Goal: Task Accomplishment & Management: Complete application form

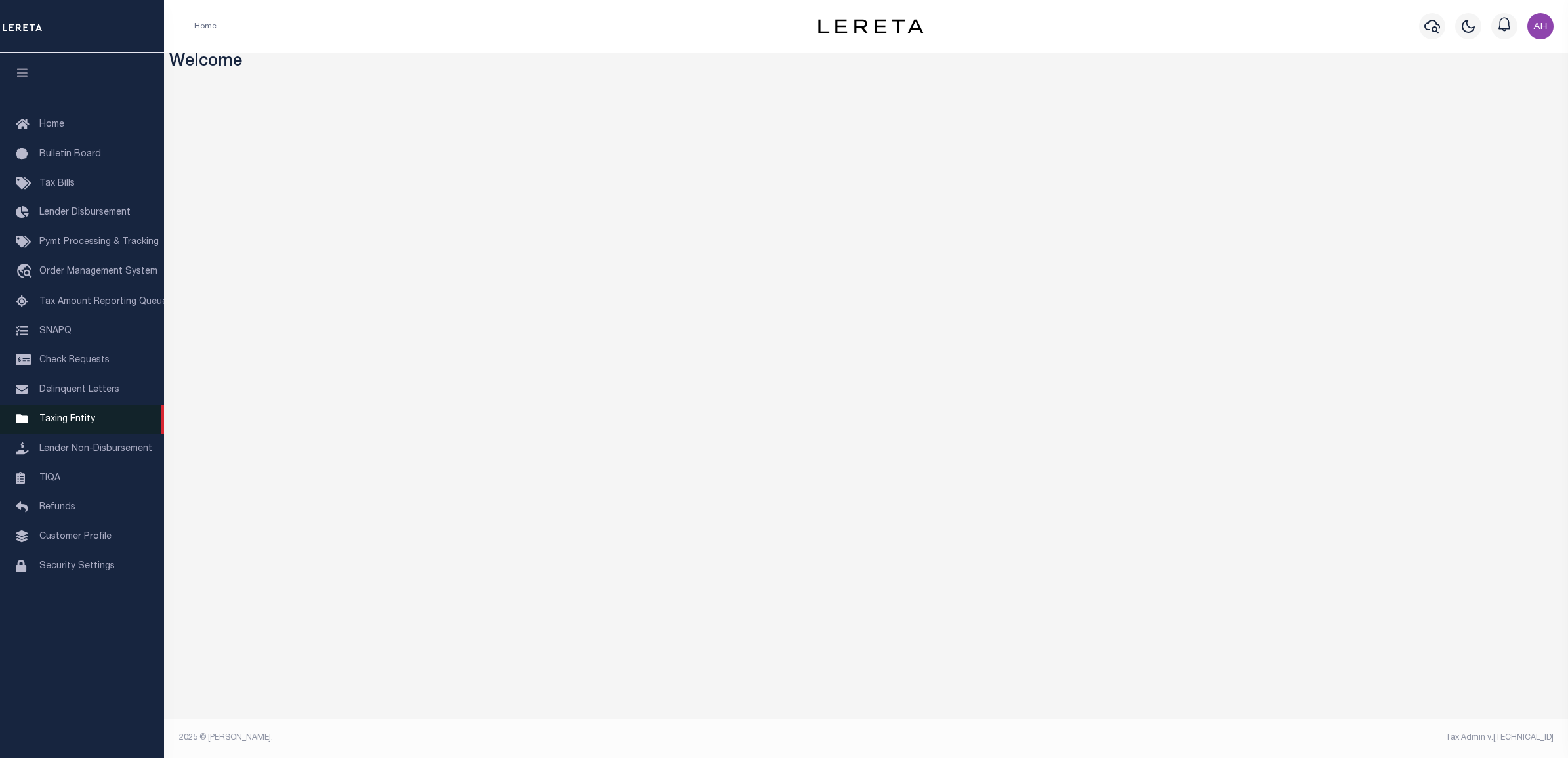
click at [78, 421] on span "Taxing Entity" at bounding box center [67, 419] width 55 height 9
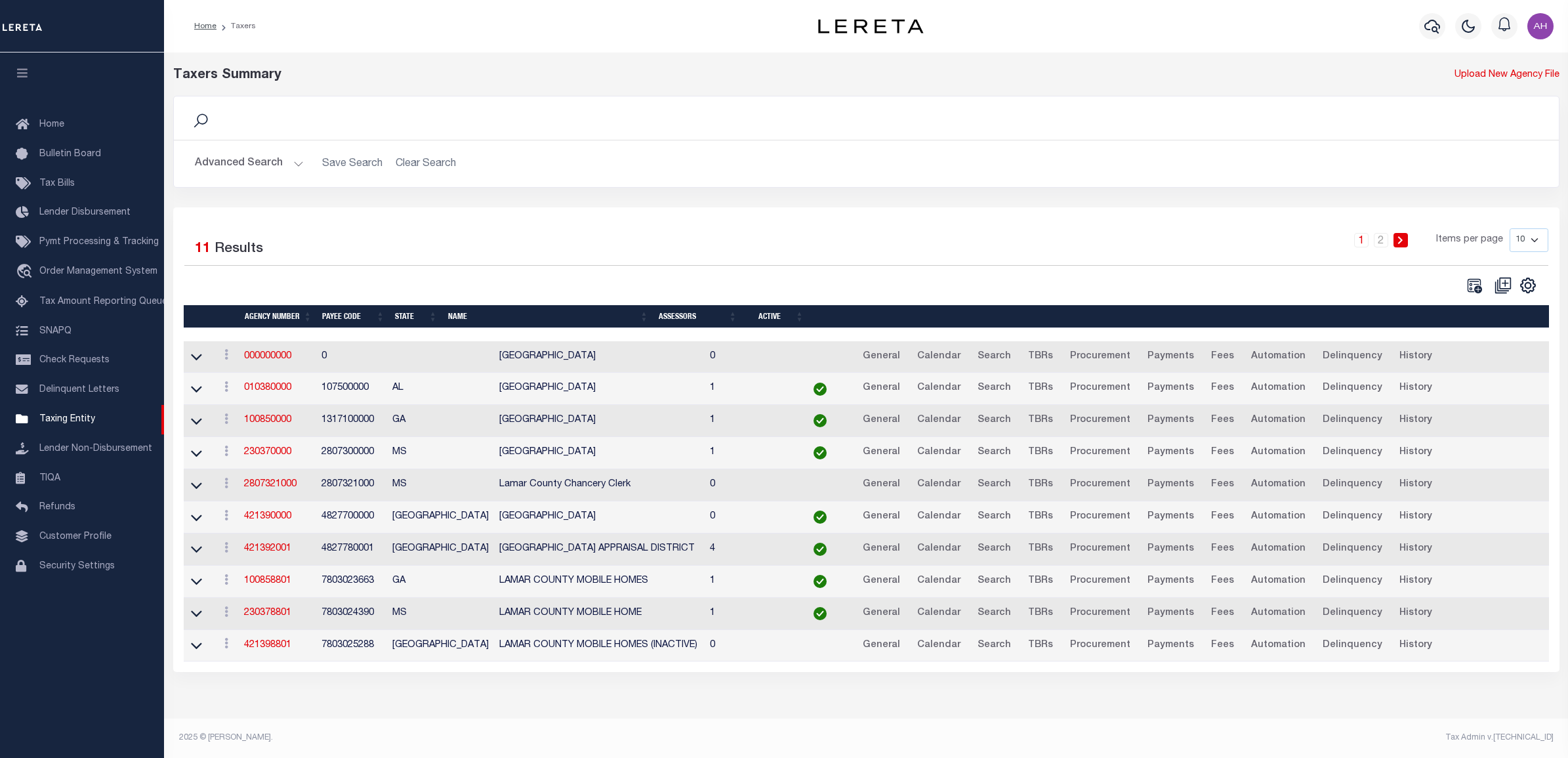
click at [290, 162] on button "Advanced Search" at bounding box center [249, 164] width 109 height 25
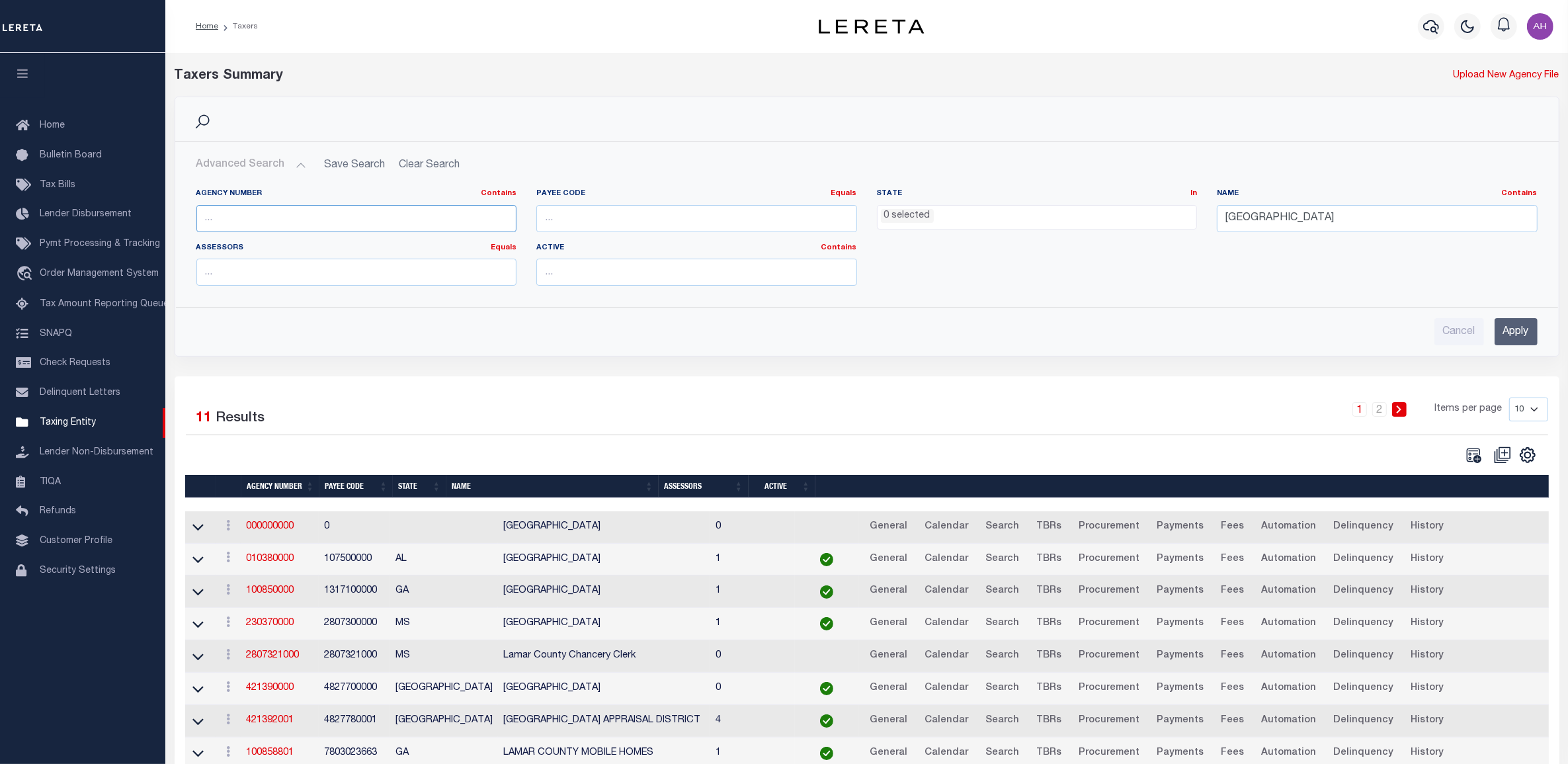
click at [262, 219] on input "text" at bounding box center [357, 219] width 321 height 27
paste input "5508717010"
click at [254, 215] on input "5508717010" at bounding box center [357, 219] width 321 height 27
click at [254, 215] on input "5508717010" at bounding box center [357, 219] width 321 height 27
paste input "48045005"
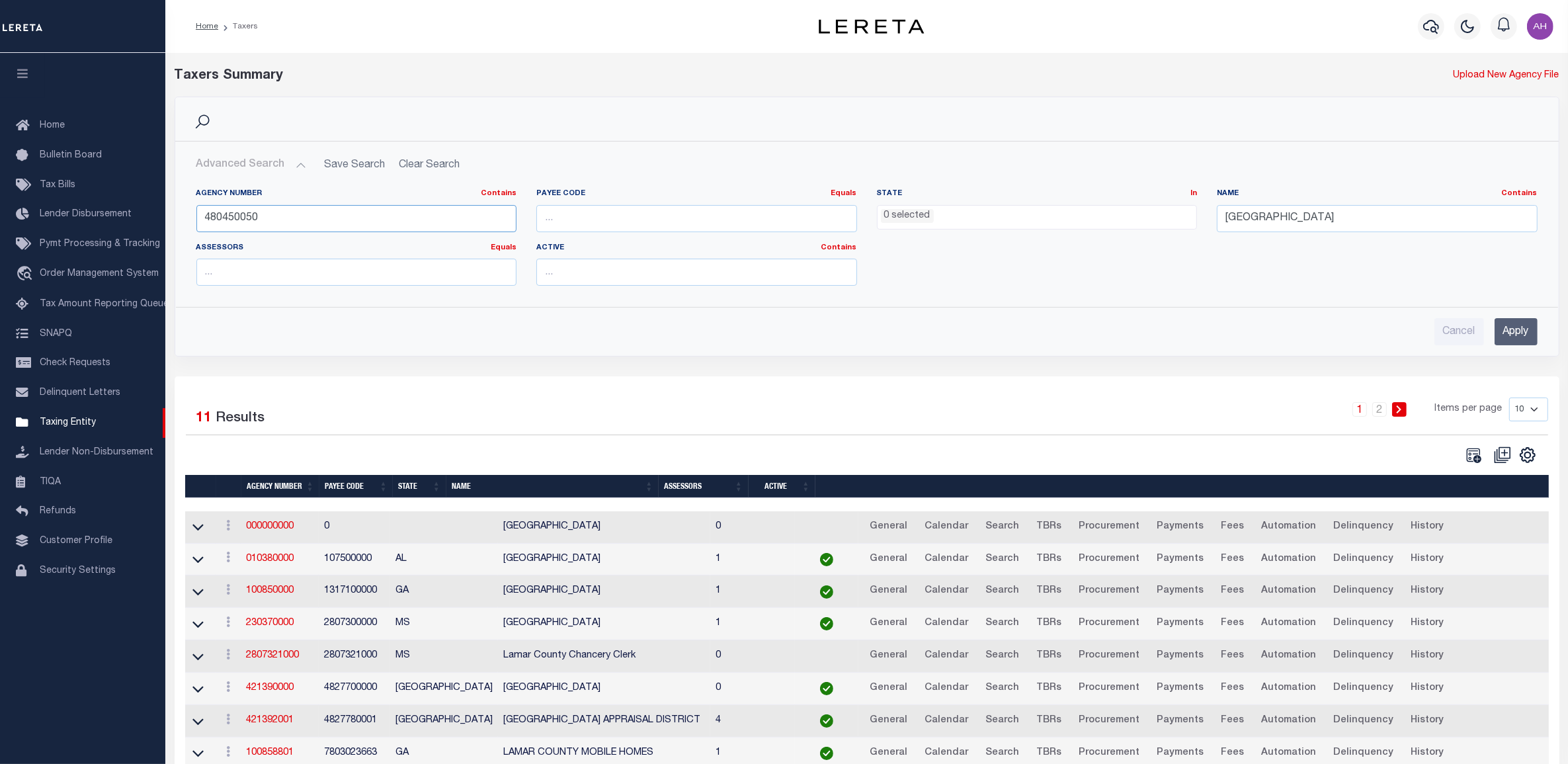
type input "480450050"
click at [1510, 326] on input "Apply" at bounding box center [1516, 332] width 43 height 27
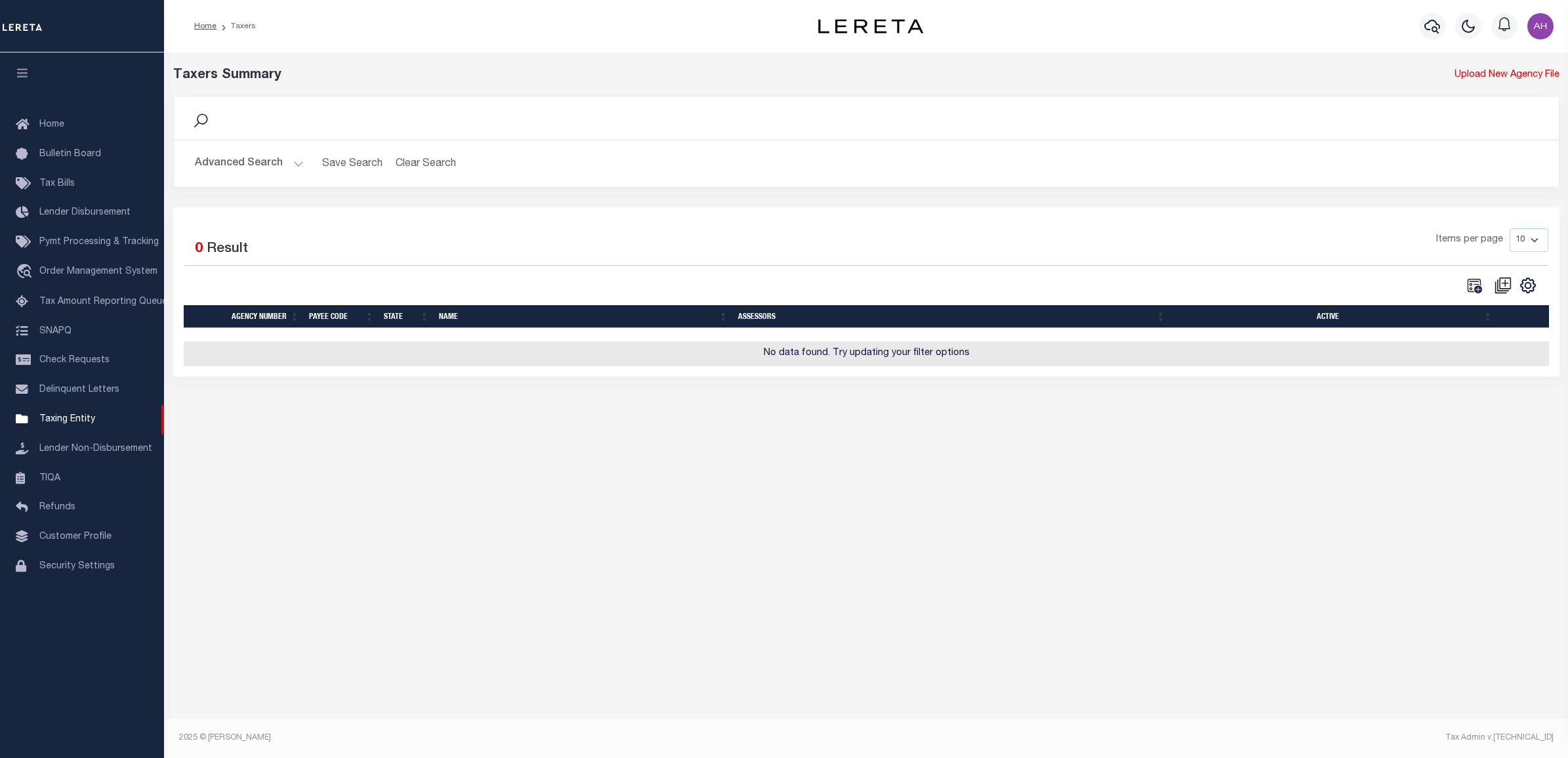
click at [273, 142] on div "Advanced Search Save Search Clear Search tblPayees_dynamictable_____DefaultSave…" at bounding box center [866, 163] width 1384 height 47
click at [275, 166] on button "Advanced Search" at bounding box center [249, 164] width 109 height 25
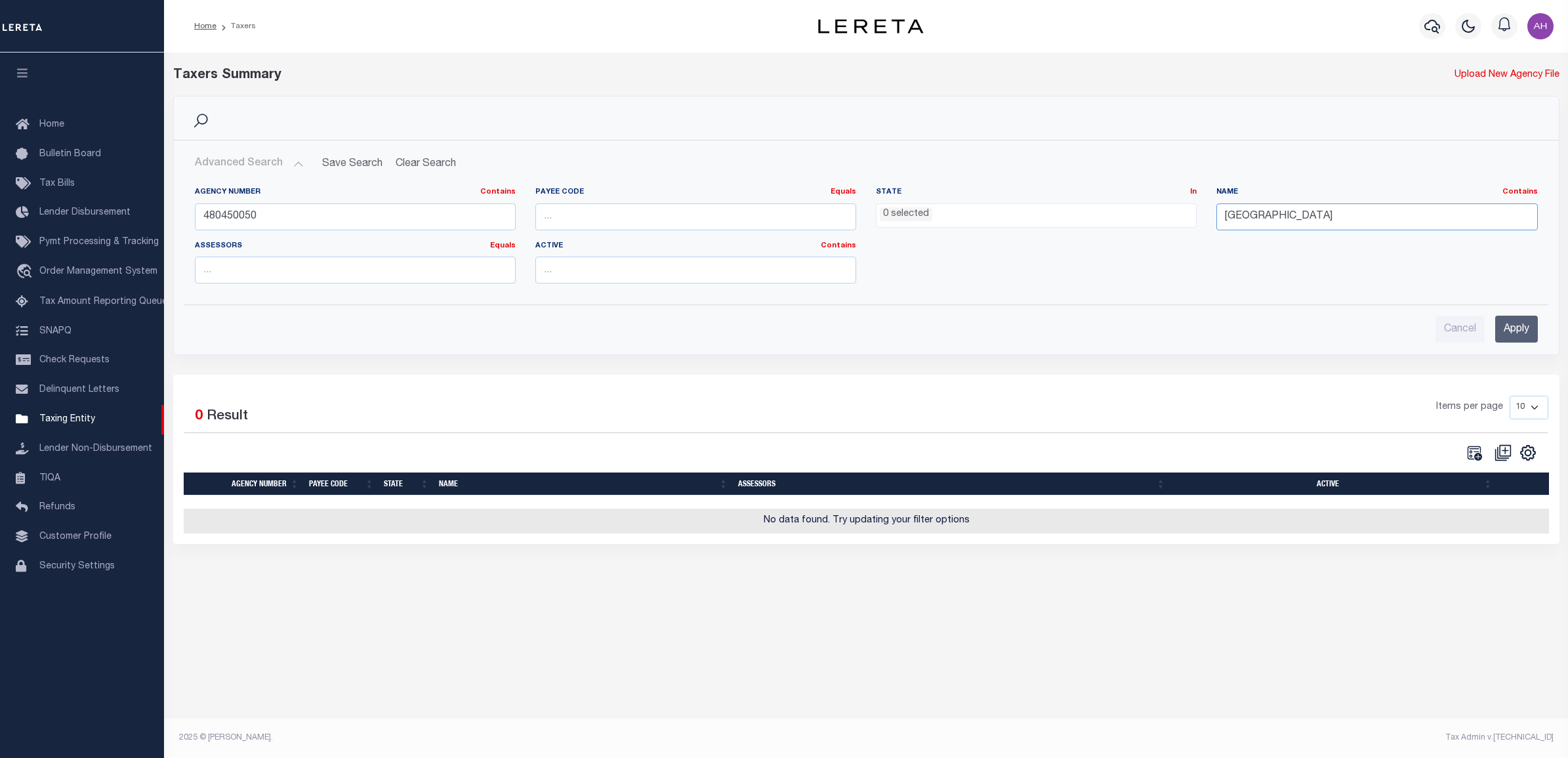
click at [1305, 218] on input "Lamar County" at bounding box center [1376, 217] width 320 height 27
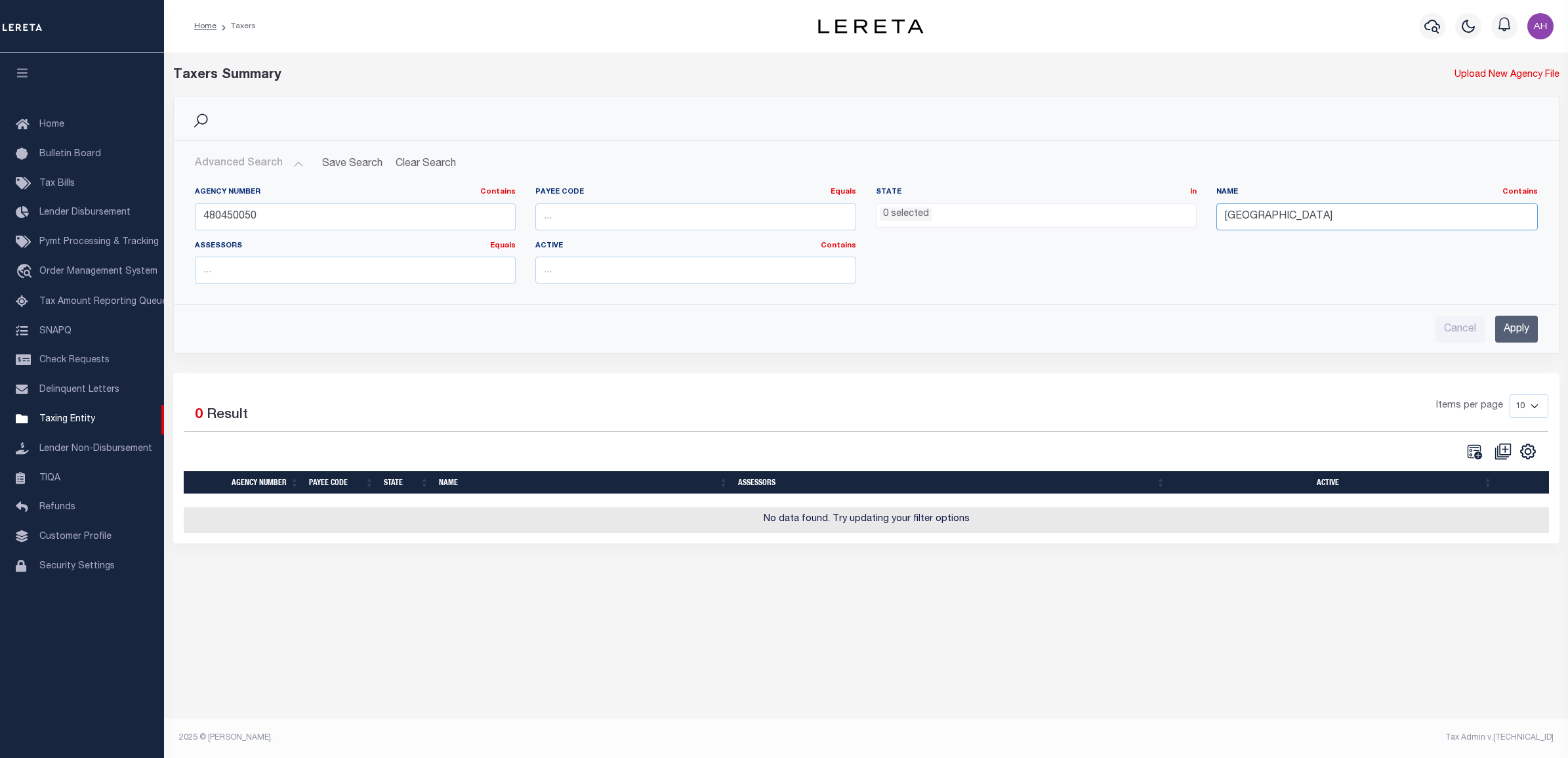
click at [1305, 217] on input "Lamar County" at bounding box center [1376, 217] width 320 height 27
click at [1512, 332] on input "Apply" at bounding box center [1517, 329] width 43 height 27
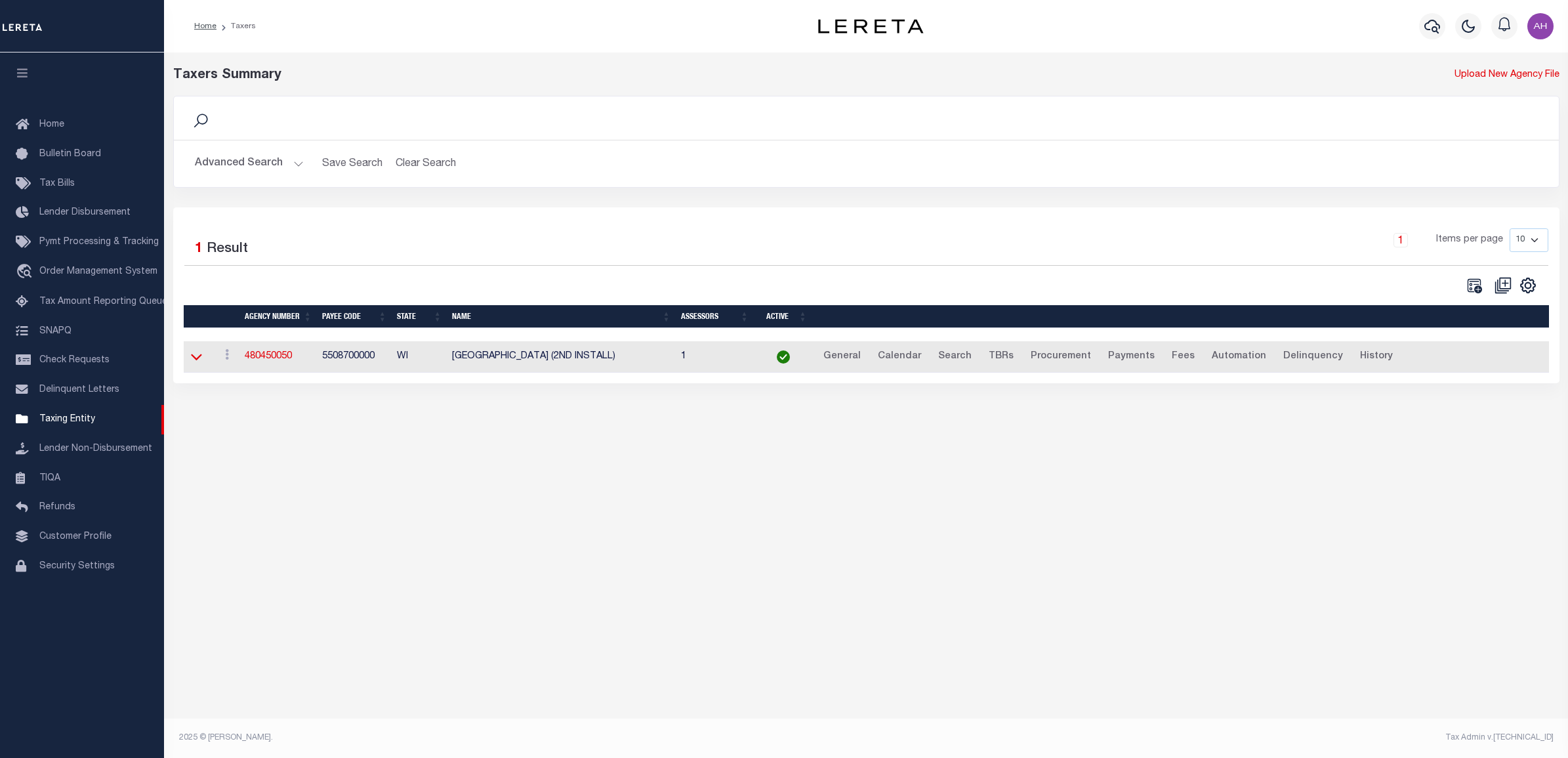
click at [194, 358] on icon at bounding box center [196, 356] width 11 height 13
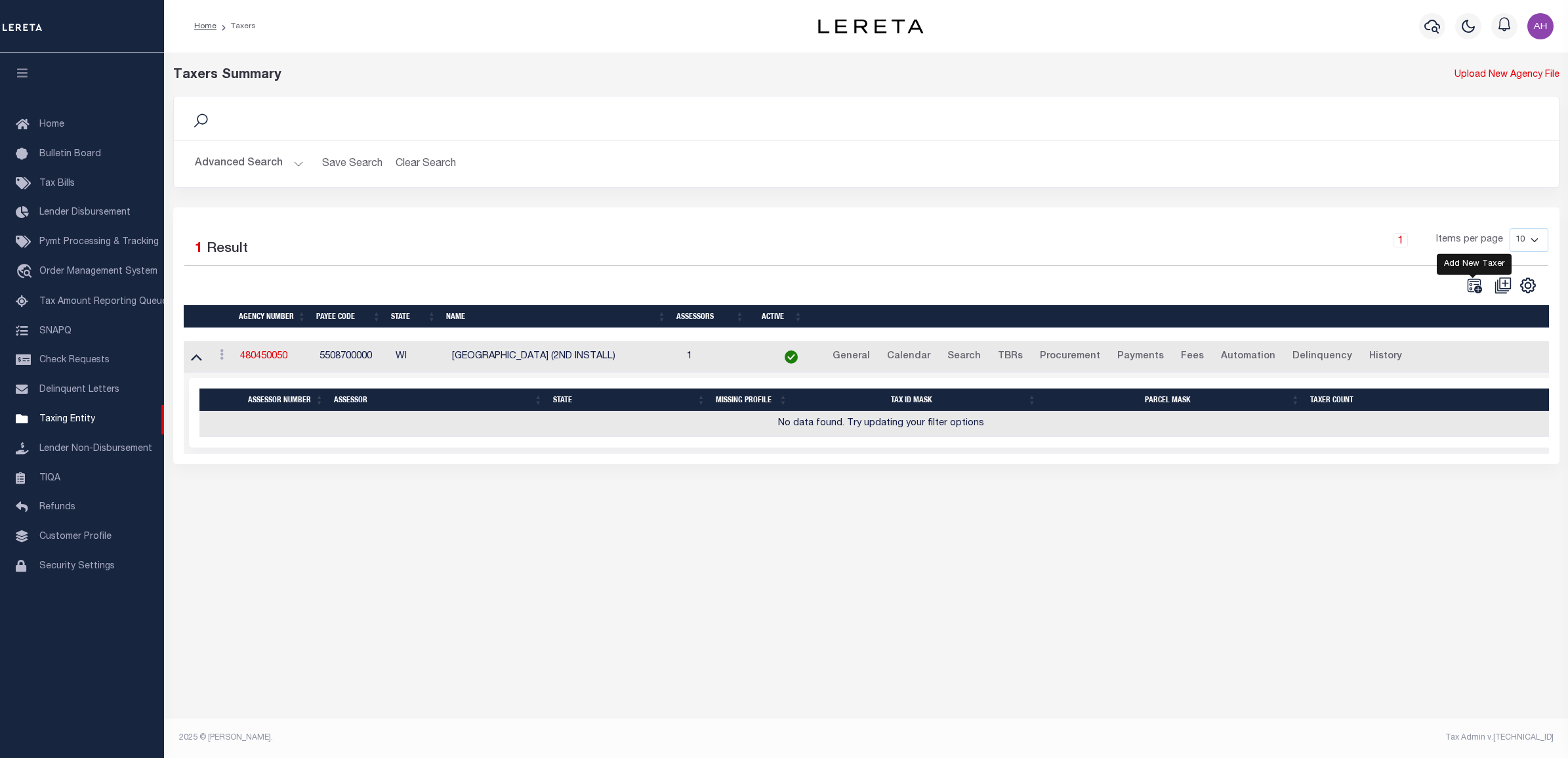
click at [1476, 286] on icon "" at bounding box center [1474, 286] width 17 height 17
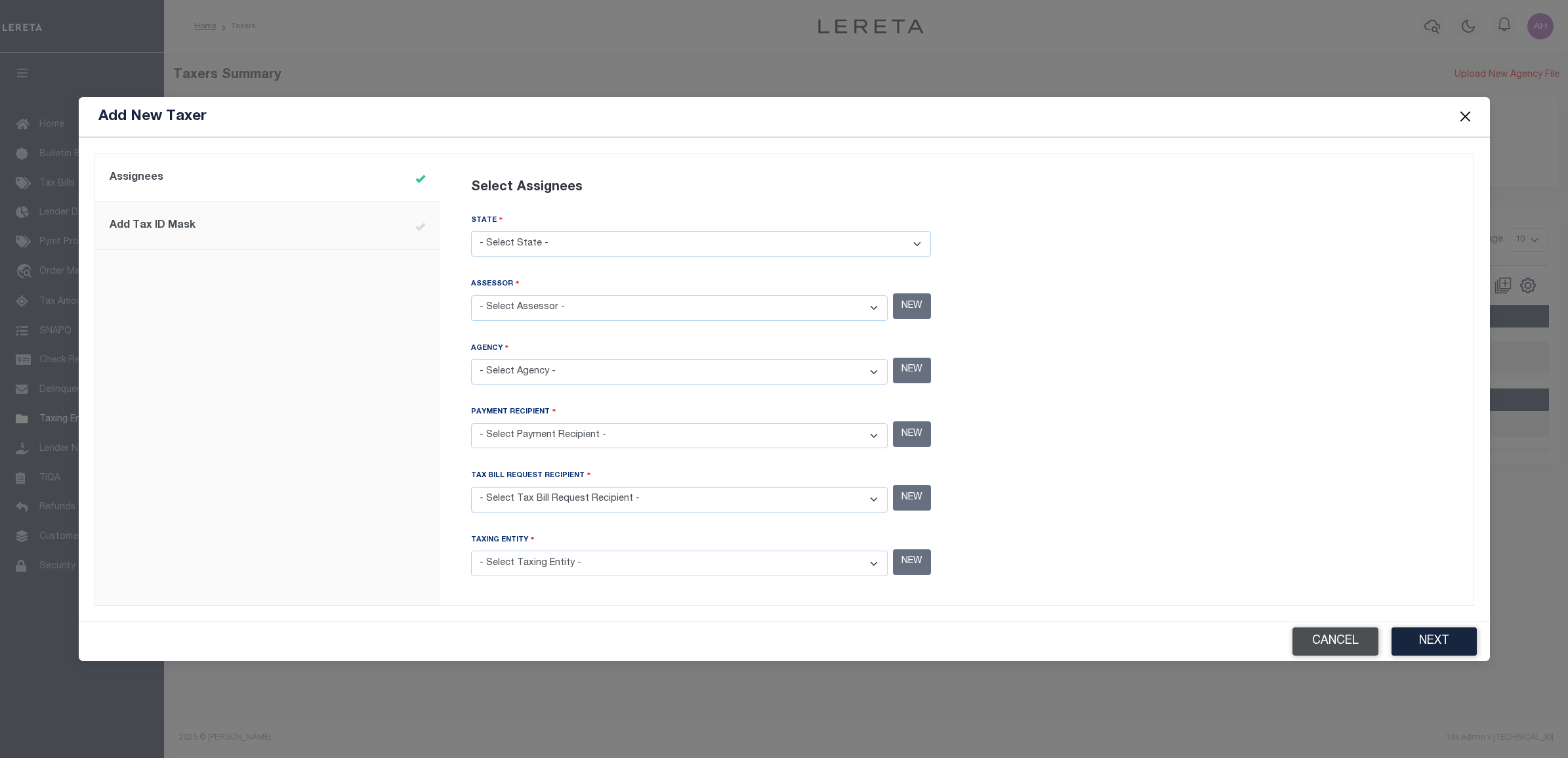
click at [1354, 647] on button "Cancel" at bounding box center [1335, 642] width 86 height 28
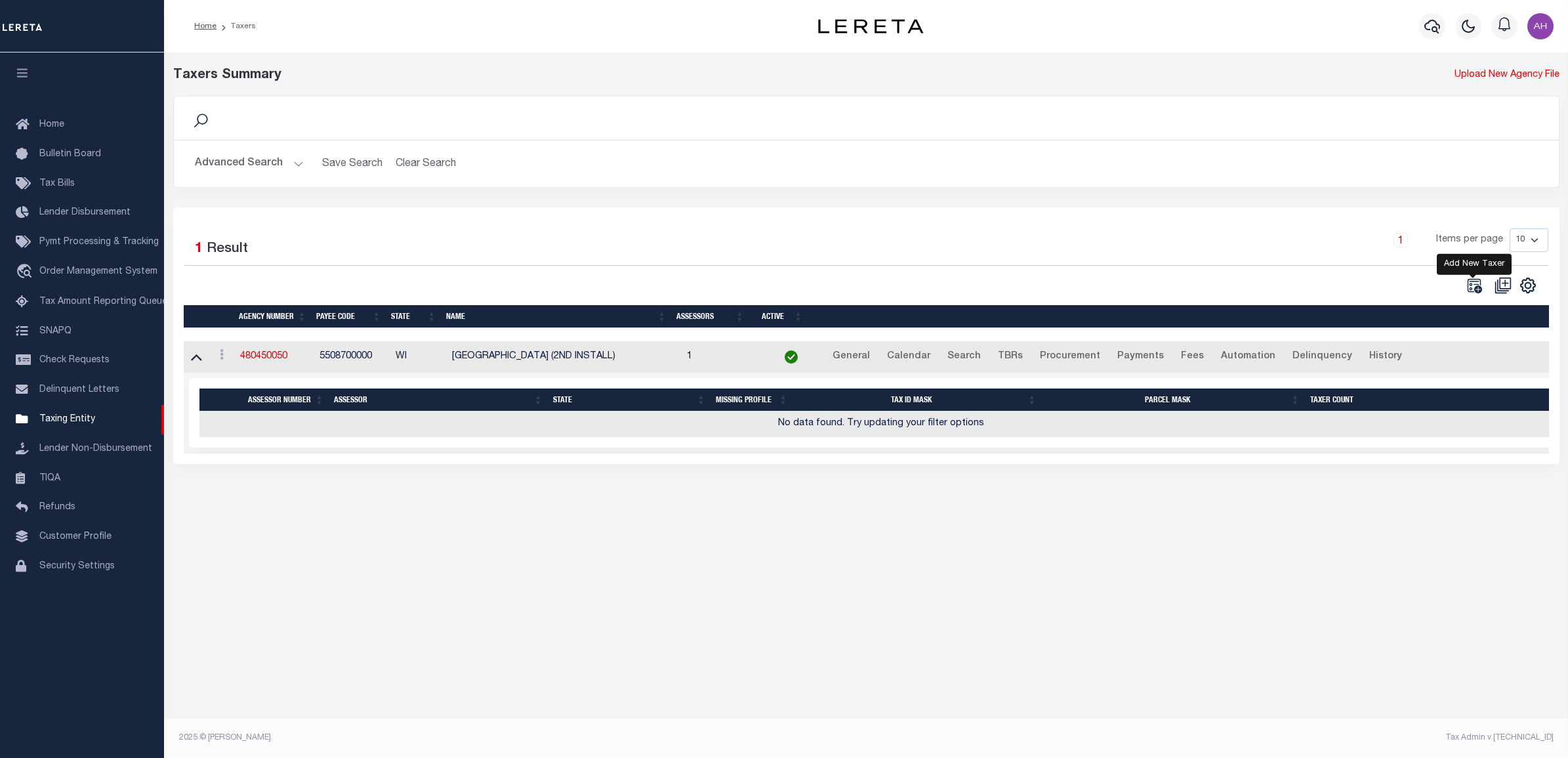
click at [1470, 282] on icon "" at bounding box center [1474, 286] width 17 height 17
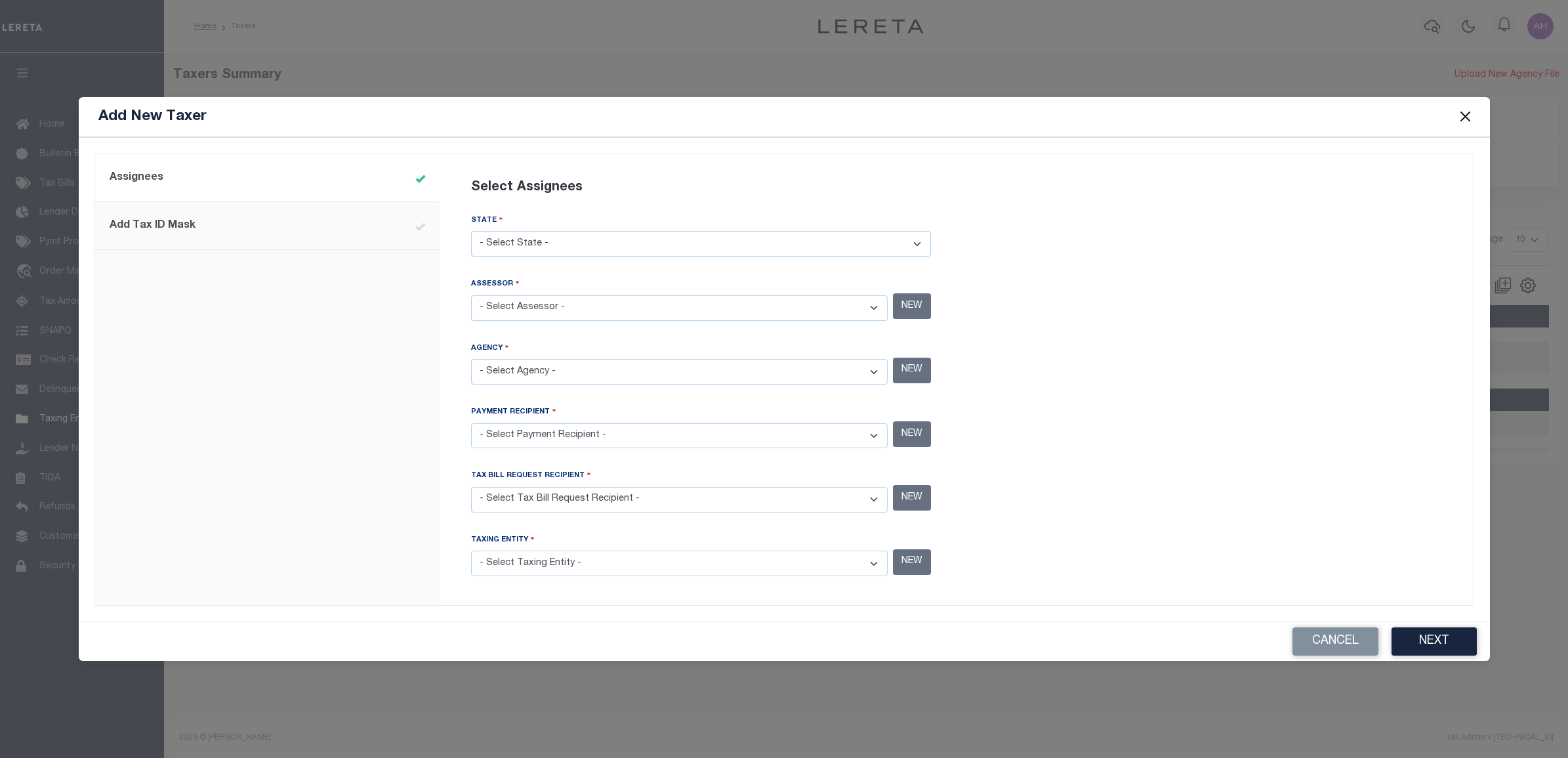
click at [588, 248] on select "- Select State - AK AL AR AZ CA CO CT DC DE FL GA GU HI IA ID IL IN KS KY LA MA…" at bounding box center [700, 244] width 460 height 25
select select "WI"
click at [471, 232] on select "- Select State - AK AL AR AZ CA CO CT DC DE FL GA GU HI IA ID IL IN KS KY LA MA…" at bounding box center [700, 244] width 460 height 25
click at [594, 305] on select "- Select Assessor - ABBOTSFORD CITY - City ABBOTSFORD CITY - City ABRAMS TOWN -…" at bounding box center [679, 308] width 417 height 25
click at [471, 295] on select "- Select Assessor - ABBOTSFORD CITY - City ABBOTSFORD CITY - City ABRAMS TOWN -…" at bounding box center [679, 308] width 417 height 25
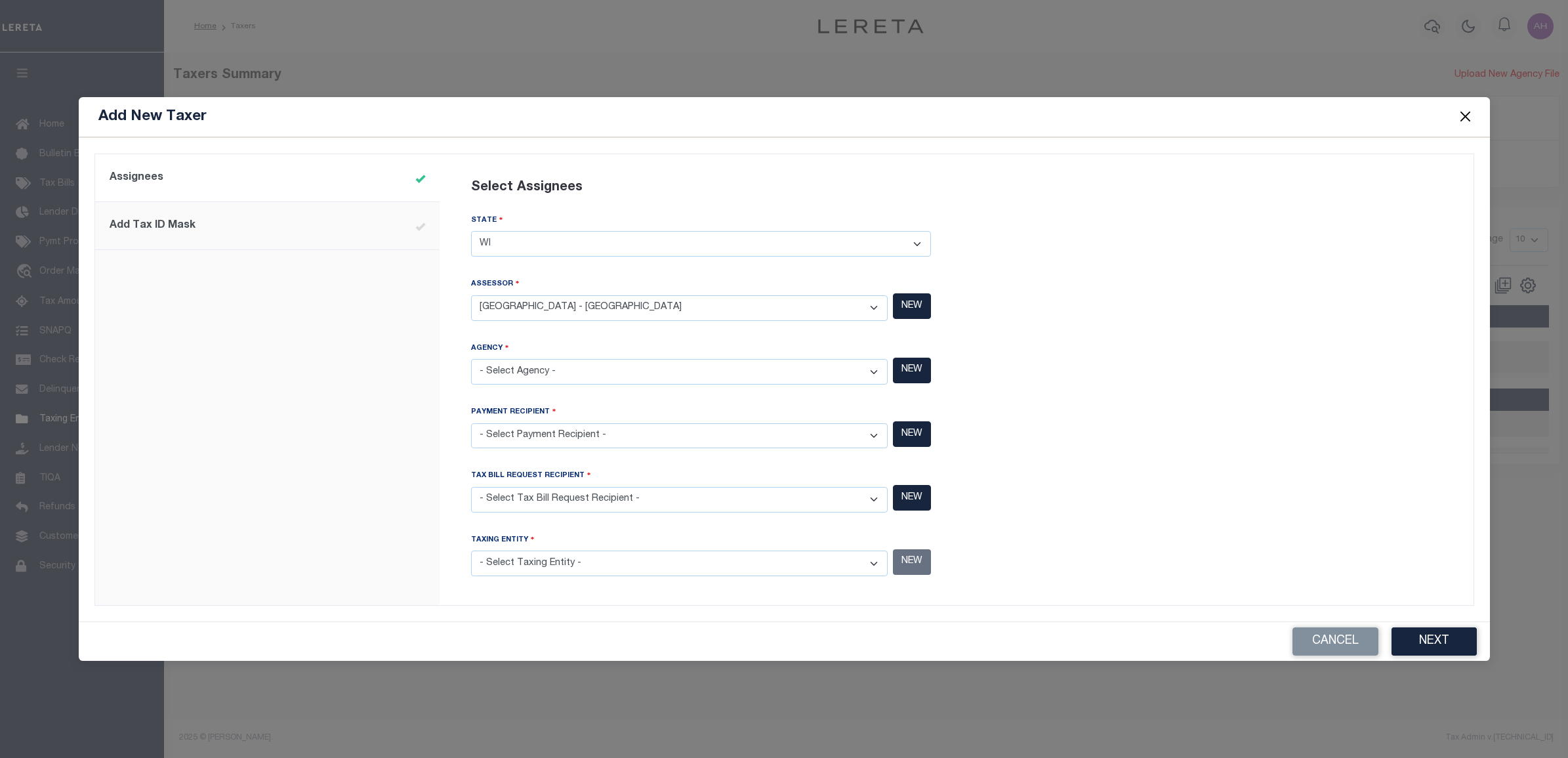
click at [615, 364] on select "- Select Agency - ABBOTSFORD CITY - City ABBOTSFORD CITY - City ABRAMS TOWN - T…" at bounding box center [679, 372] width 417 height 25
click at [453, 401] on div "Select Assignees STATE - Select State - AK AL AR AZ CA CO CT DC DE FL GA GU HI …" at bounding box center [701, 380] width 511 height 436
click at [614, 320] on select "- Select Assessor - ABBOTSFORD CITY - City ABBOTSFORD CITY - City ABRAMS TOWN -…" at bounding box center [679, 308] width 417 height 25
select select "5508717010"
click at [471, 295] on select "- Select Assessor - ABBOTSFORD CITY - City ABBOTSFORD CITY - City ABRAMS TOWN -…" at bounding box center [679, 308] width 417 height 25
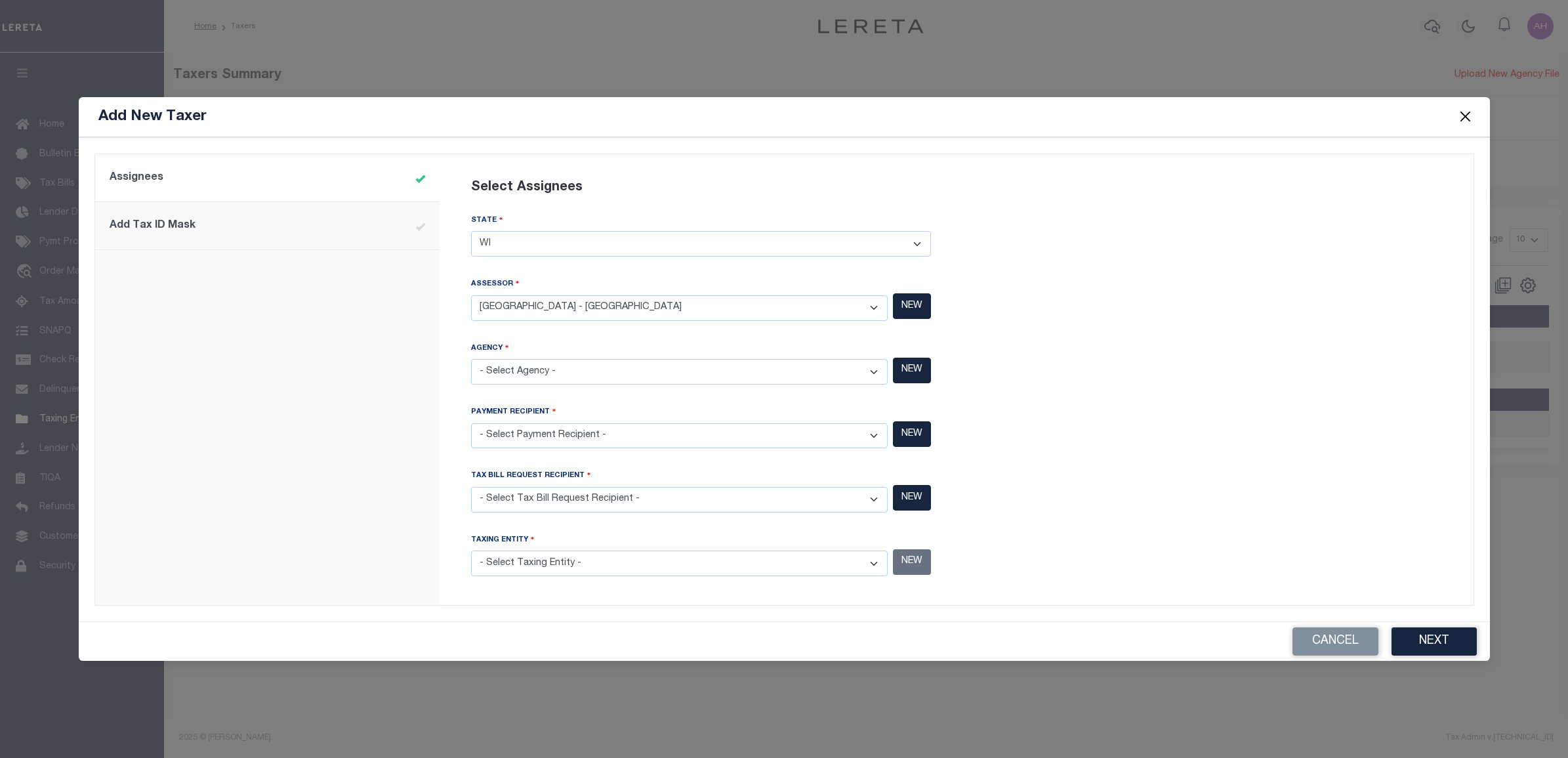
click at [608, 368] on select "- Select Agency - ABBOTSFORD CITY - City ABBOTSFORD CITY - City ABRAMS TOWN - T…" at bounding box center [679, 372] width 417 height 25
click at [441, 407] on div "Assignees Select Assignees STATE - Select State - AK AL AR AZ CA CO CT DC DE FL…" at bounding box center [956, 380] width 1034 height 451
click at [509, 378] on select "- Select Agency - ABBOTSFORD CITY - City ABBOTSFORD CITY - City ABRAMS TOWN - T…" at bounding box center [679, 372] width 417 height 25
click at [471, 359] on select "- Select Agency - ABBOTSFORD CITY - City ABBOTSFORD CITY - City ABRAMS TOWN - T…" at bounding box center [679, 372] width 417 height 25
click at [608, 369] on select "- Select Agency - ABBOTSFORD CITY - City ABBOTSFORD CITY - City ABRAMS TOWN - T…" at bounding box center [679, 372] width 417 height 25
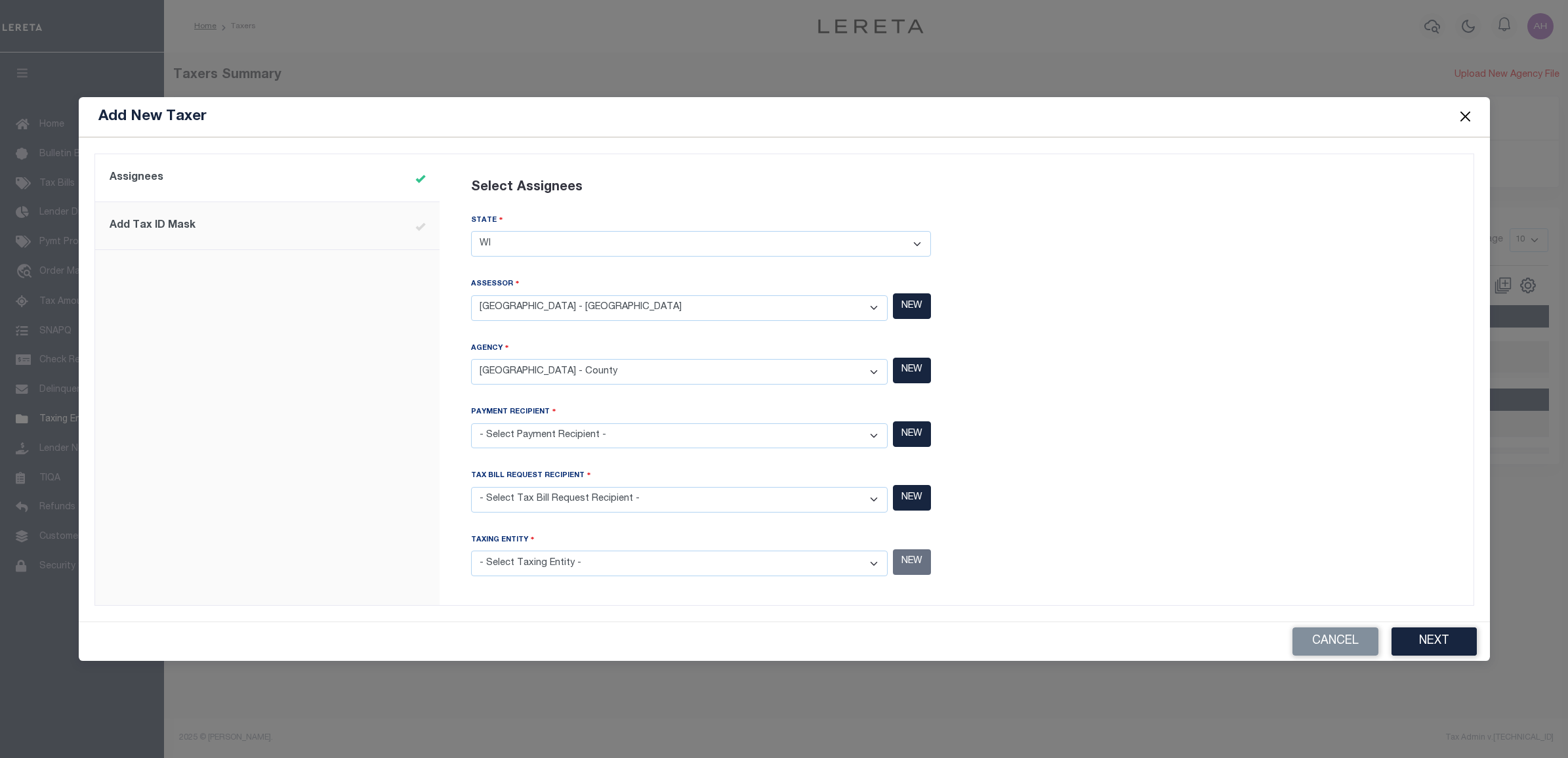
select select "5508700000"
click at [471, 359] on select "- Select Agency - ABBOTSFORD CITY - City ABBOTSFORD CITY - City ABRAMS TOWN - T…" at bounding box center [679, 372] width 417 height 25
click at [617, 435] on select "- Select Payment Recipient - ABBOTSFORD CITY - City ABBOTSFORD CITY - City ABRA…" at bounding box center [679, 436] width 417 height 25
click at [456, 451] on div "Select Assignees STATE - Select State - AK AL AR AZ CA CO CT DC DE FL GA GU HI …" at bounding box center [700, 372] width 491 height 420
click at [512, 438] on select "- Select Payment Recipient - ABBOTSFORD CITY - City ABBOTSFORD CITY - City ABRA…" at bounding box center [679, 436] width 417 height 25
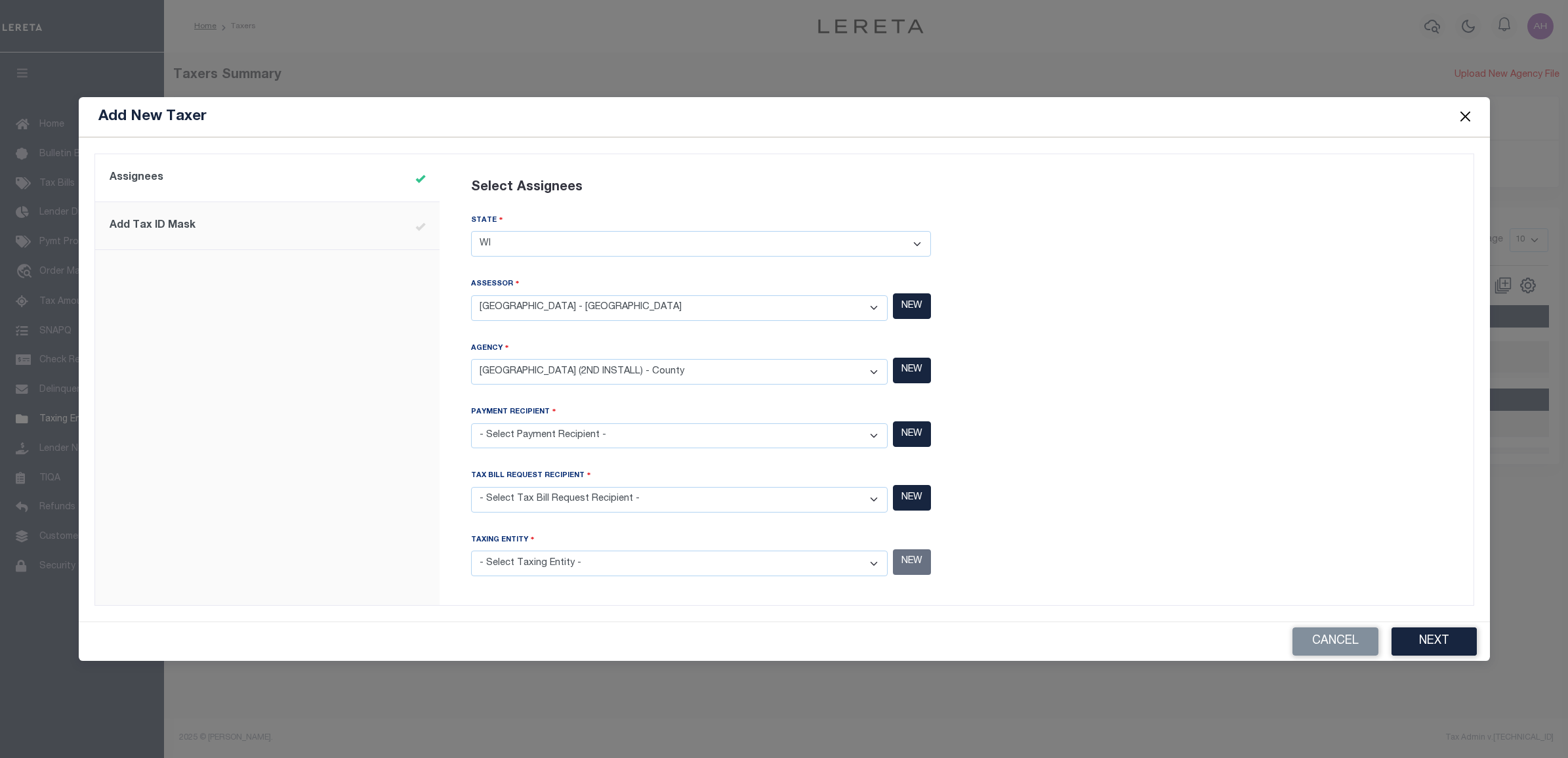
select select "5508700000"
click at [471, 423] on select "- Select Payment Recipient - ABBOTSFORD CITY - City ABBOTSFORD CITY - City ABRA…" at bounding box center [679, 436] width 417 height 25
click at [532, 494] on select "- Select Tax Bill Request Recipient - ABBOTSFORD CITY - City ABBOTSFORD CITY - …" at bounding box center [679, 499] width 417 height 25
select select "5508700000"
click at [471, 487] on select "- Select Tax Bill Request Recipient - ABBOTSFORD CITY - City ABBOTSFORD CITY - …" at bounding box center [679, 499] width 417 height 25
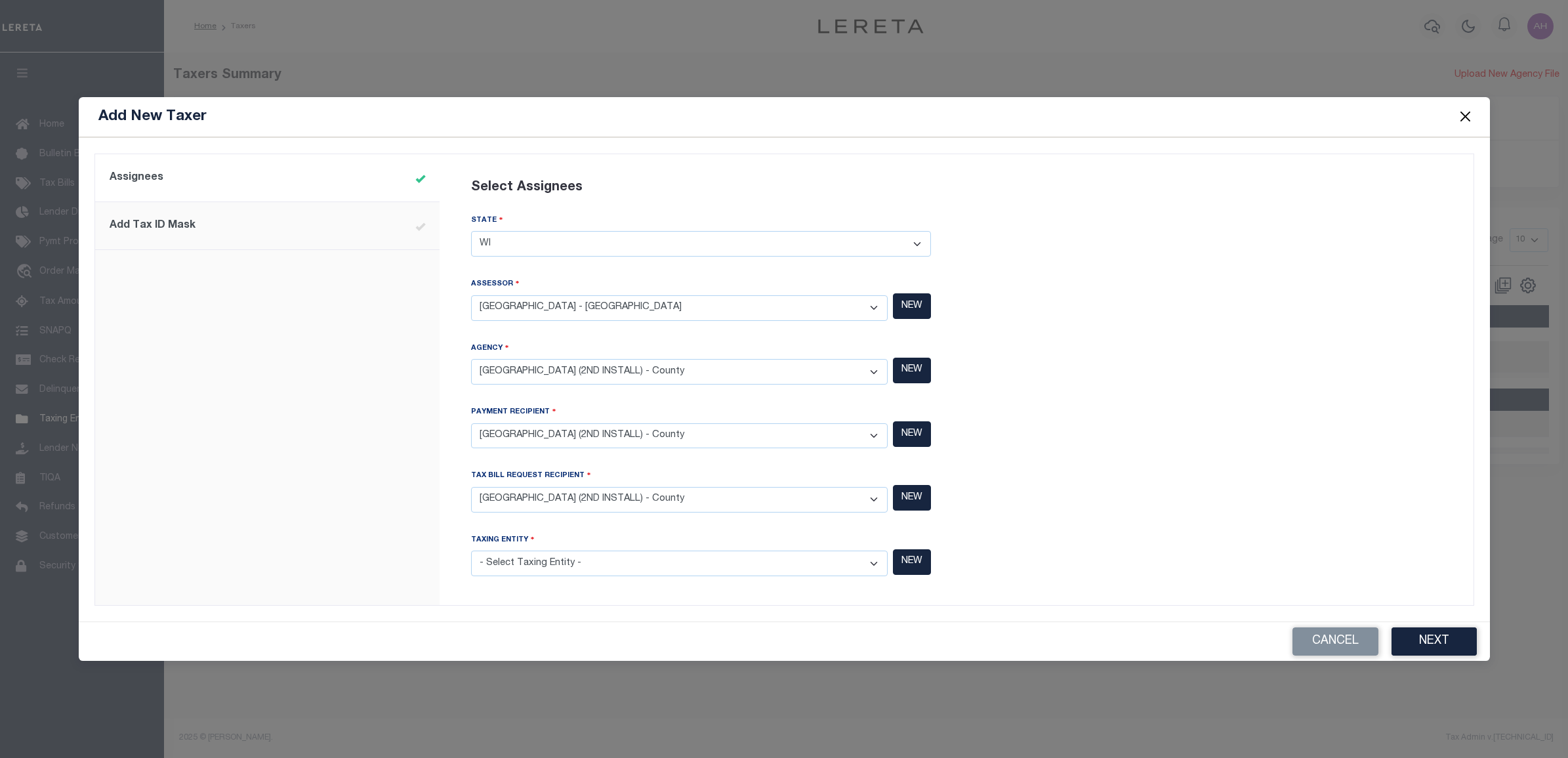
click at [559, 565] on select "- Select Taxing Entity - ABBOTSFORD CITY - City ABBOTSFORD CITY - City ABRAMS T…" at bounding box center [679, 563] width 417 height 25
select select "5508700000"
click at [471, 551] on select "- Select Taxing Entity - ABBOTSFORD CITY - City ABBOTSFORD CITY - City ABRAMS T…" at bounding box center [679, 563] width 417 height 25
click at [1453, 645] on button "Next" at bounding box center [1434, 642] width 85 height 28
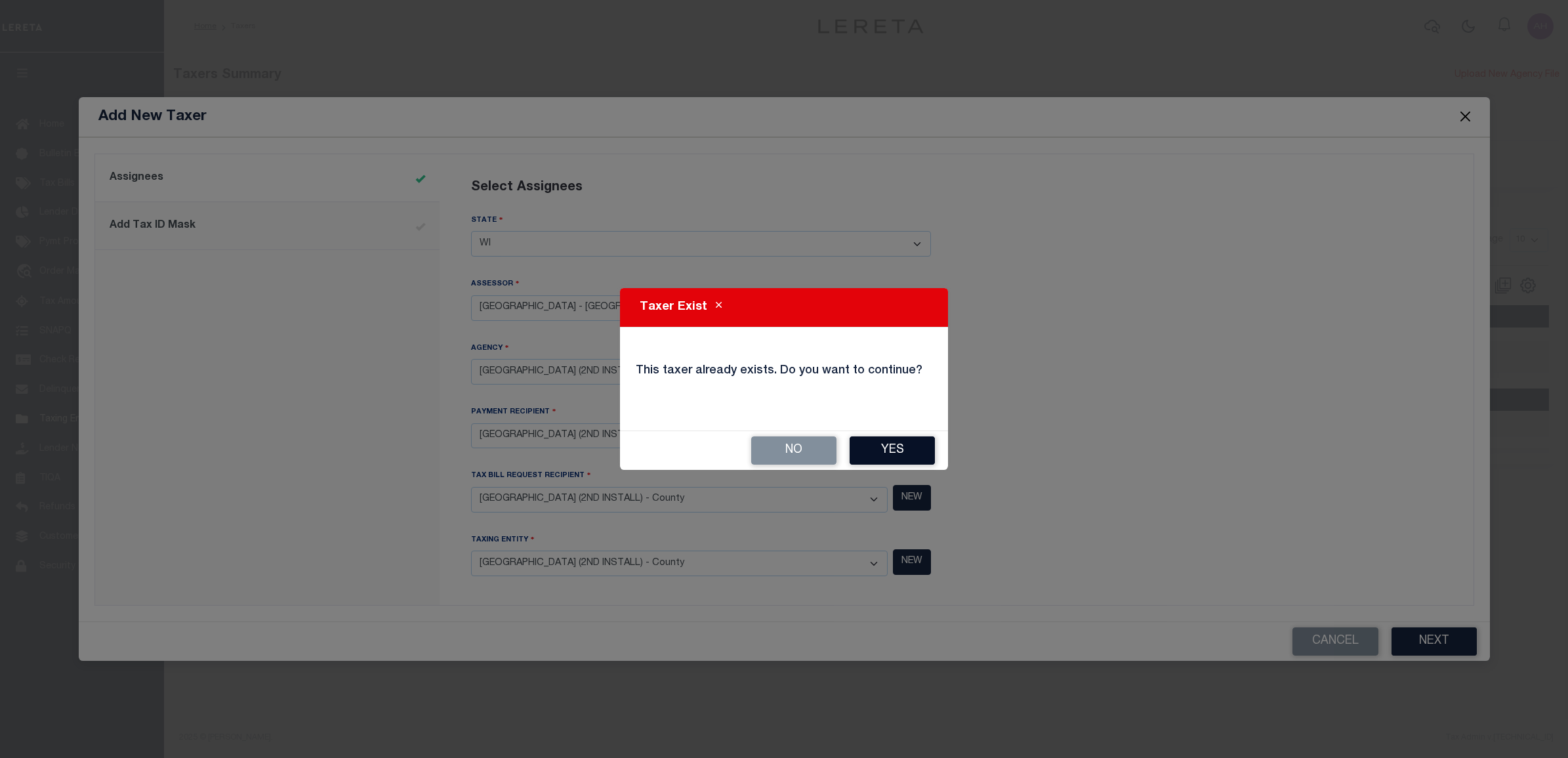
click at [897, 450] on button "Yes" at bounding box center [892, 450] width 85 height 28
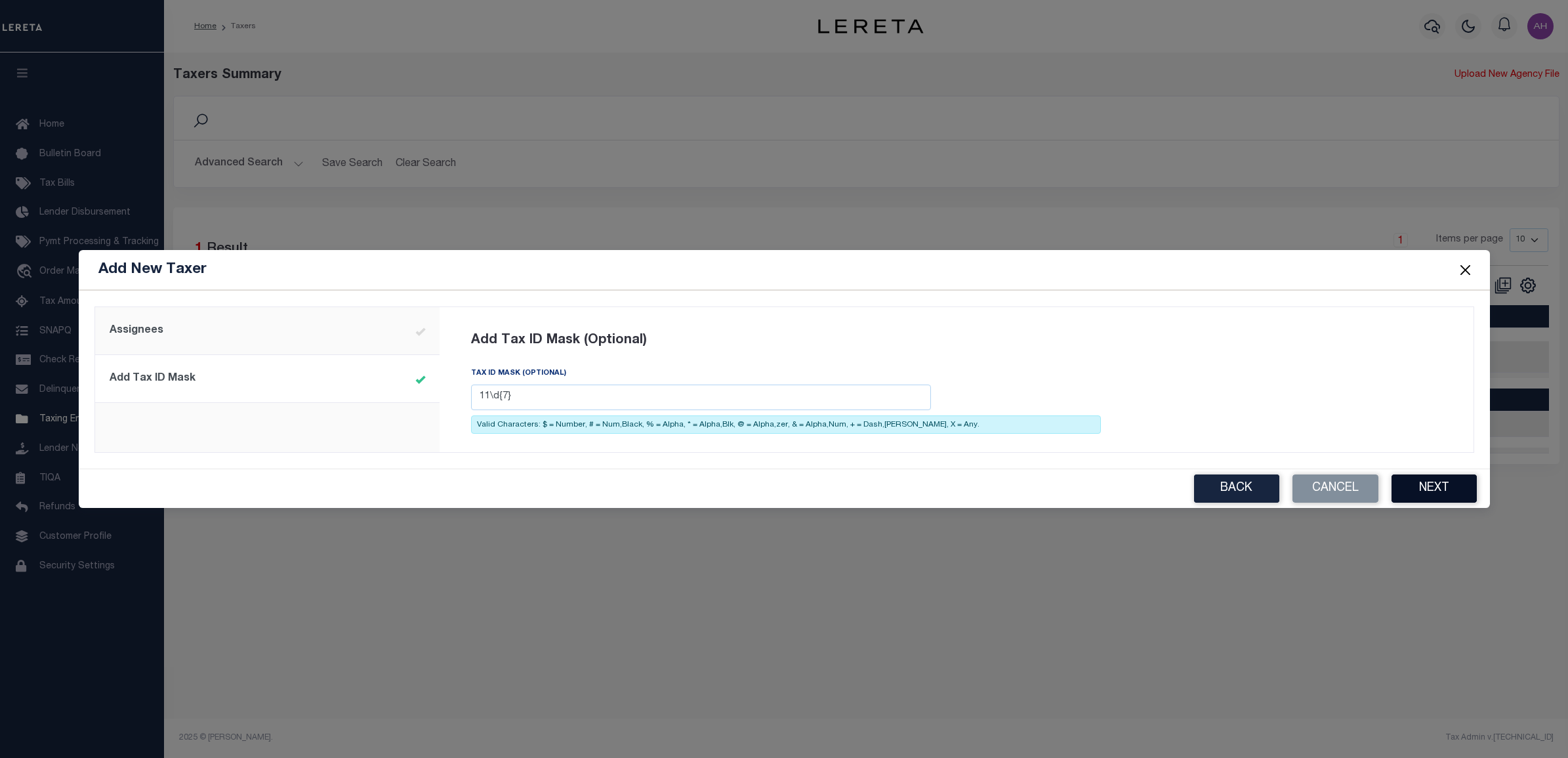
click at [1438, 491] on button "Next" at bounding box center [1434, 489] width 85 height 28
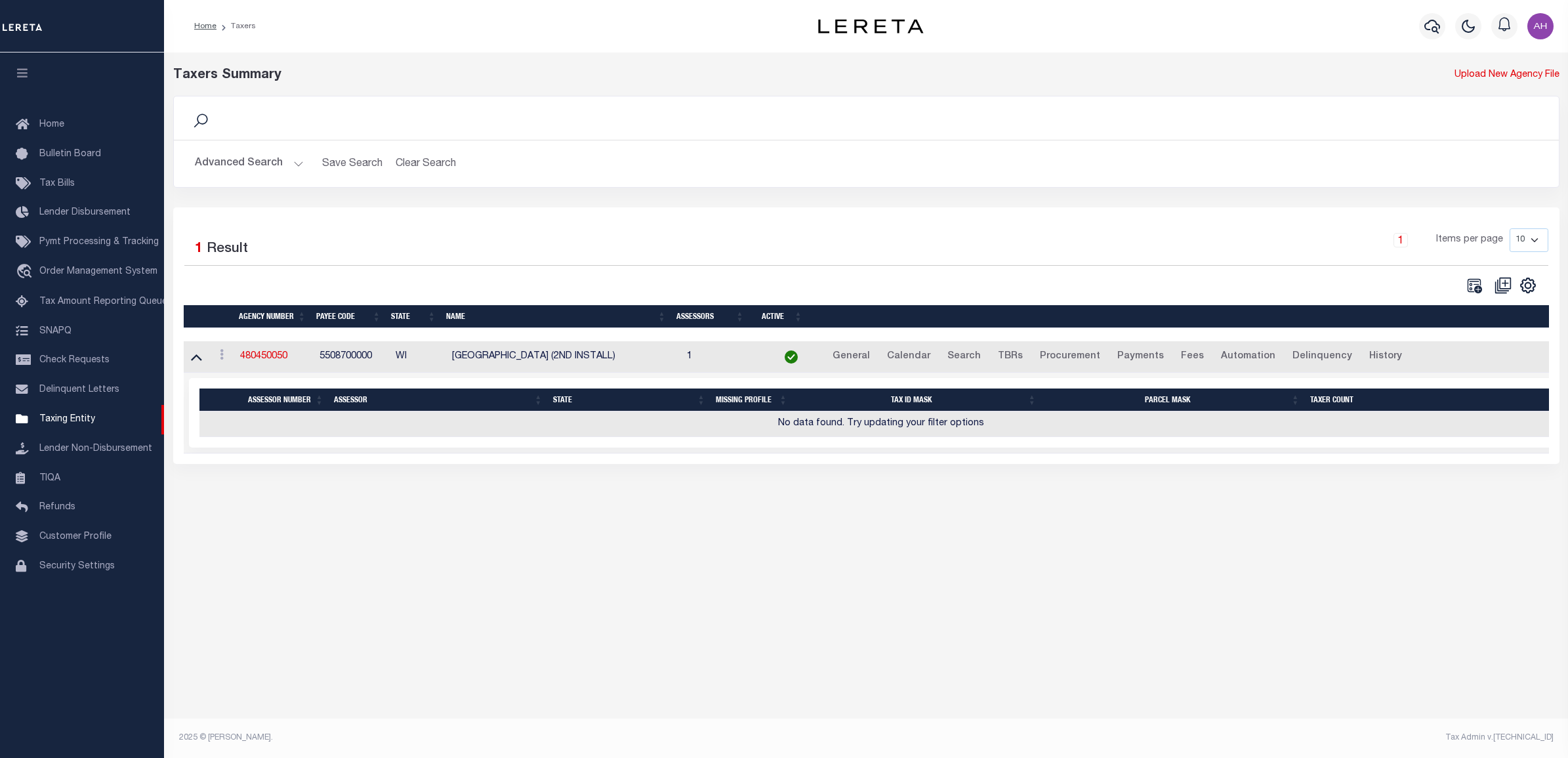
click at [278, 157] on button "Advanced Search" at bounding box center [249, 164] width 109 height 25
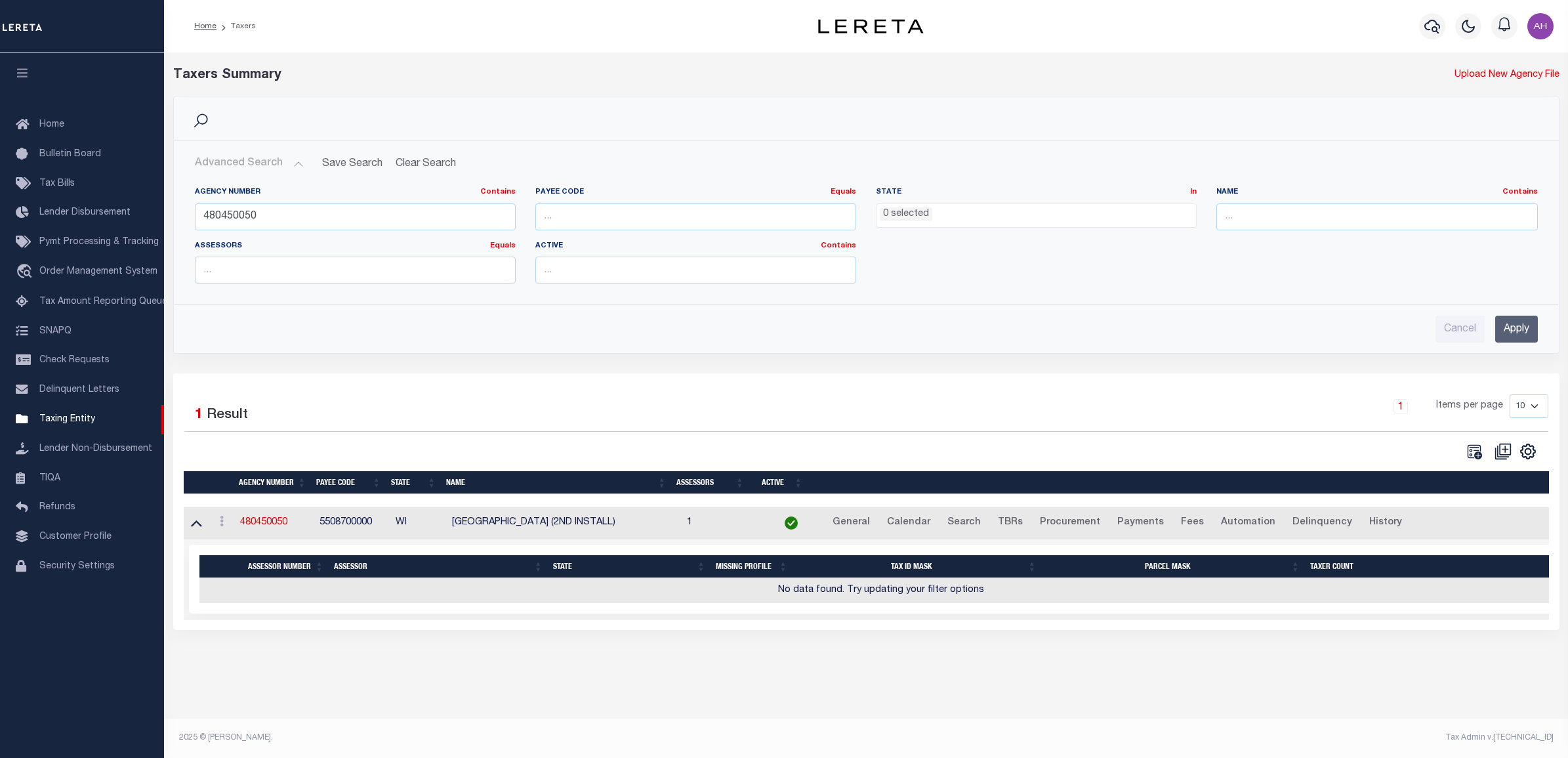
click at [1509, 324] on input "Apply" at bounding box center [1517, 329] width 43 height 27
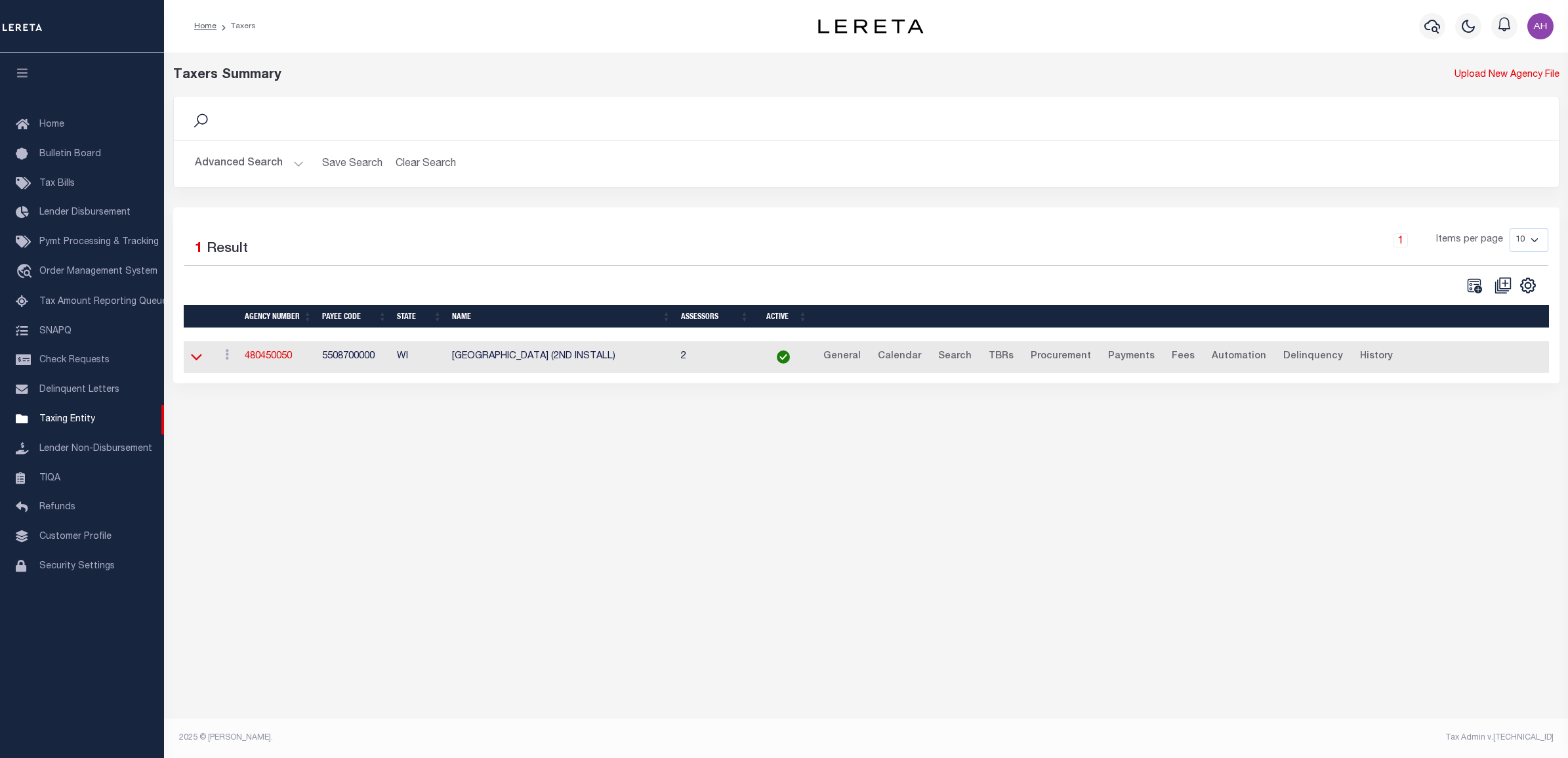
click at [198, 355] on icon at bounding box center [196, 356] width 11 height 13
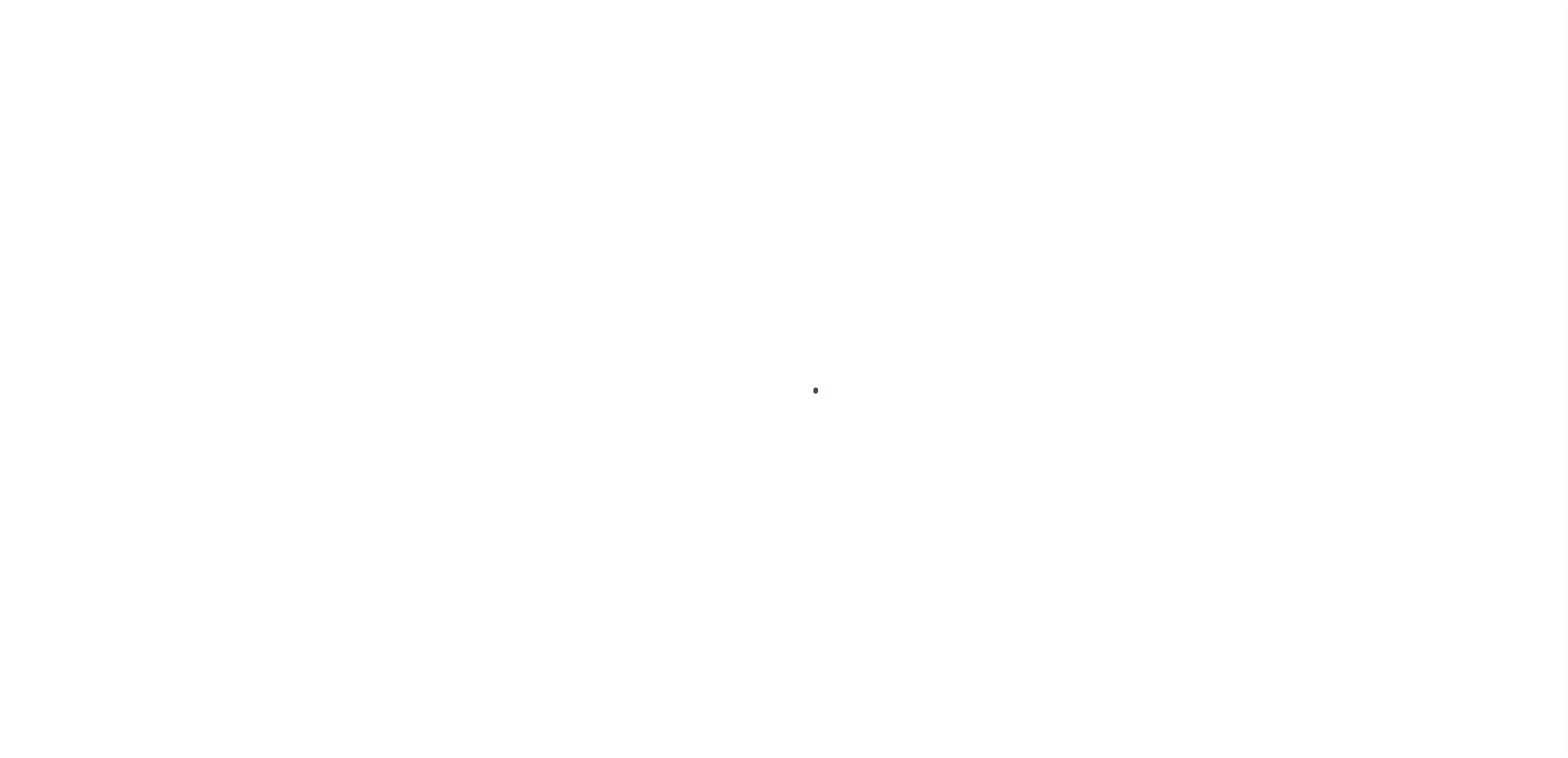
select select
type input "03290119857-00300"
type input "STACY MANNINO"
select select
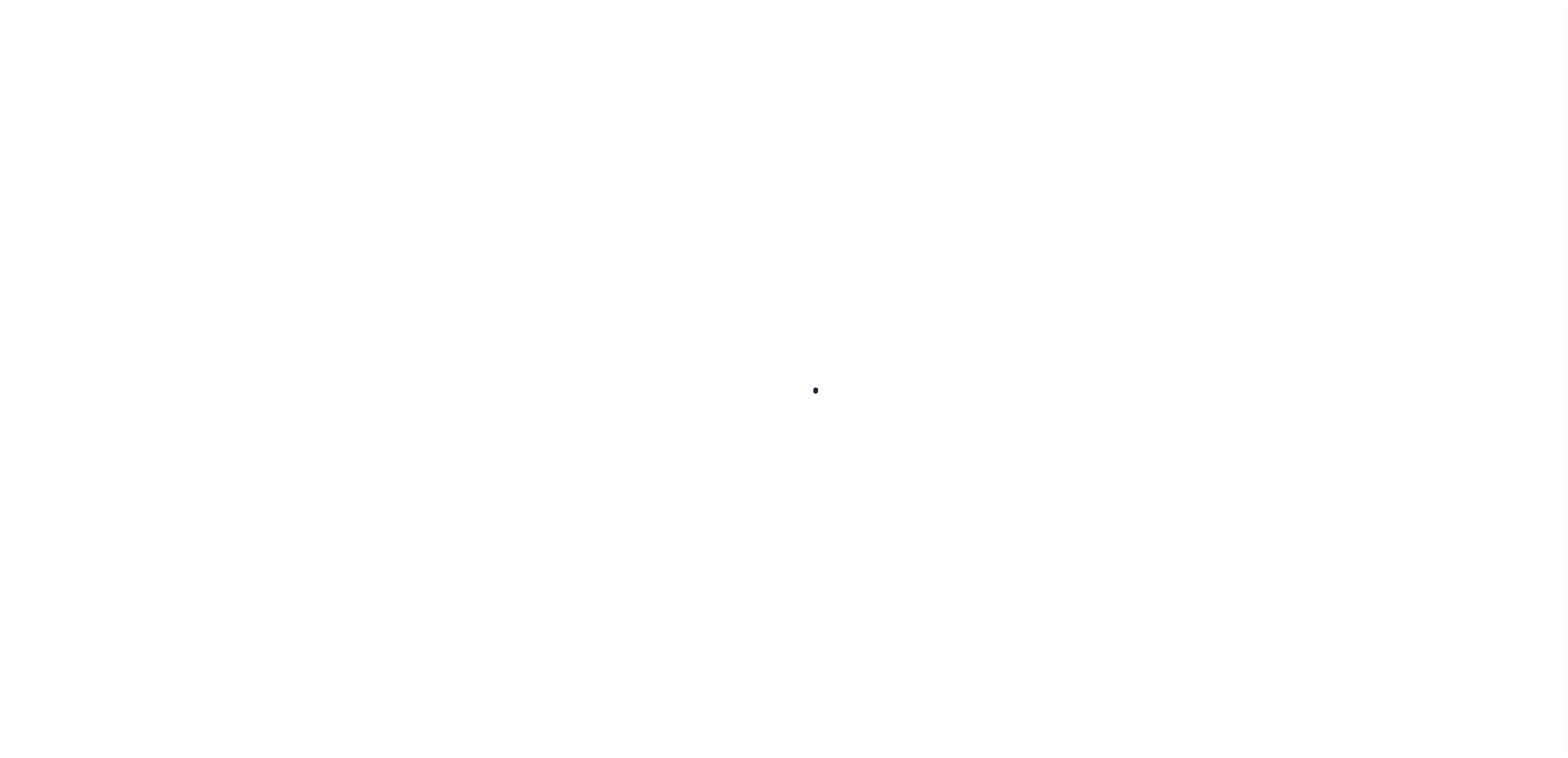
type input "LOT 4 GLENVIEW DR"
type input "GREENVILLE WI 54942"
select select "10"
select select "Escrow"
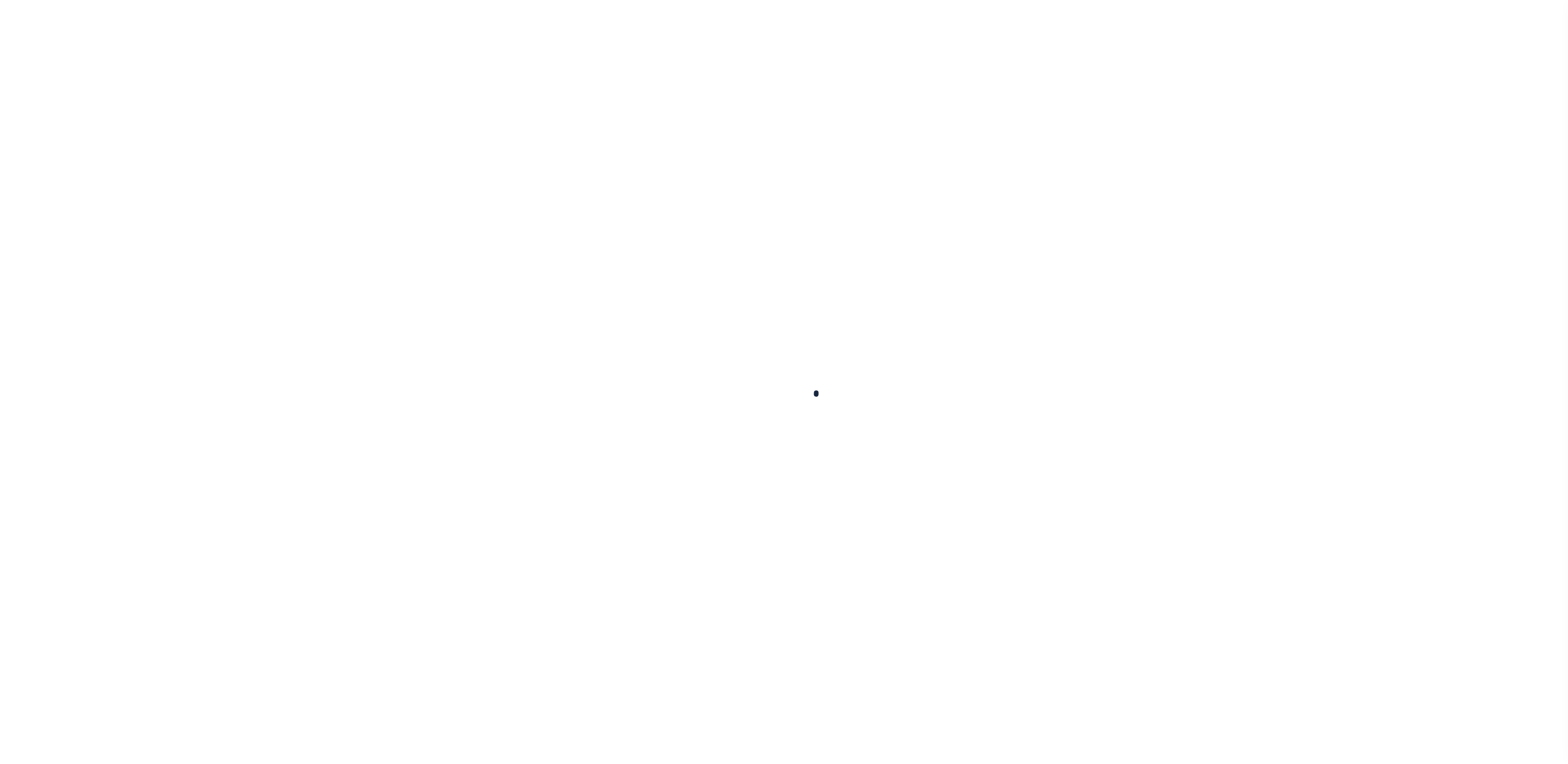
type input "N1027 GLENNVIEW DR"
type input "110084004"
select select
type input "GREENVILLE, WI 54942"
type input "01"
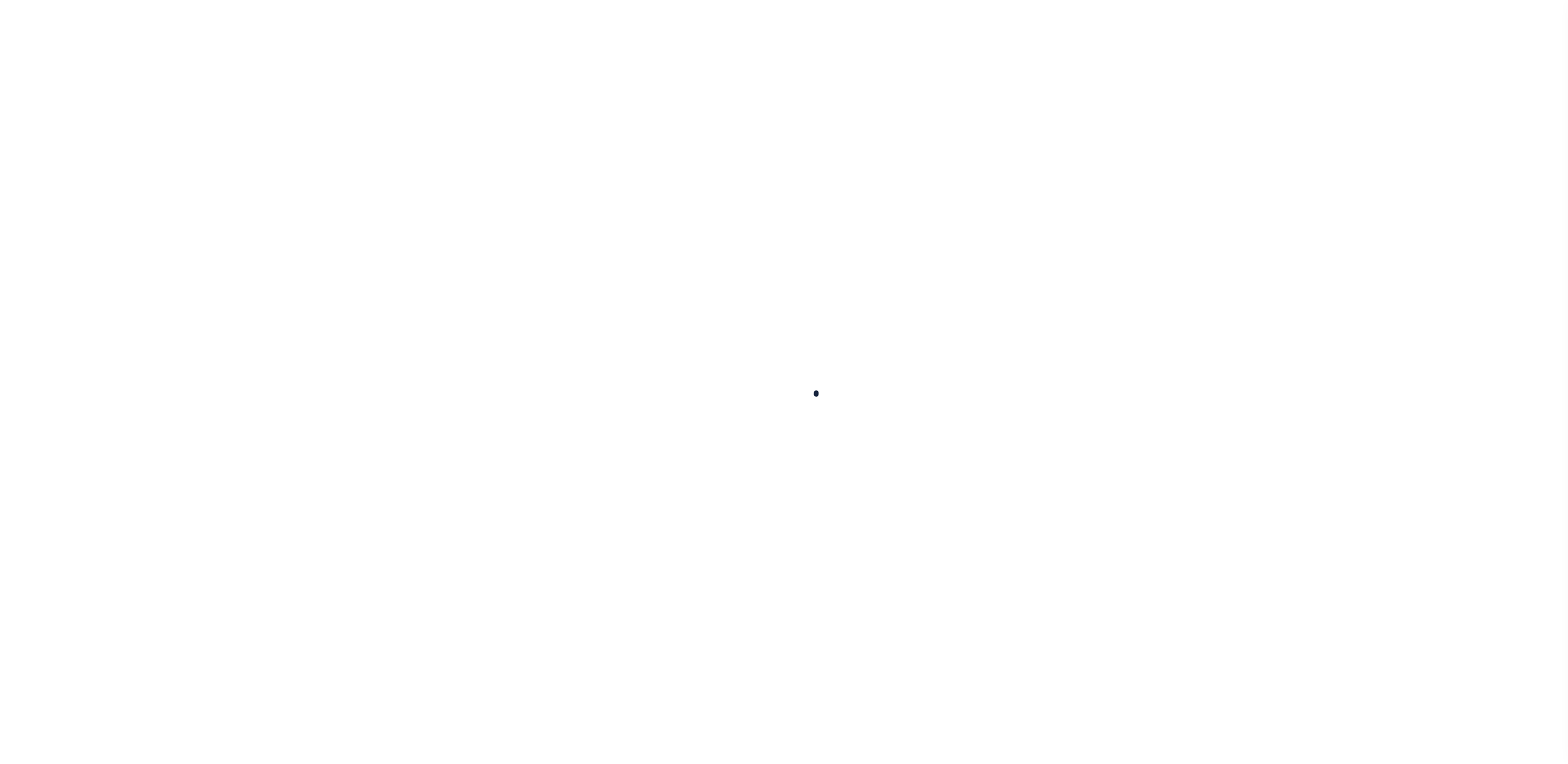
type input "WI"
type textarea "Municipality = [GEOGRAPHIC_DATA], TOWN OF;"
select select "4309"
select select "2129"
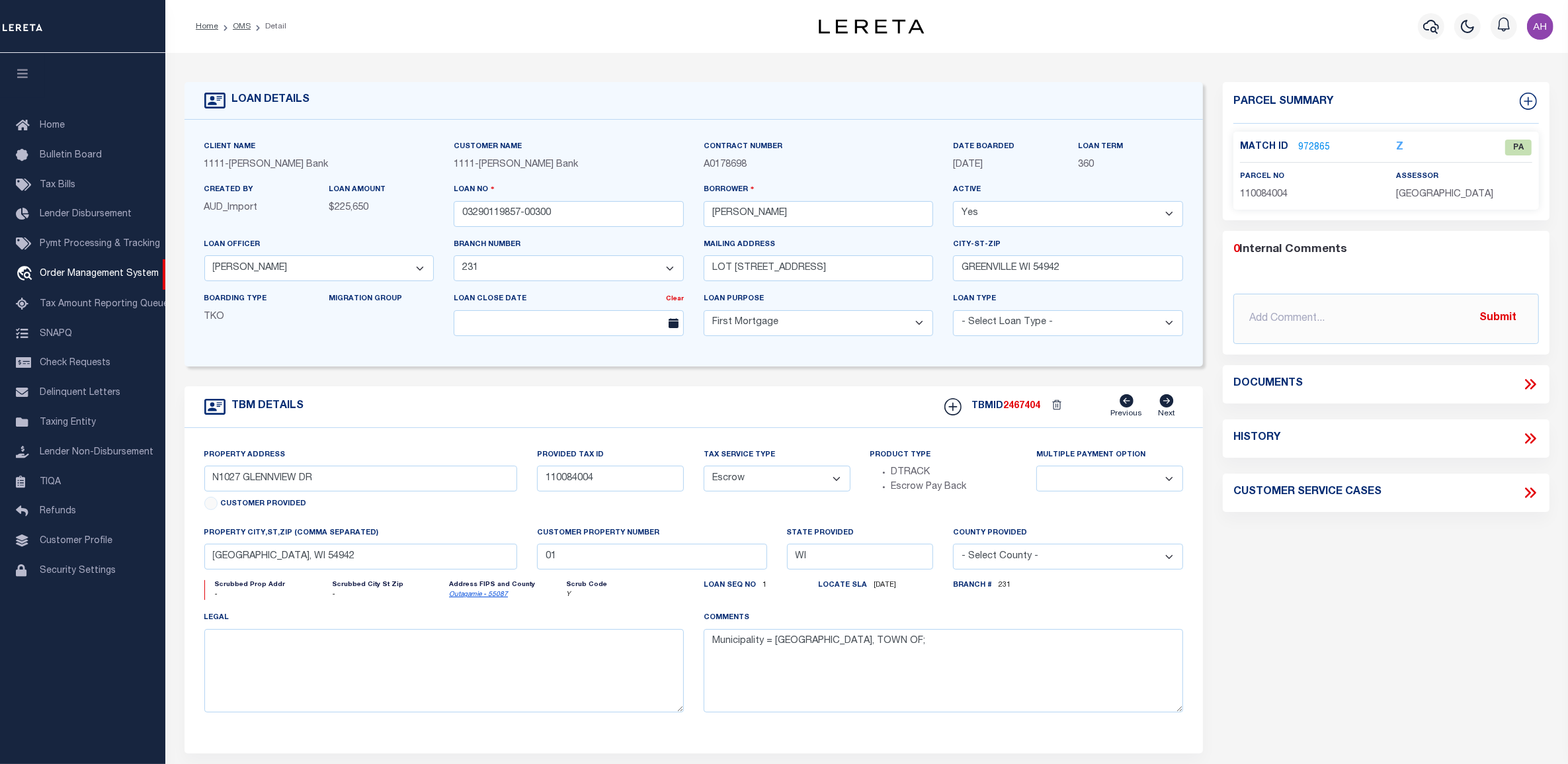
click at [906, 100] on div "LOAN DETAILS" at bounding box center [694, 100] width 1019 height 37
click at [1320, 146] on link "972865" at bounding box center [1314, 148] width 32 height 14
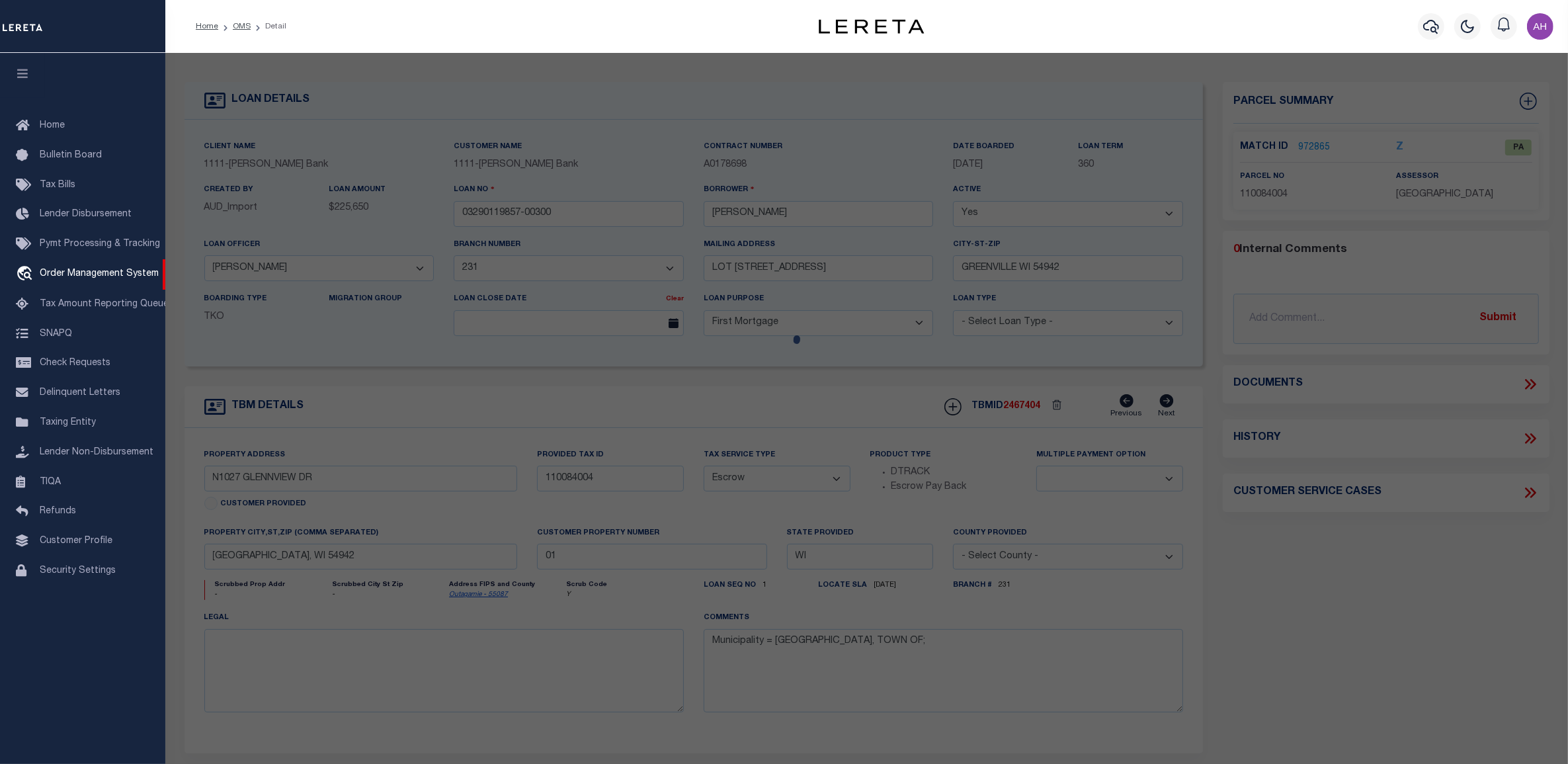
checkbox input "false"
select select "PA"
type input "N1027 GLENNVIEW DR"
type input "GREENVILLE WI 54942"
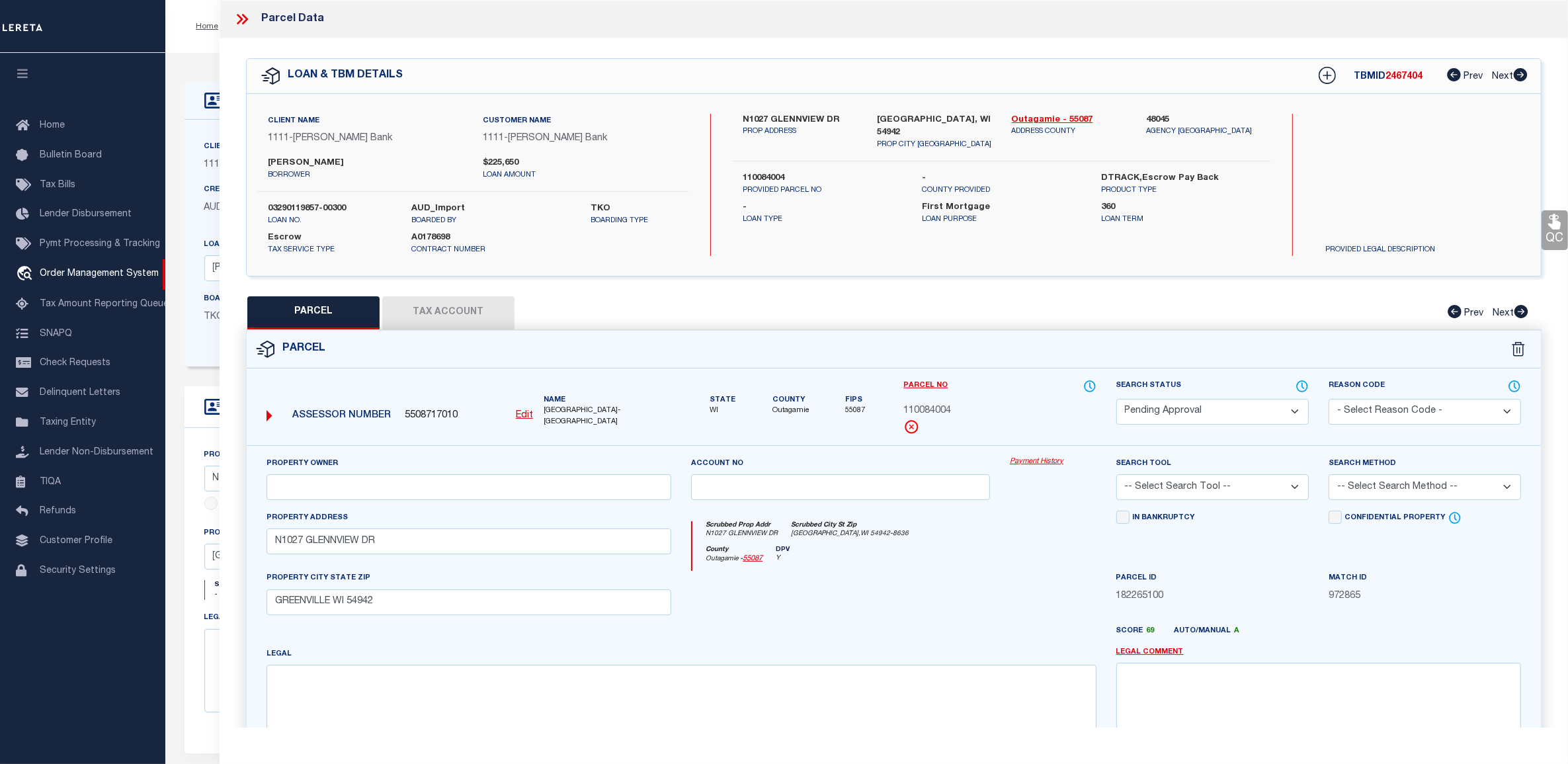
click at [441, 408] on span "5508717010" at bounding box center [431, 415] width 53 height 14
copy span "5508717010"
click at [456, 323] on button "Tax Account" at bounding box center [448, 312] width 132 height 33
select select "100"
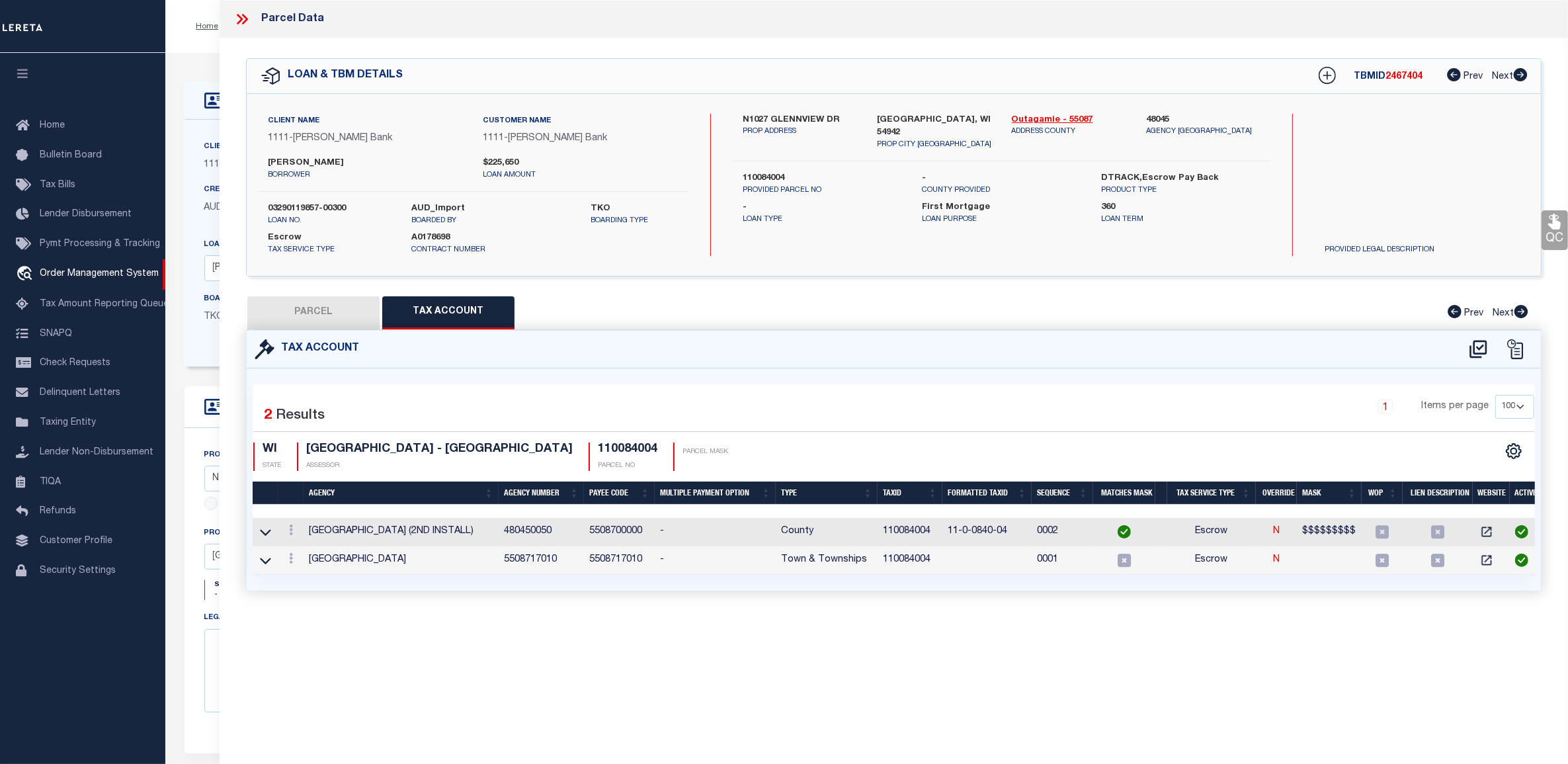
click at [533, 530] on td "480450050" at bounding box center [541, 532] width 85 height 29
copy td "480450050"
drag, startPoint x: 266, startPoint y: 532, endPoint x: 276, endPoint y: 538, distance: 11.7
click at [266, 532] on icon at bounding box center [266, 531] width 11 height 14
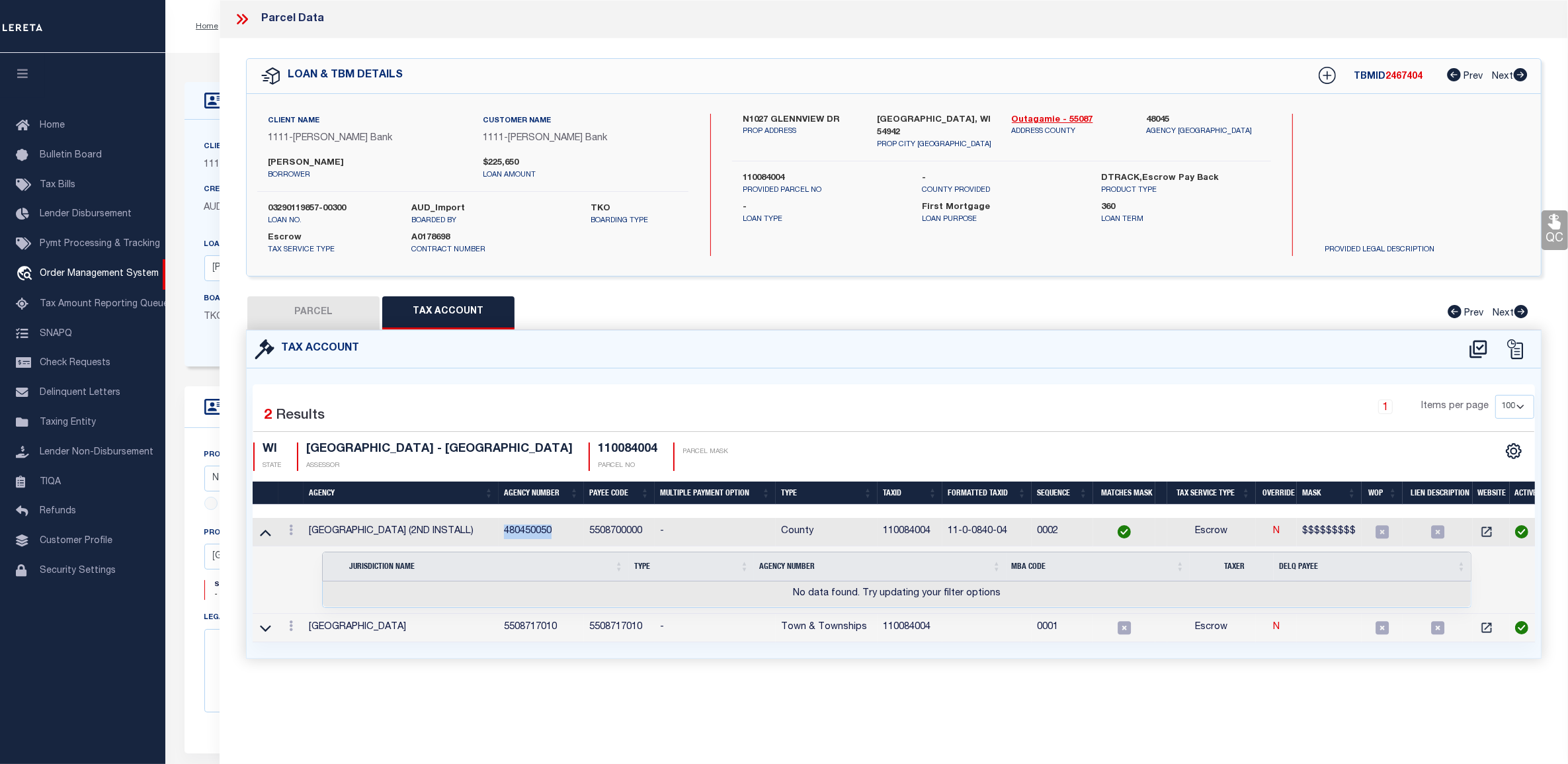
click at [325, 303] on button "PARCEL" at bounding box center [313, 312] width 132 height 33
select select "AS"
checkbox input "false"
select select "PA"
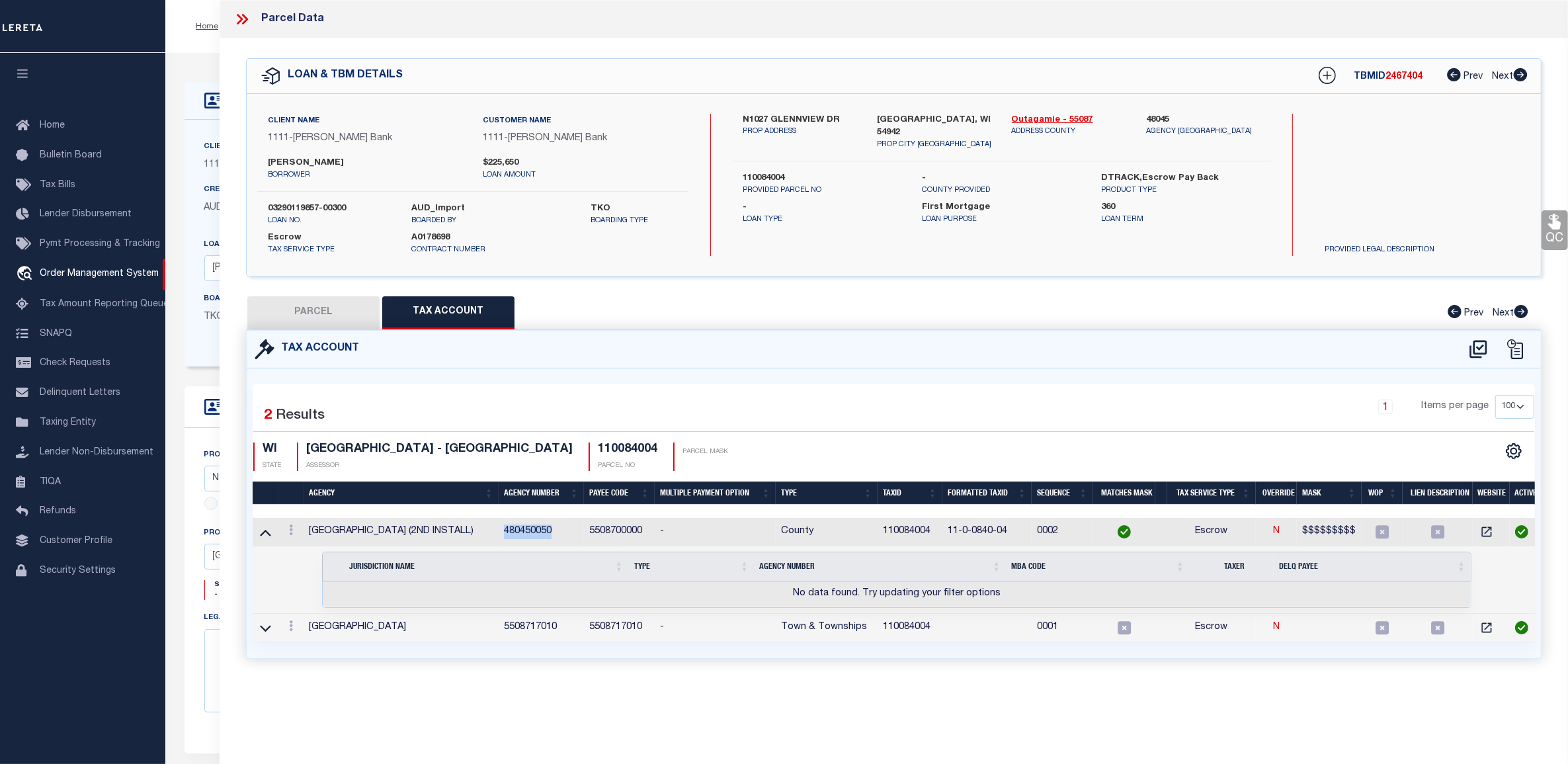
type input "N1027 GLENNVIEW DR"
type input "GREENVILLE WI 54942"
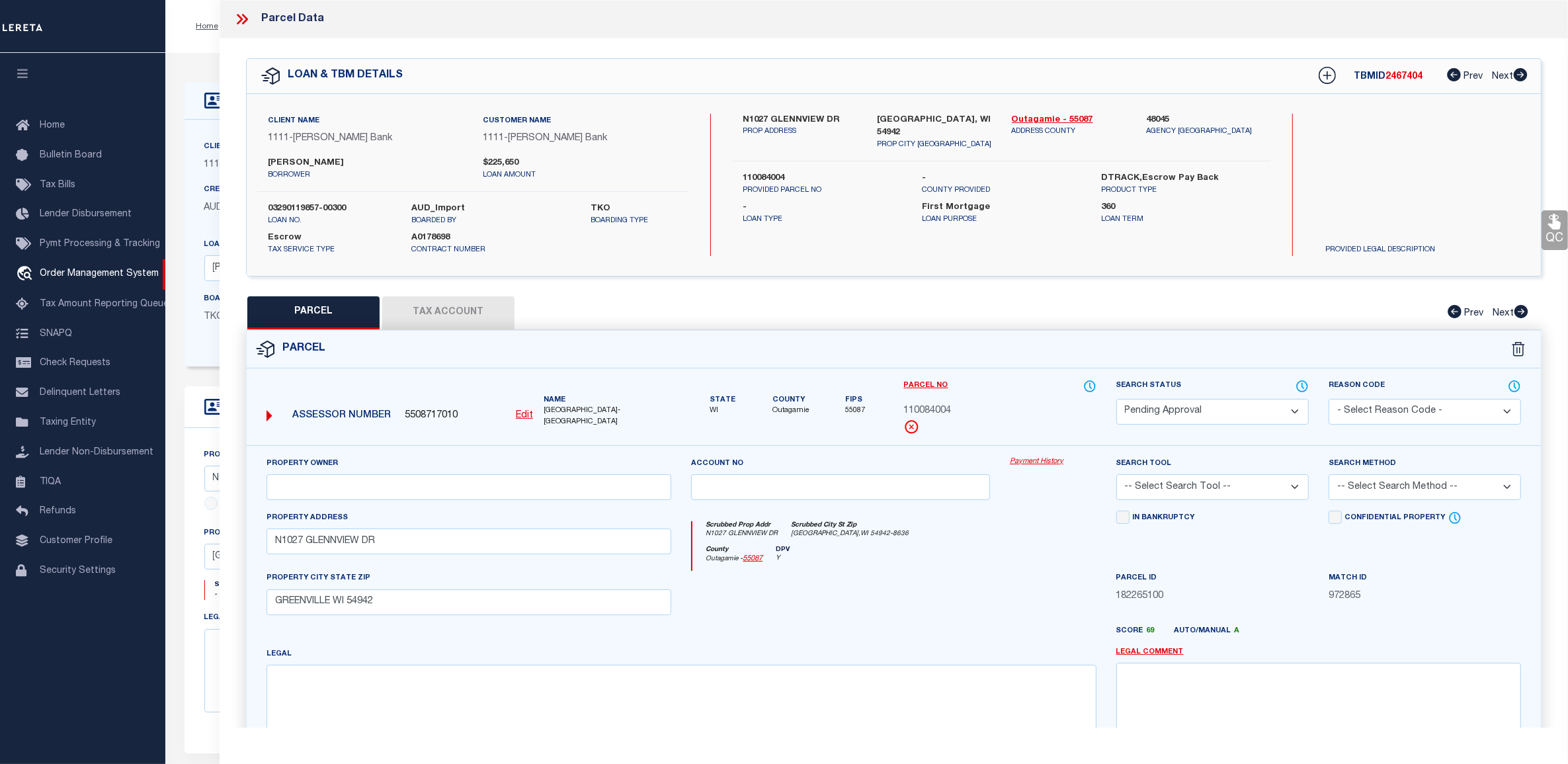
click at [435, 408] on span "5508717010" at bounding box center [431, 415] width 53 height 14
copy span "5508717010"
click at [451, 318] on button "Tax Account" at bounding box center [448, 312] width 132 height 33
select select "100"
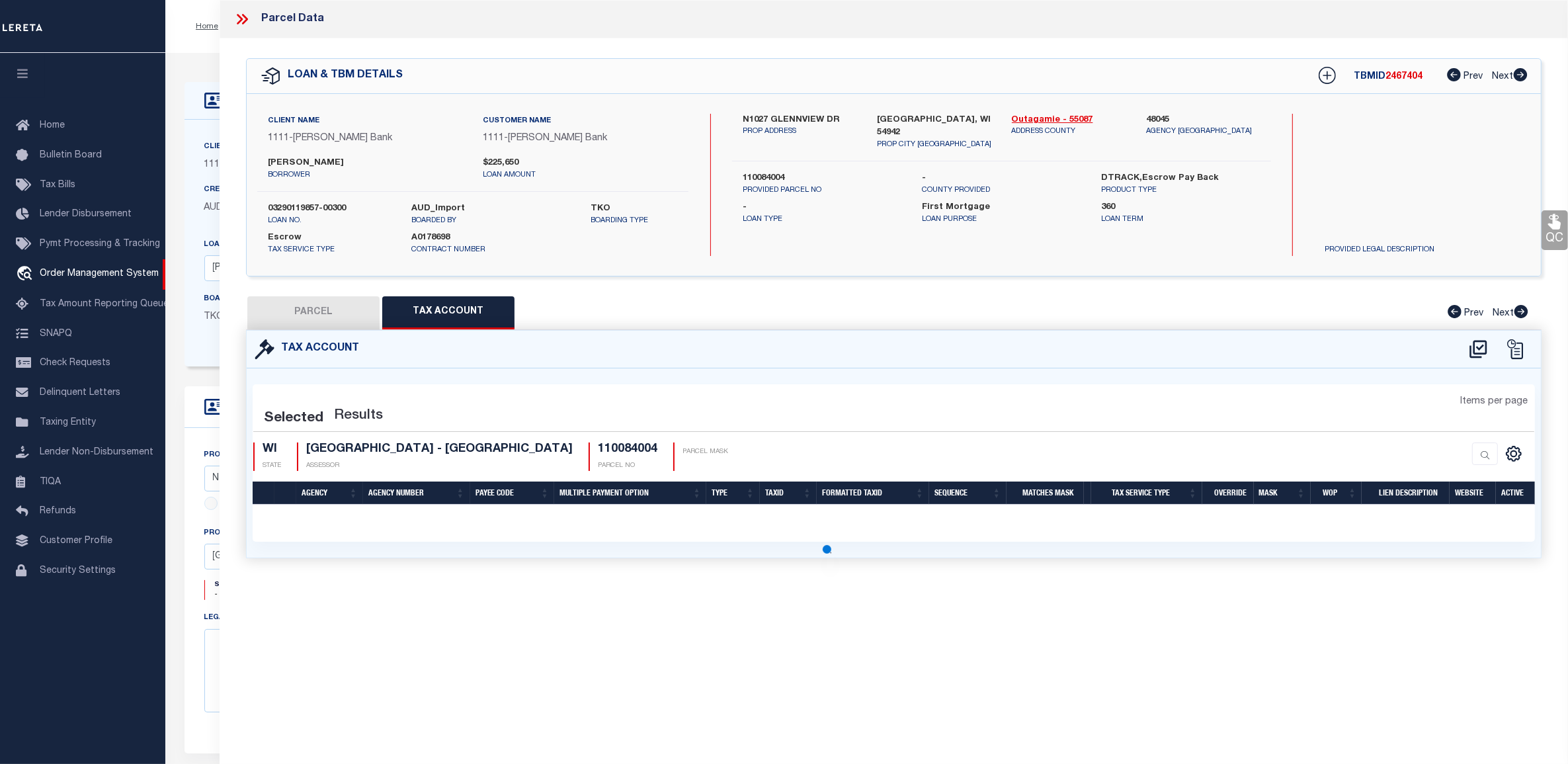
select select "100"
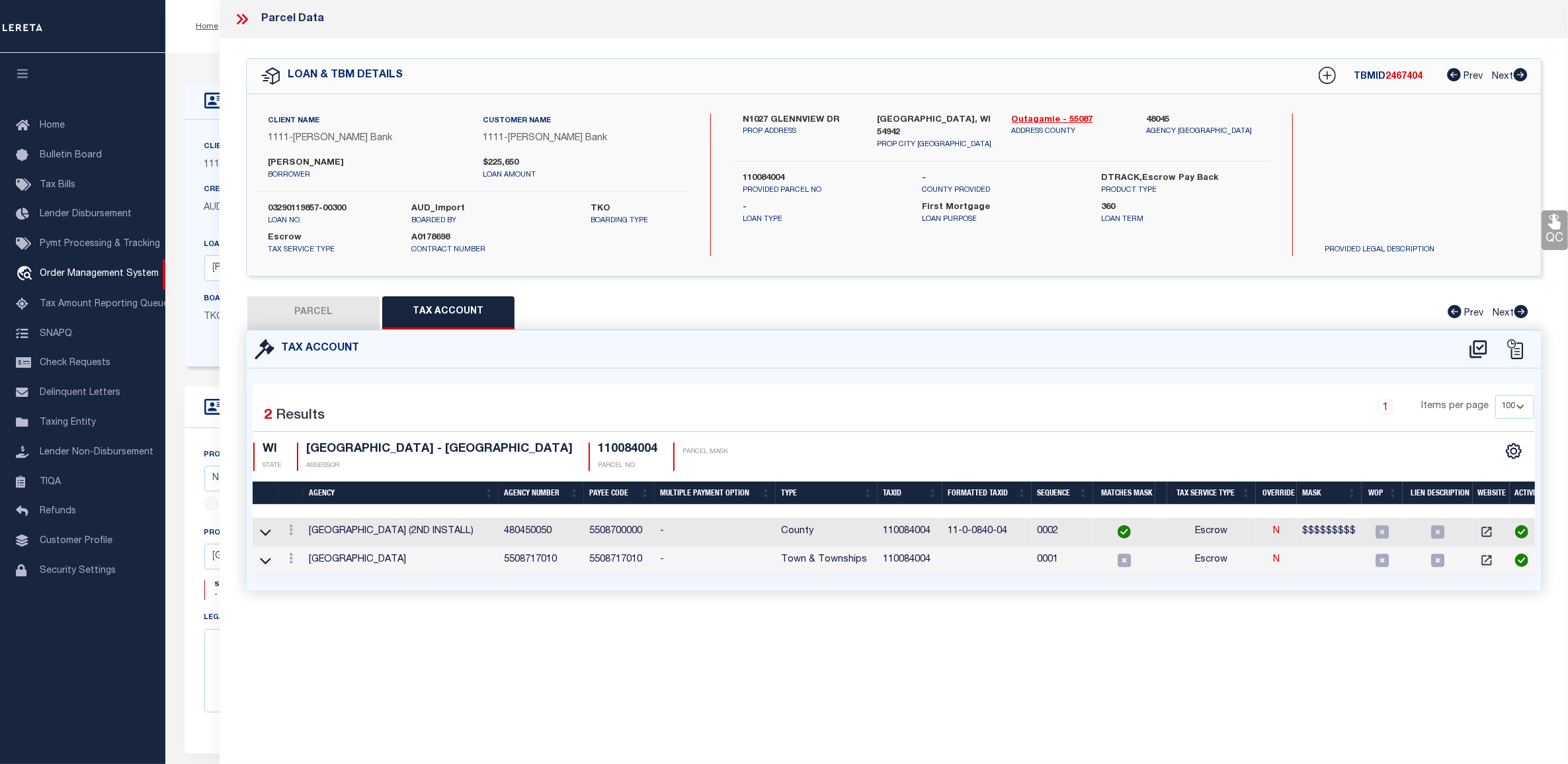
scroll to position [0, 6]
click at [521, 532] on td "480450050" at bounding box center [536, 532] width 85 height 29
copy td "480450050"
click at [246, 17] on icon at bounding box center [242, 19] width 18 height 18
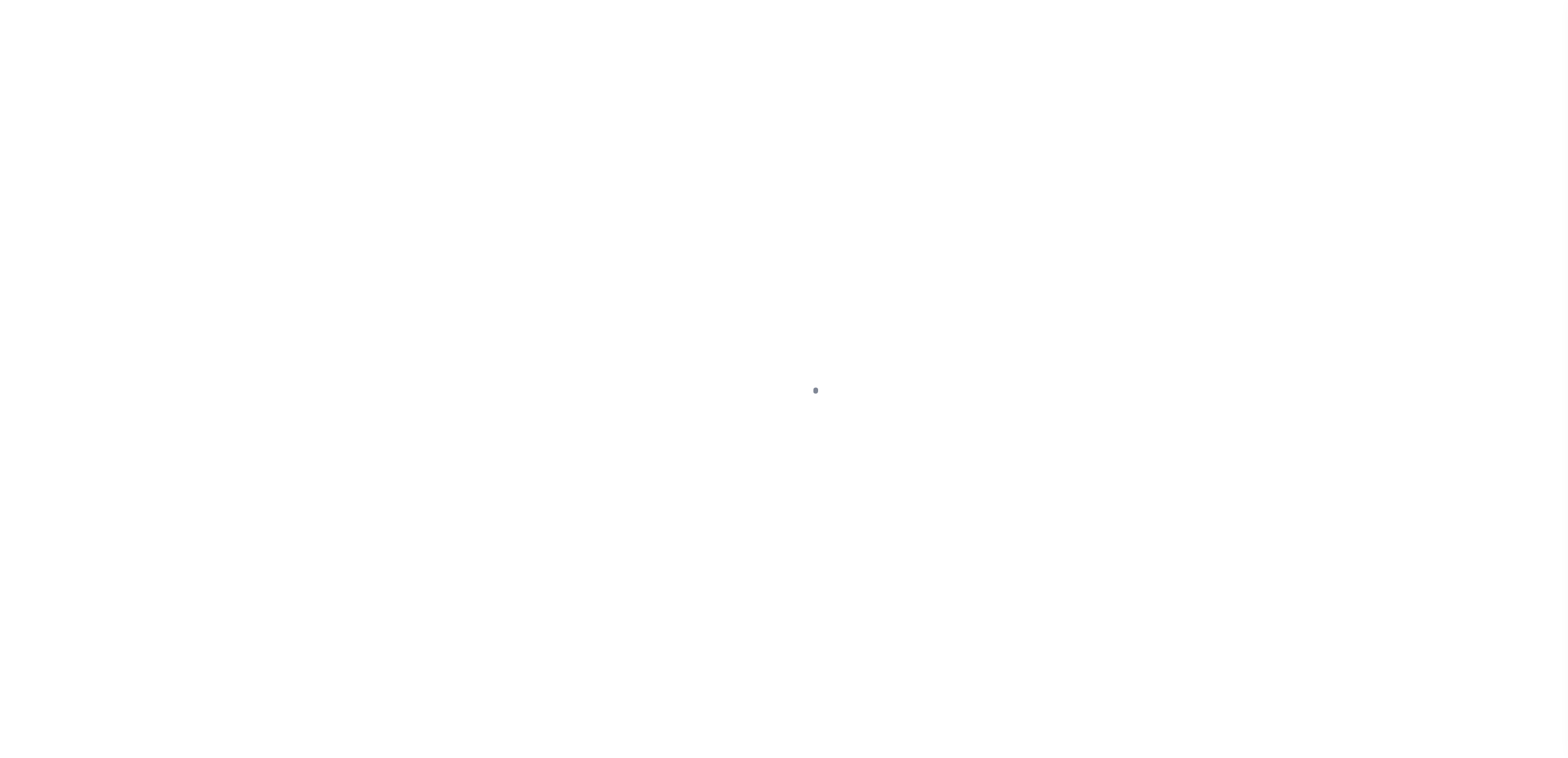
select select
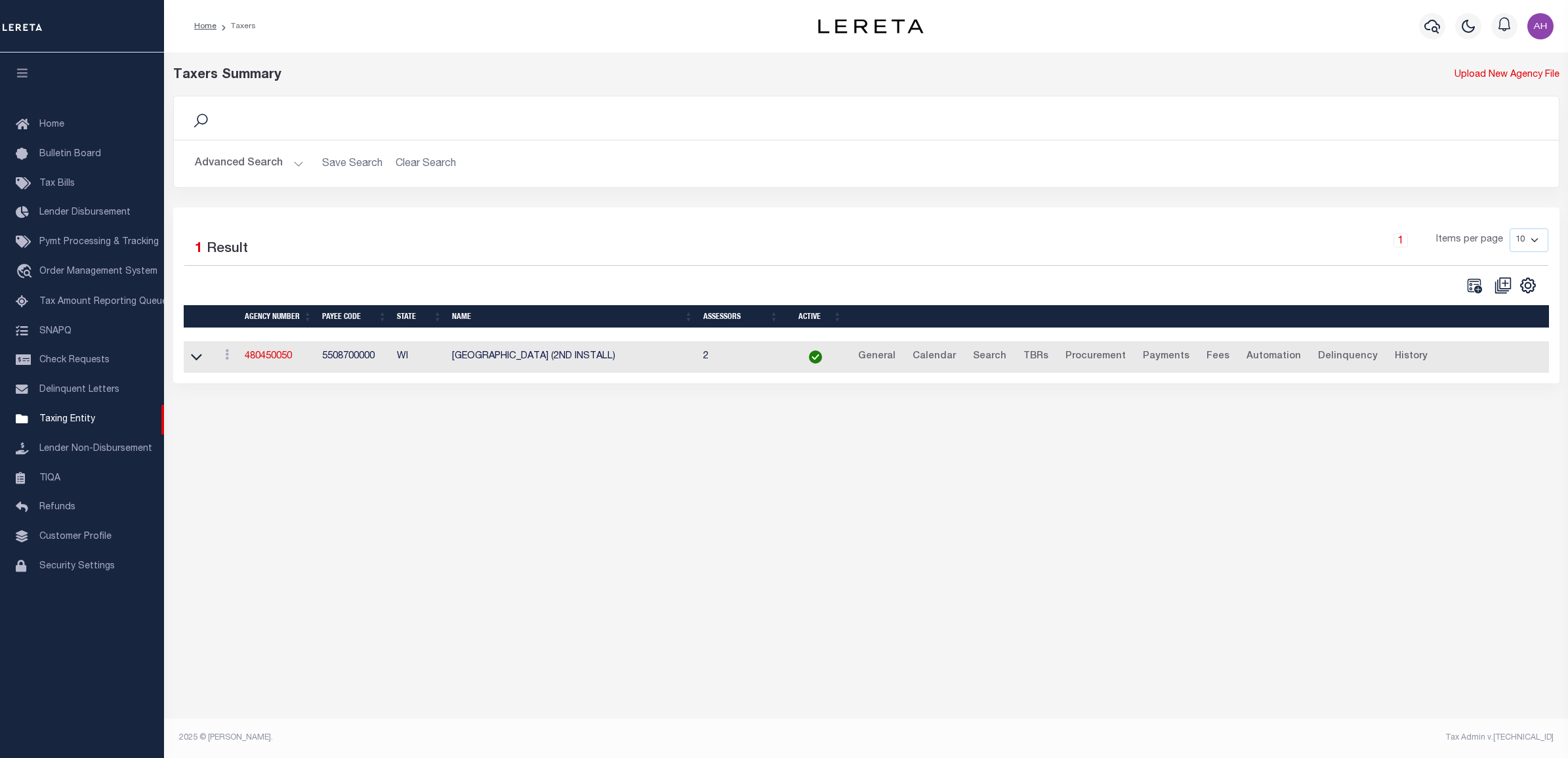
click at [249, 169] on button "Advanced Search" at bounding box center [249, 164] width 109 height 25
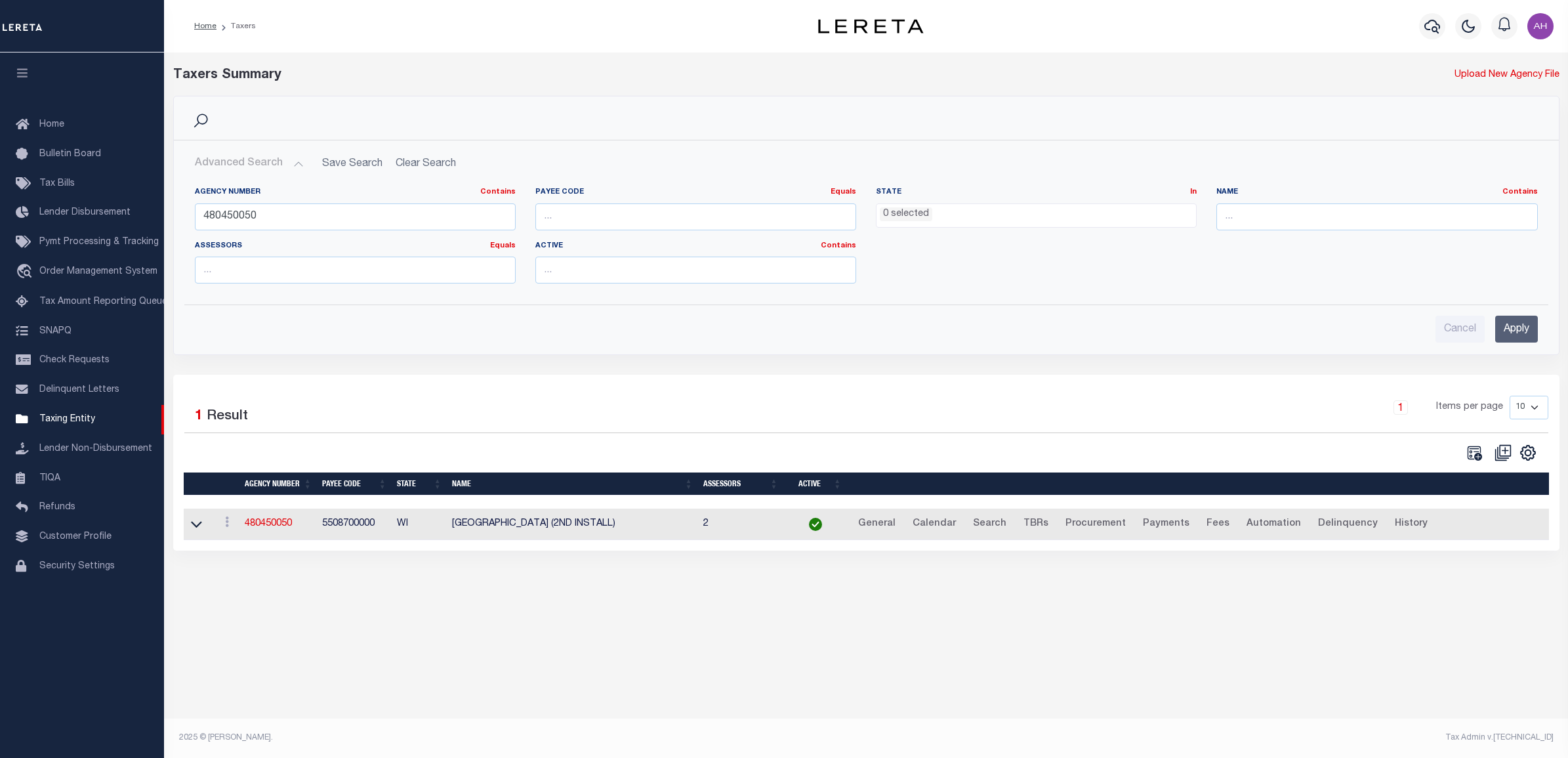
click at [250, 171] on button "Advanced Search" at bounding box center [249, 164] width 109 height 25
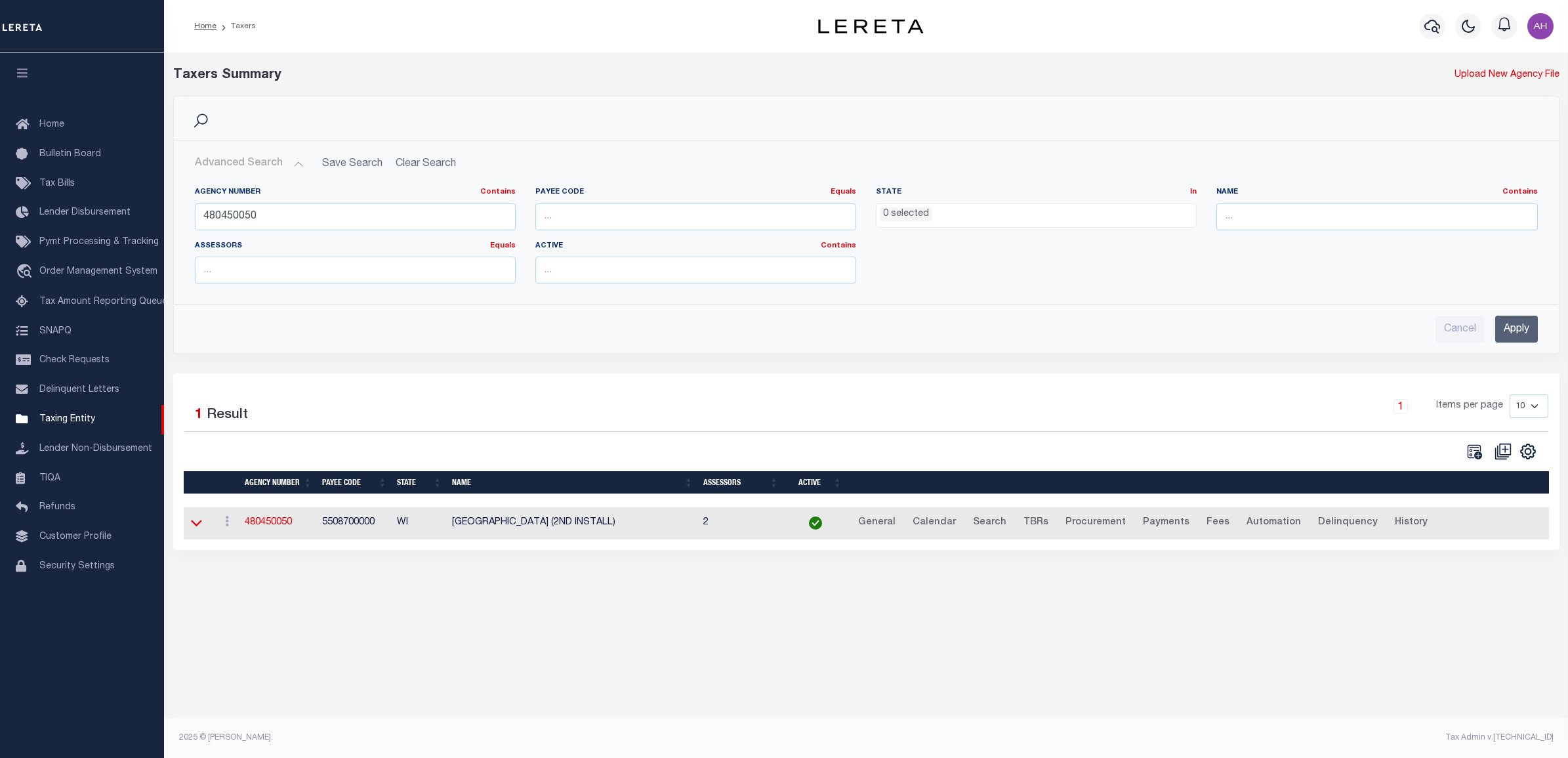
click at [192, 527] on icon at bounding box center [196, 524] width 11 height 6
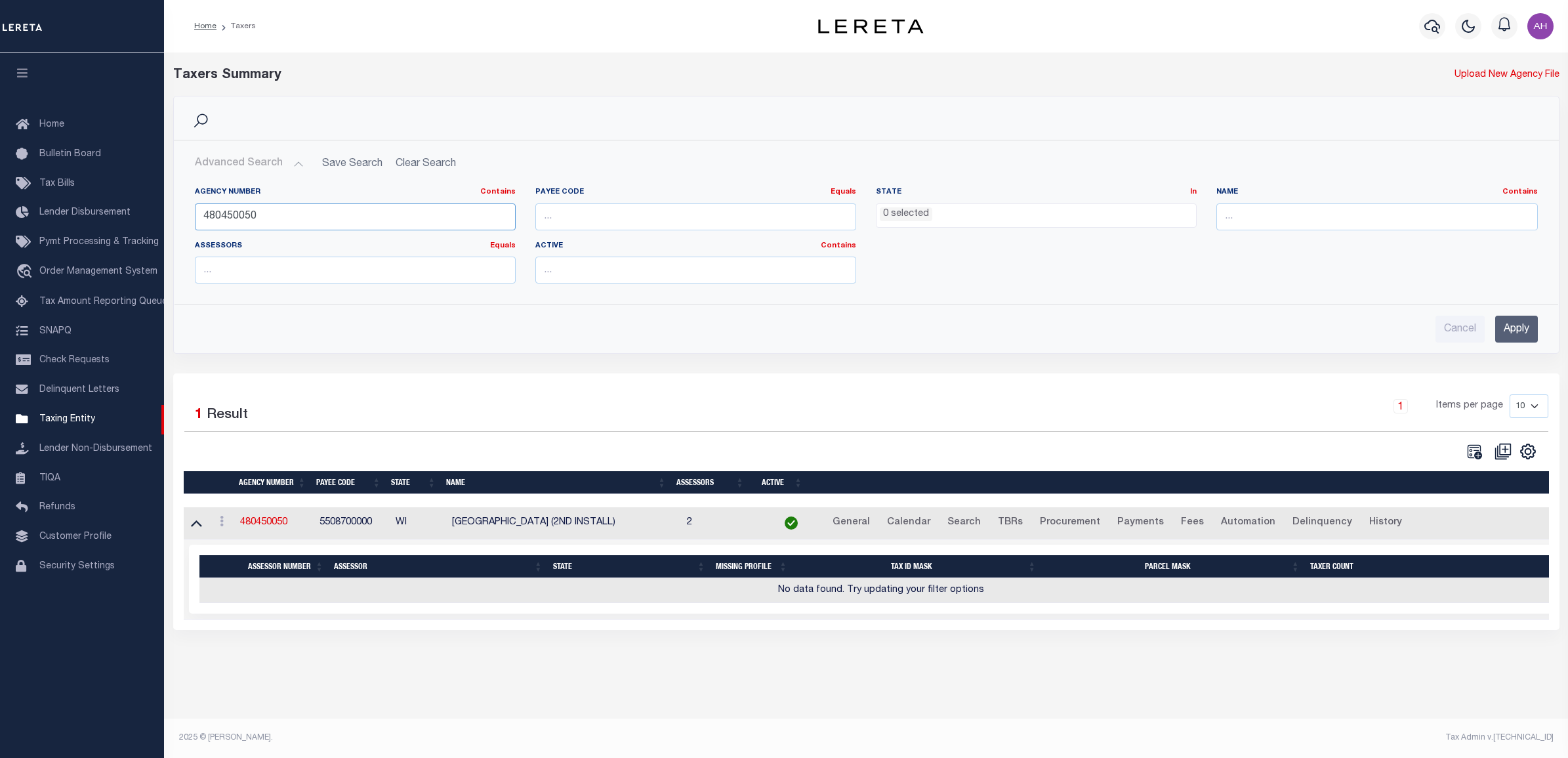
click at [224, 223] on input "480450050" at bounding box center [354, 217] width 320 height 27
drag, startPoint x: 453, startPoint y: 525, endPoint x: 627, endPoint y: 521, distance: 174.0
click at [627, 521] on td "[GEOGRAPHIC_DATA] (2ND INSTALL)" at bounding box center [564, 523] width 235 height 32
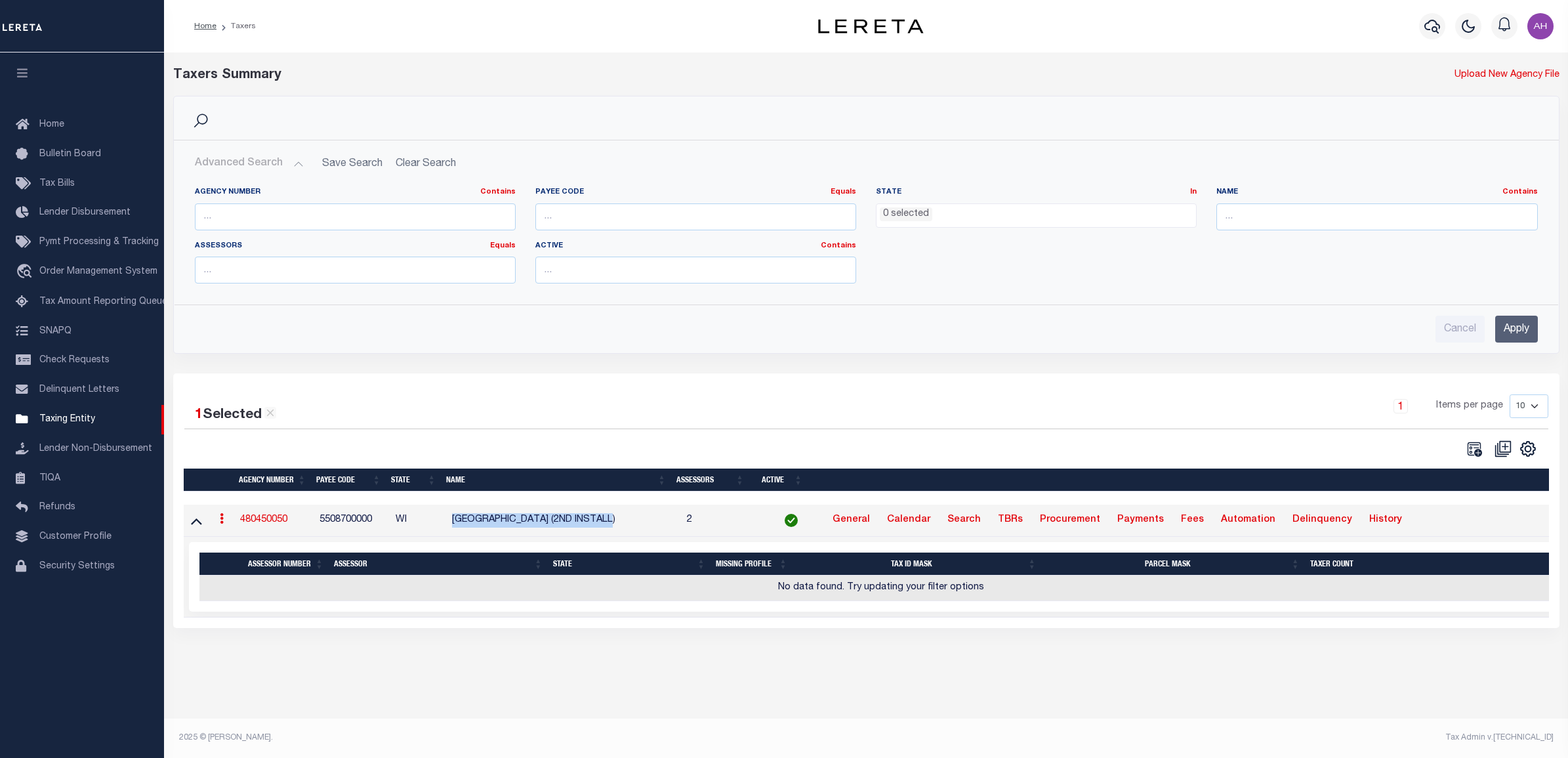
copy td "[GEOGRAPHIC_DATA] (2ND INSTALL)"
click at [714, 220] on input "number" at bounding box center [695, 217] width 320 height 27
click at [1248, 218] on input "text" at bounding box center [1376, 217] width 320 height 27
paste input "[GEOGRAPHIC_DATA] (2ND INSTALL)"
type input "[GEOGRAPHIC_DATA] (2ND INSTALL)"
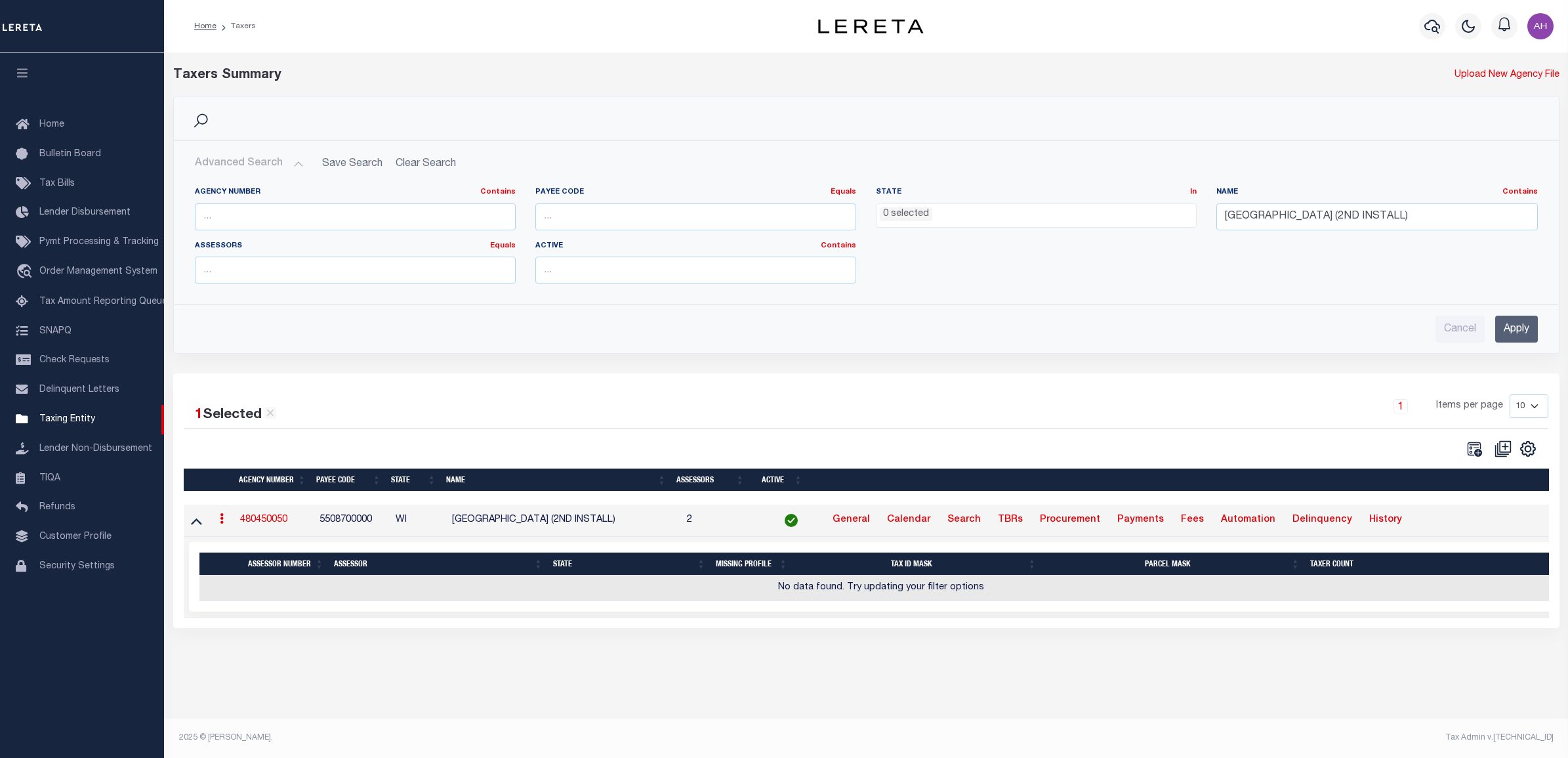
click at [1517, 322] on input "Apply" at bounding box center [1517, 329] width 43 height 27
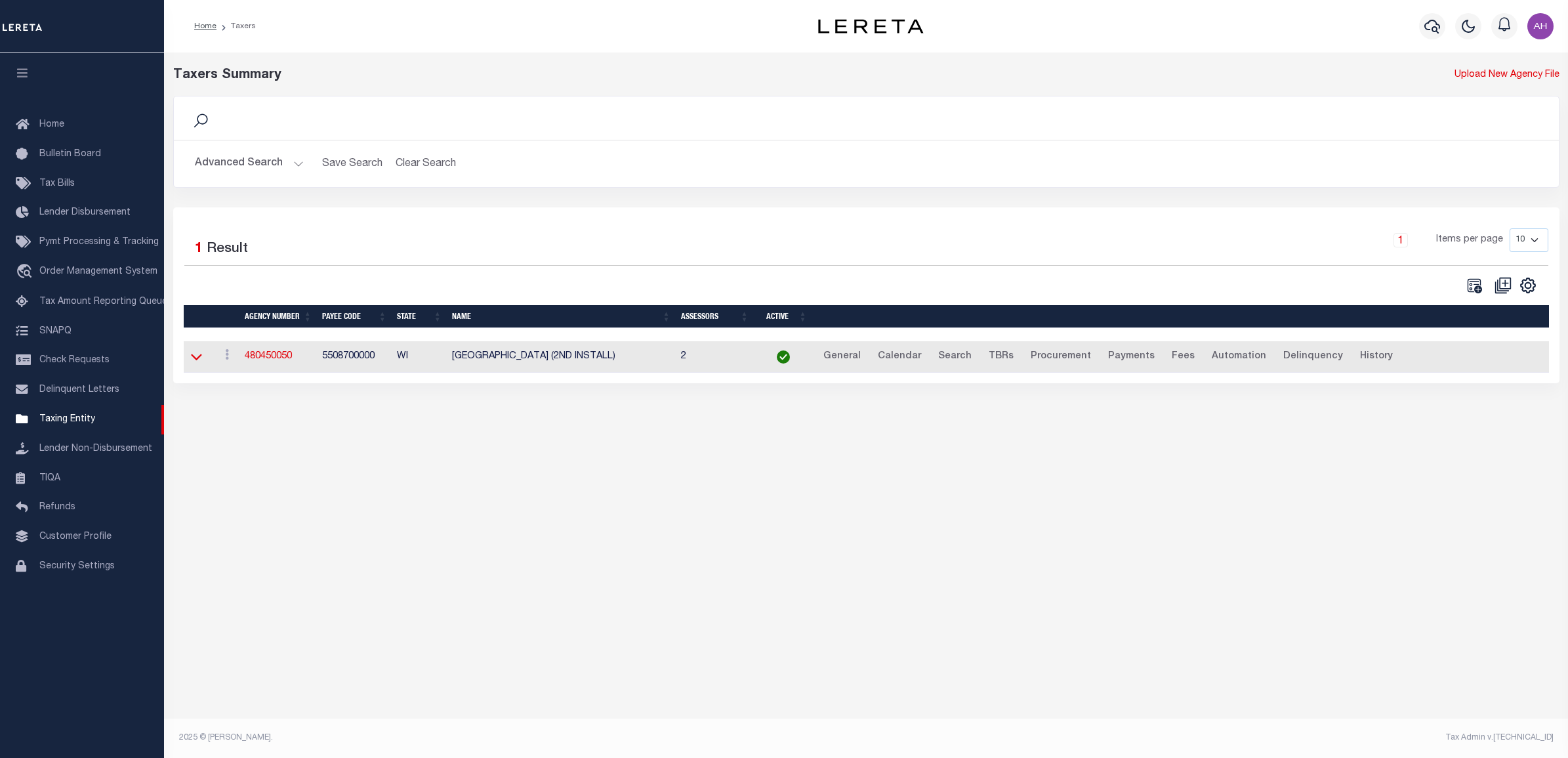
click at [200, 355] on icon at bounding box center [196, 356] width 11 height 13
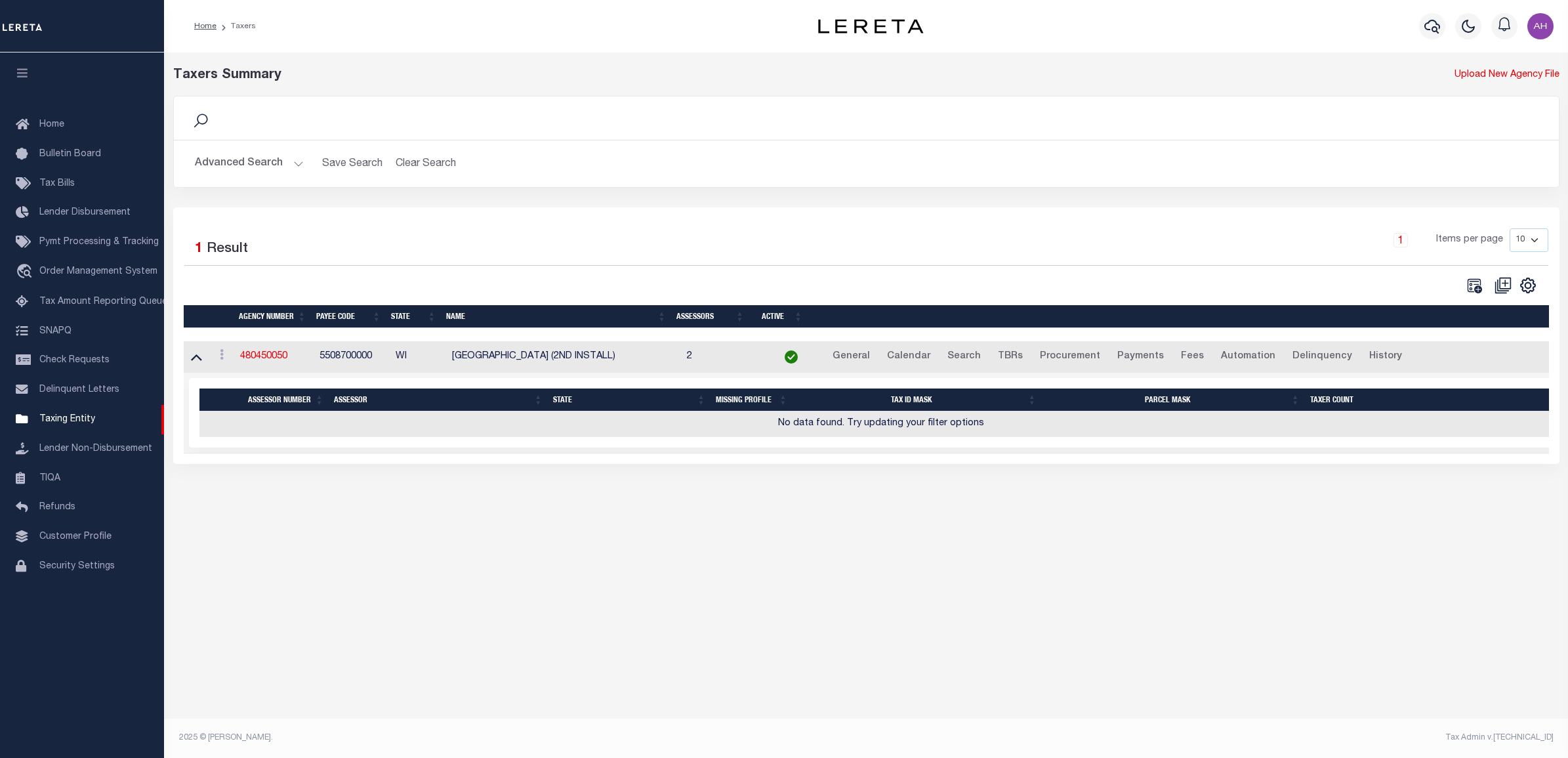
click at [202, 359] on link at bounding box center [196, 356] width 15 height 9
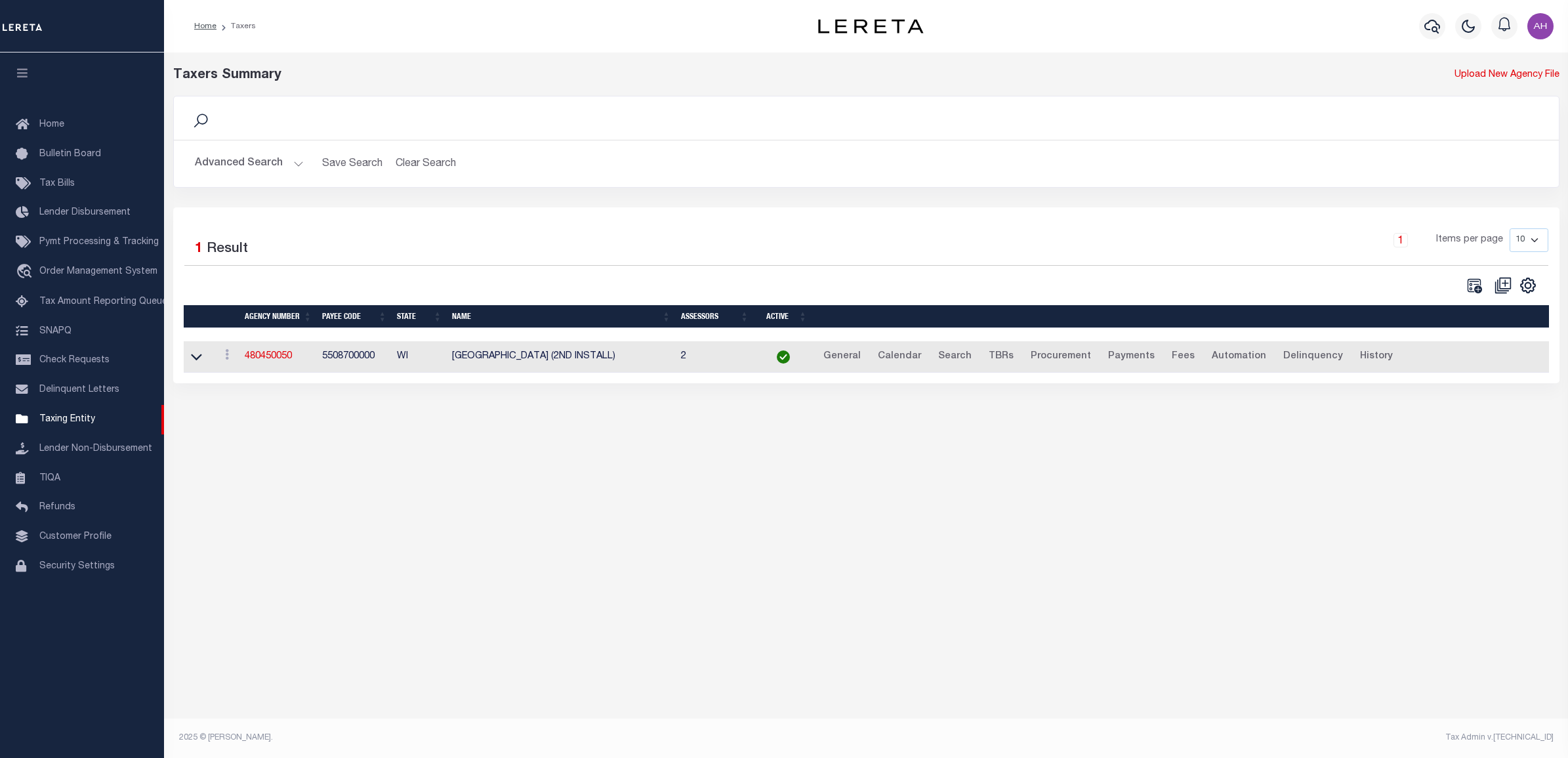
click at [233, 169] on button "Advanced Search" at bounding box center [249, 164] width 109 height 25
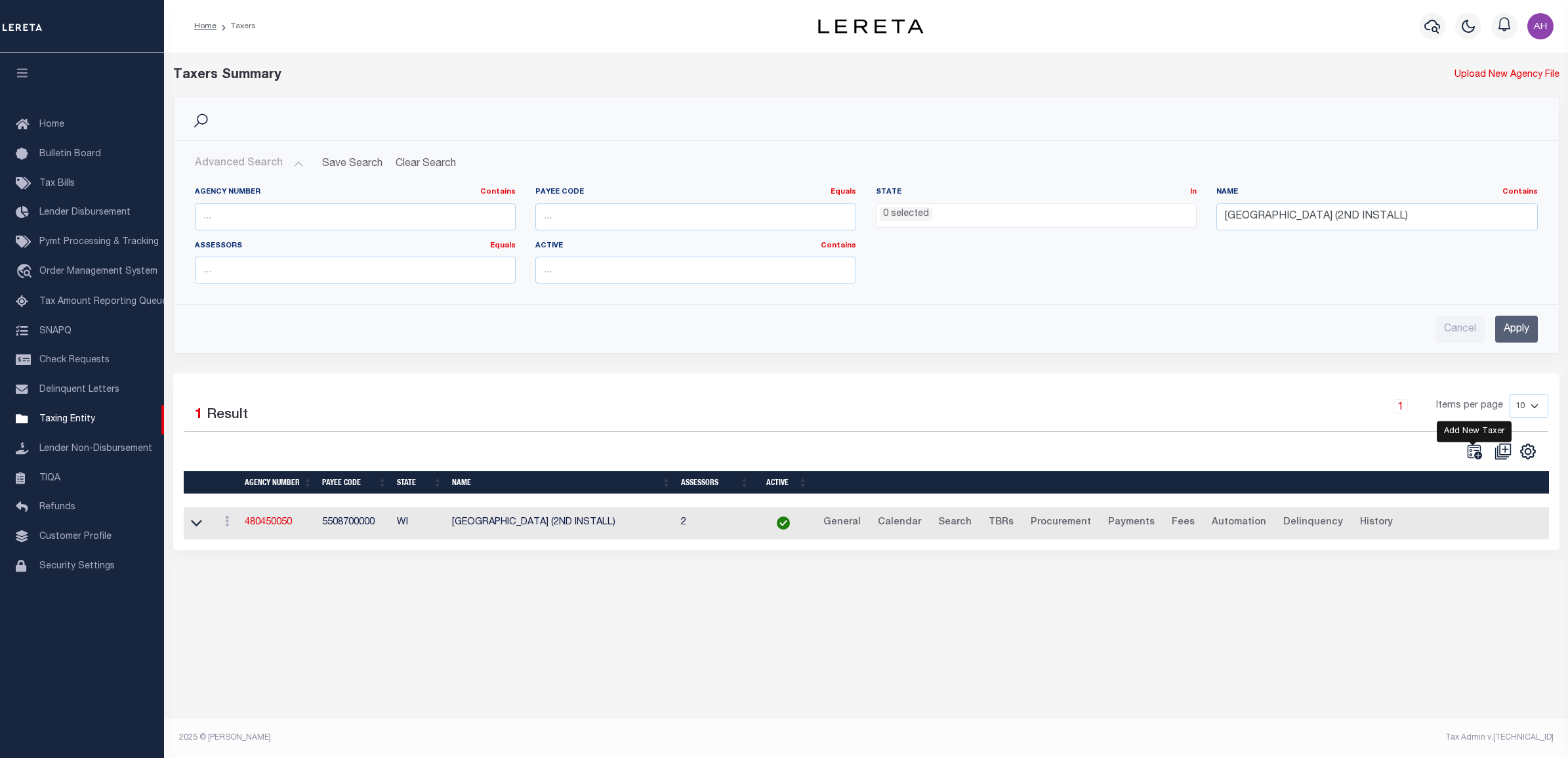
click at [1475, 456] on icon "" at bounding box center [1474, 451] width 14 height 14
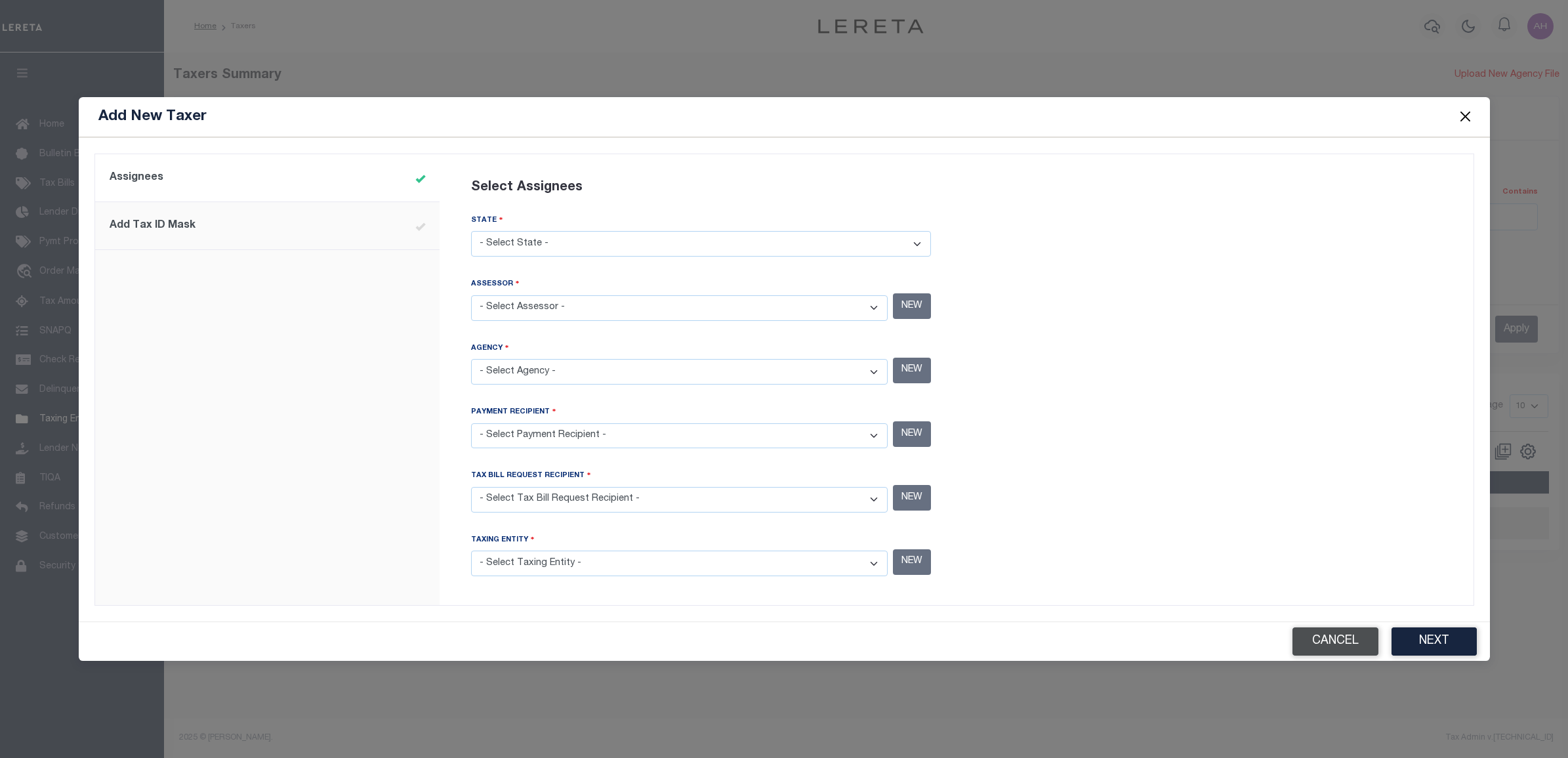
click at [1330, 637] on button "Cancel" at bounding box center [1335, 642] width 86 height 28
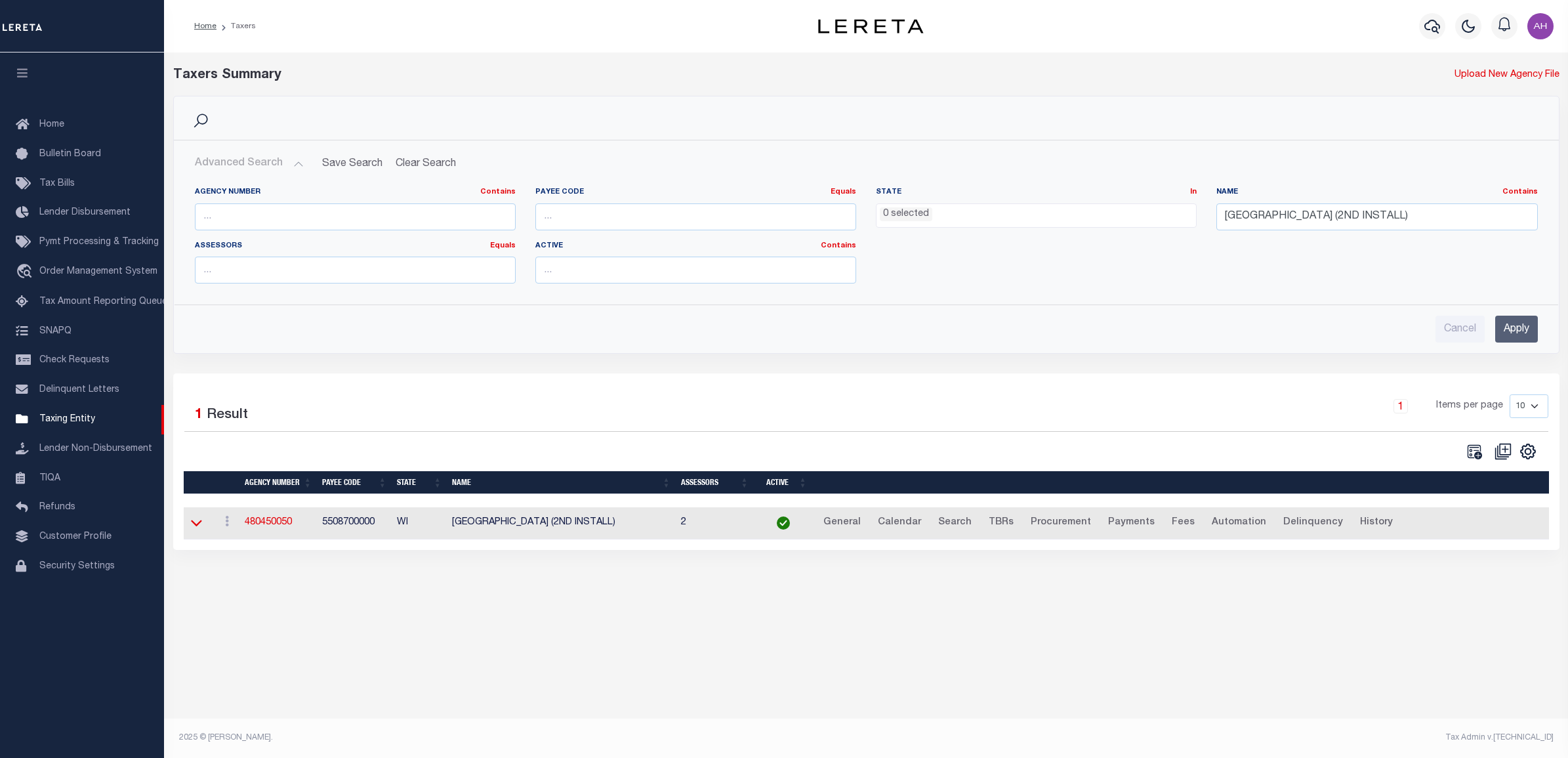
click at [191, 528] on icon at bounding box center [196, 522] width 11 height 13
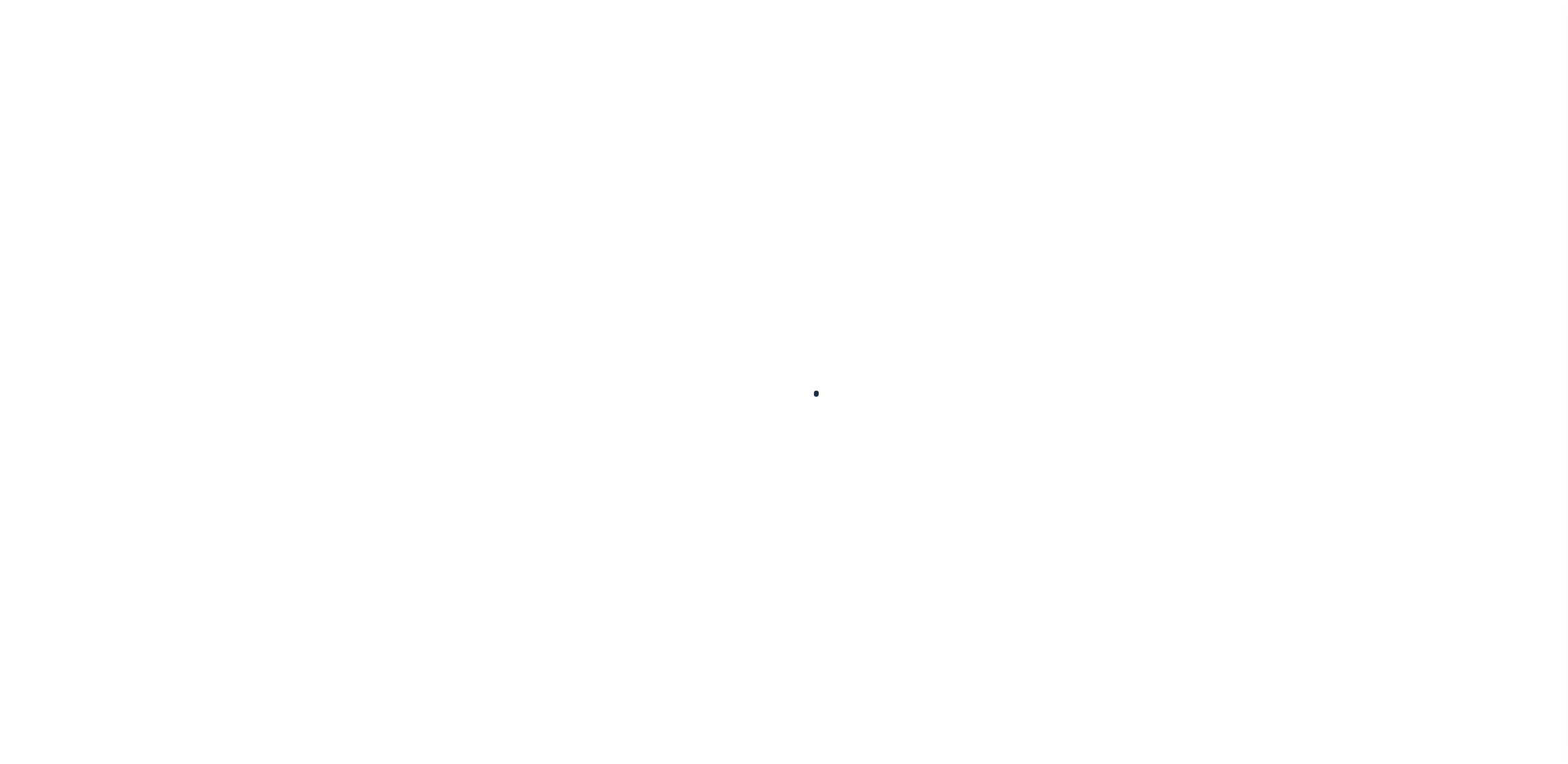
select select "4309"
select select "2129"
select select "10"
select select "Escrow"
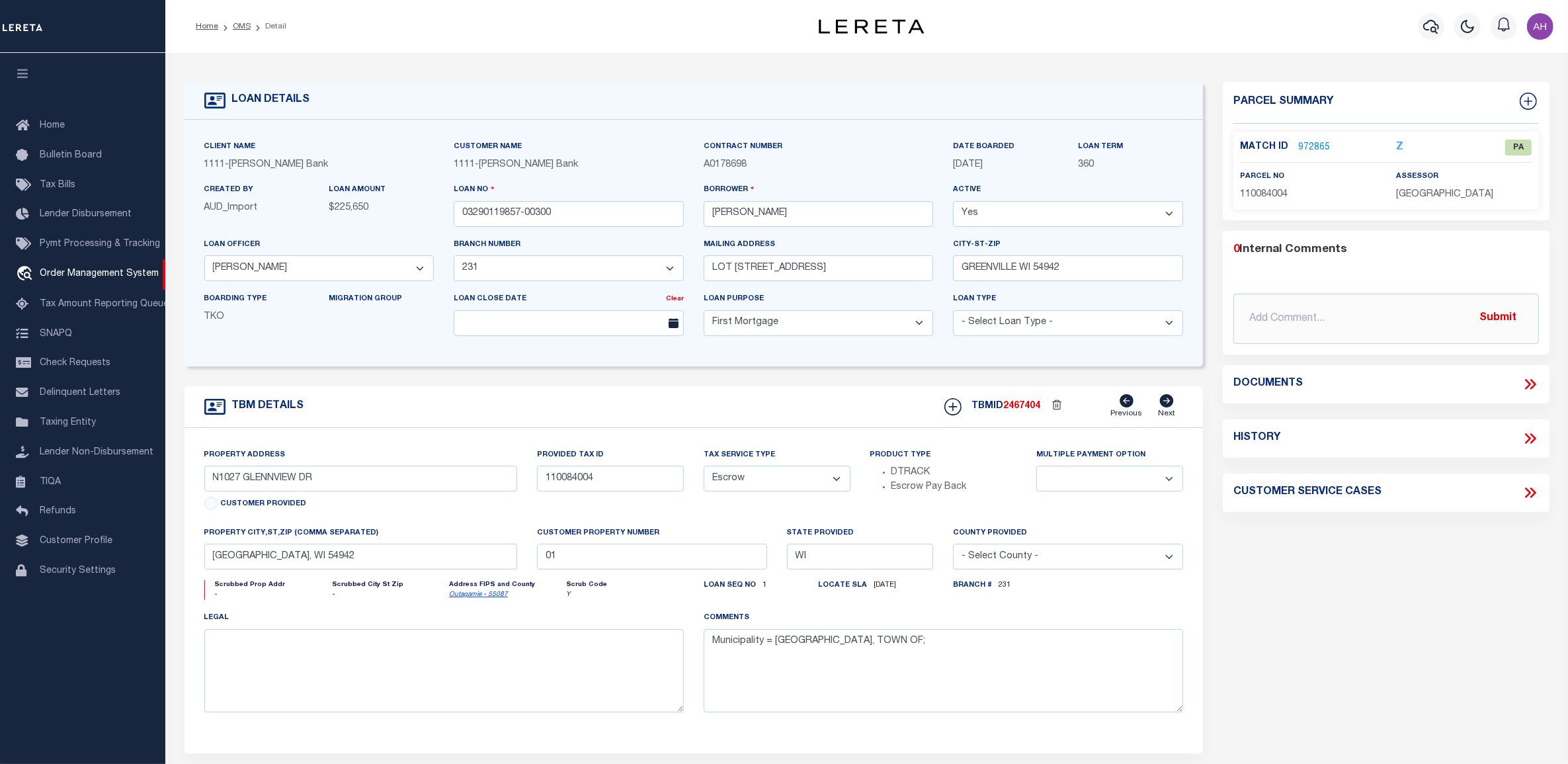
click at [1313, 145] on link "972865" at bounding box center [1314, 148] width 32 height 14
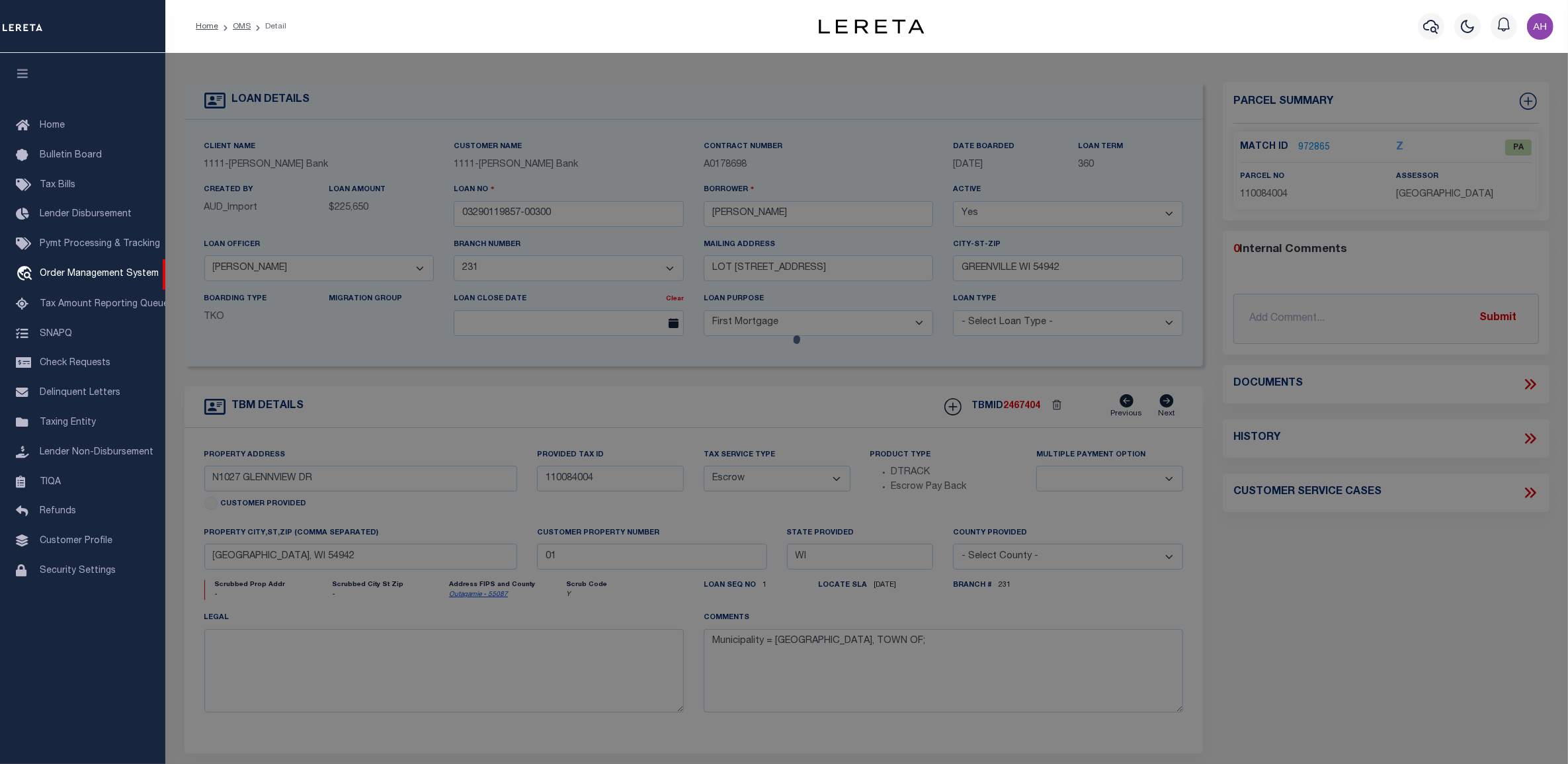
checkbox input "false"
select select "PA"
type input "N1027 GLENNVIEW DR"
type input "GREENVILLE WI 54942"
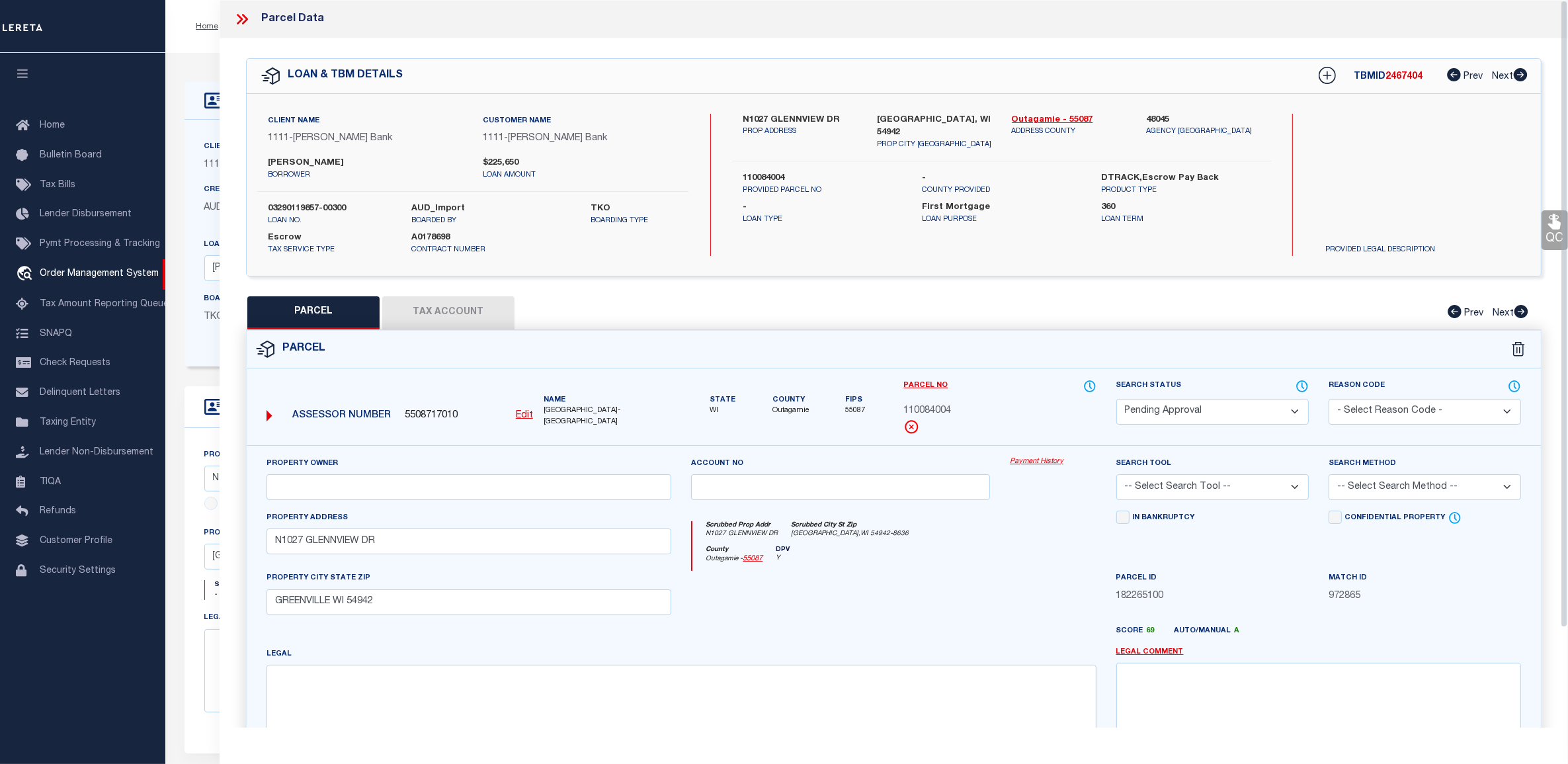
click at [480, 311] on button "Tax Account" at bounding box center [448, 312] width 132 height 33
select select "100"
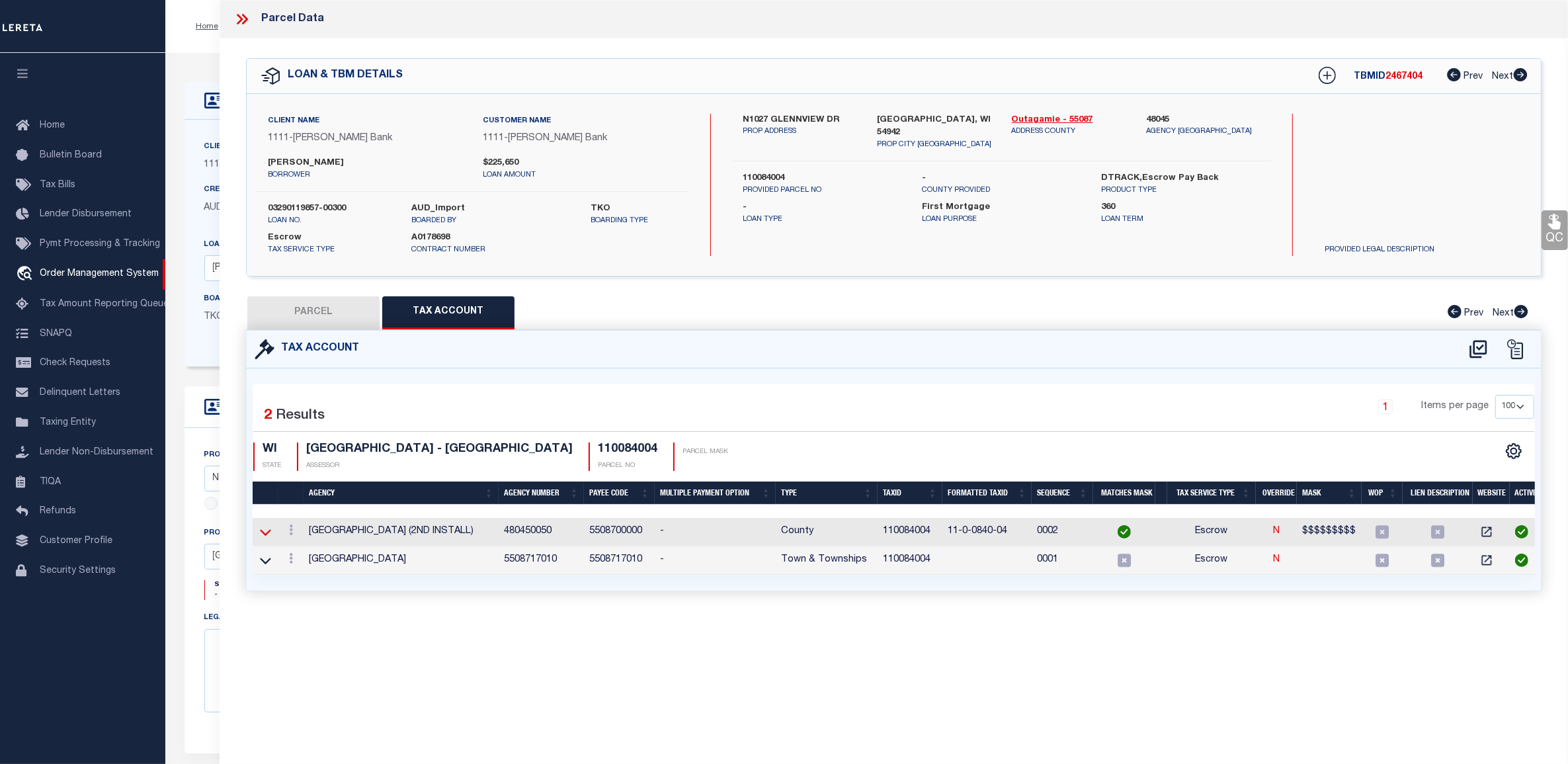
click at [268, 532] on icon at bounding box center [266, 531] width 11 height 14
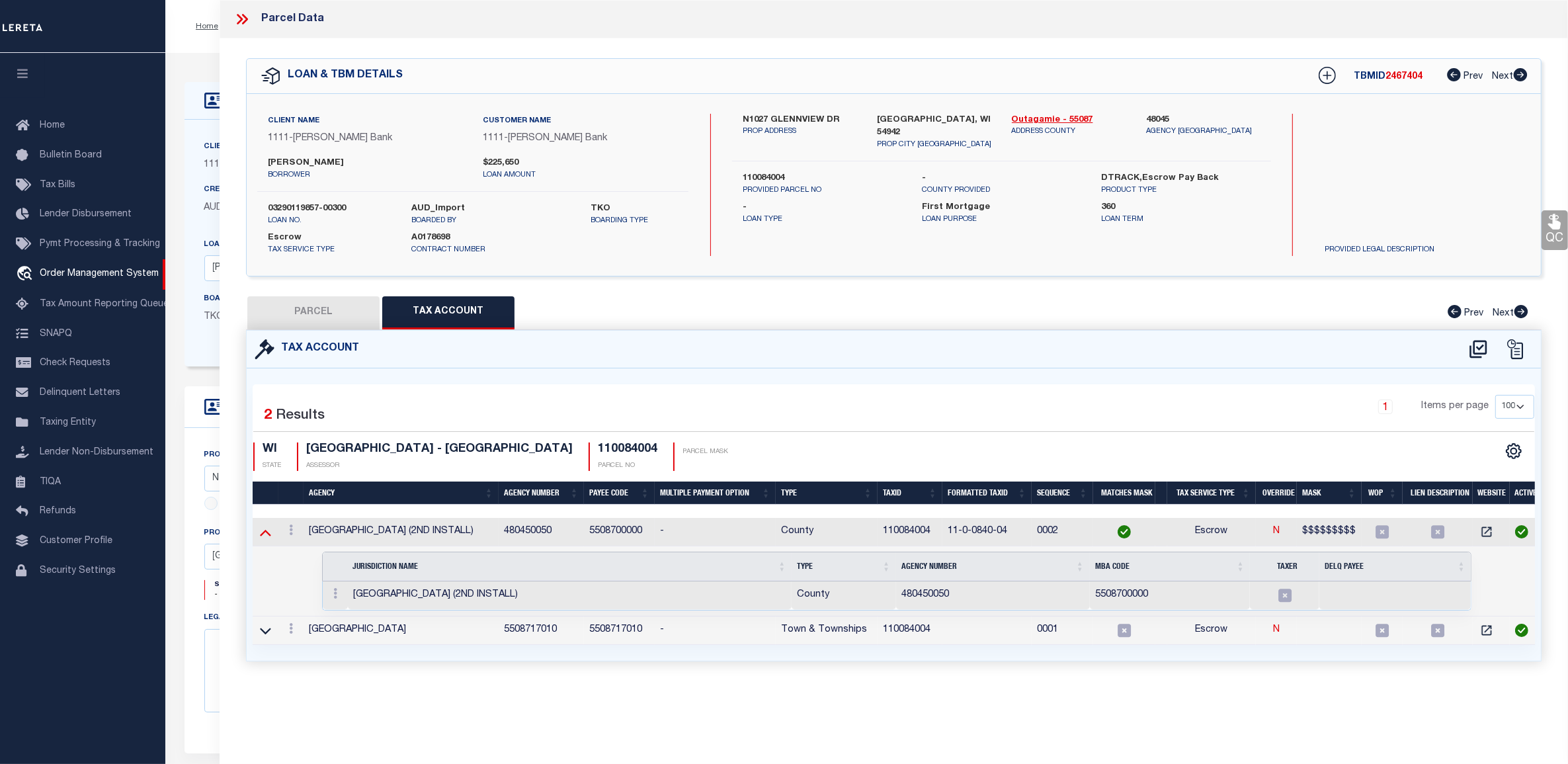
click at [265, 531] on icon at bounding box center [266, 531] width 11 height 14
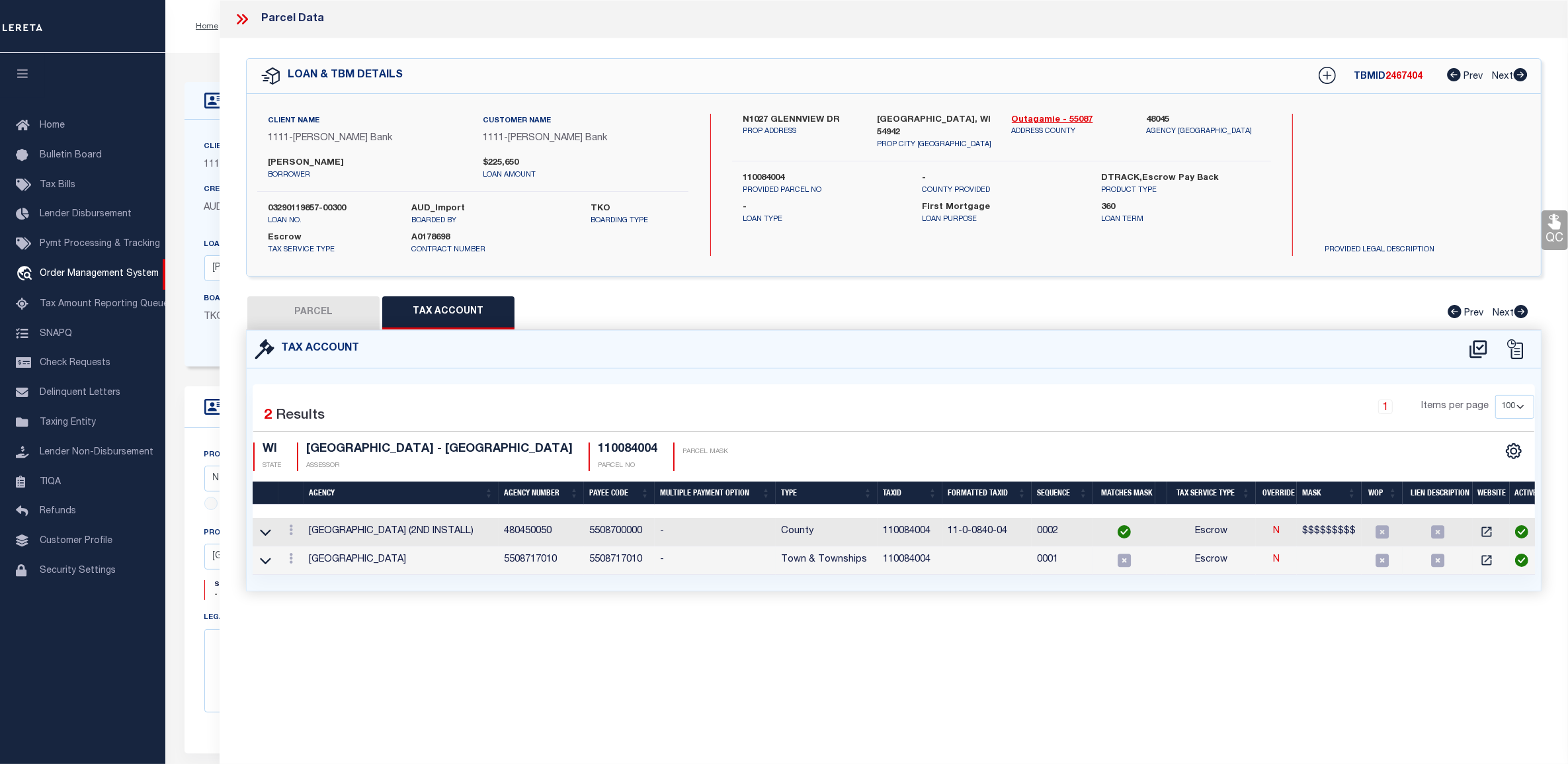
click at [258, 557] on link at bounding box center [265, 560] width 15 height 10
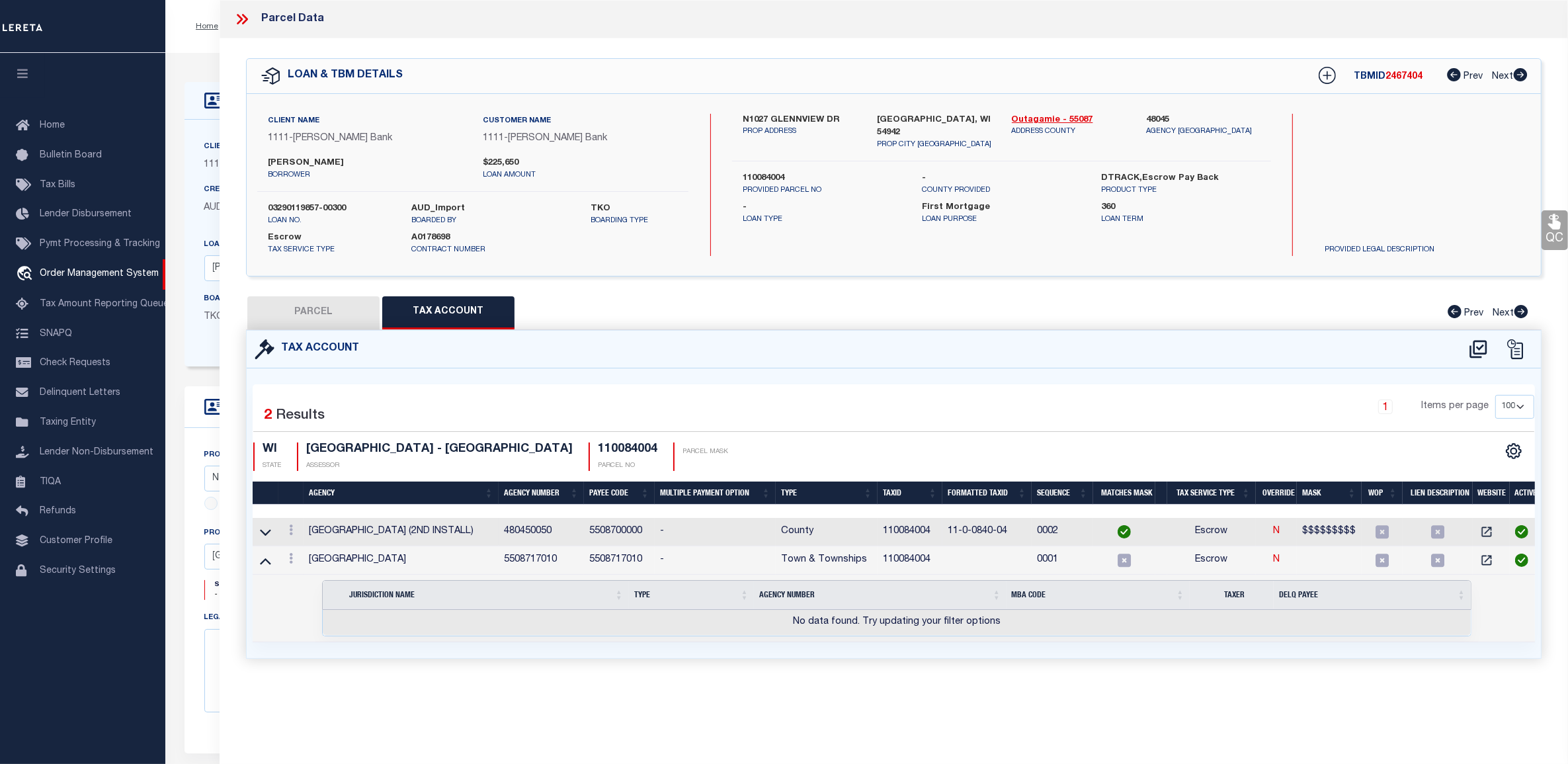
click at [308, 303] on button "PARCEL" at bounding box center [313, 312] width 132 height 33
select select "AS"
checkbox input "false"
select select "PA"
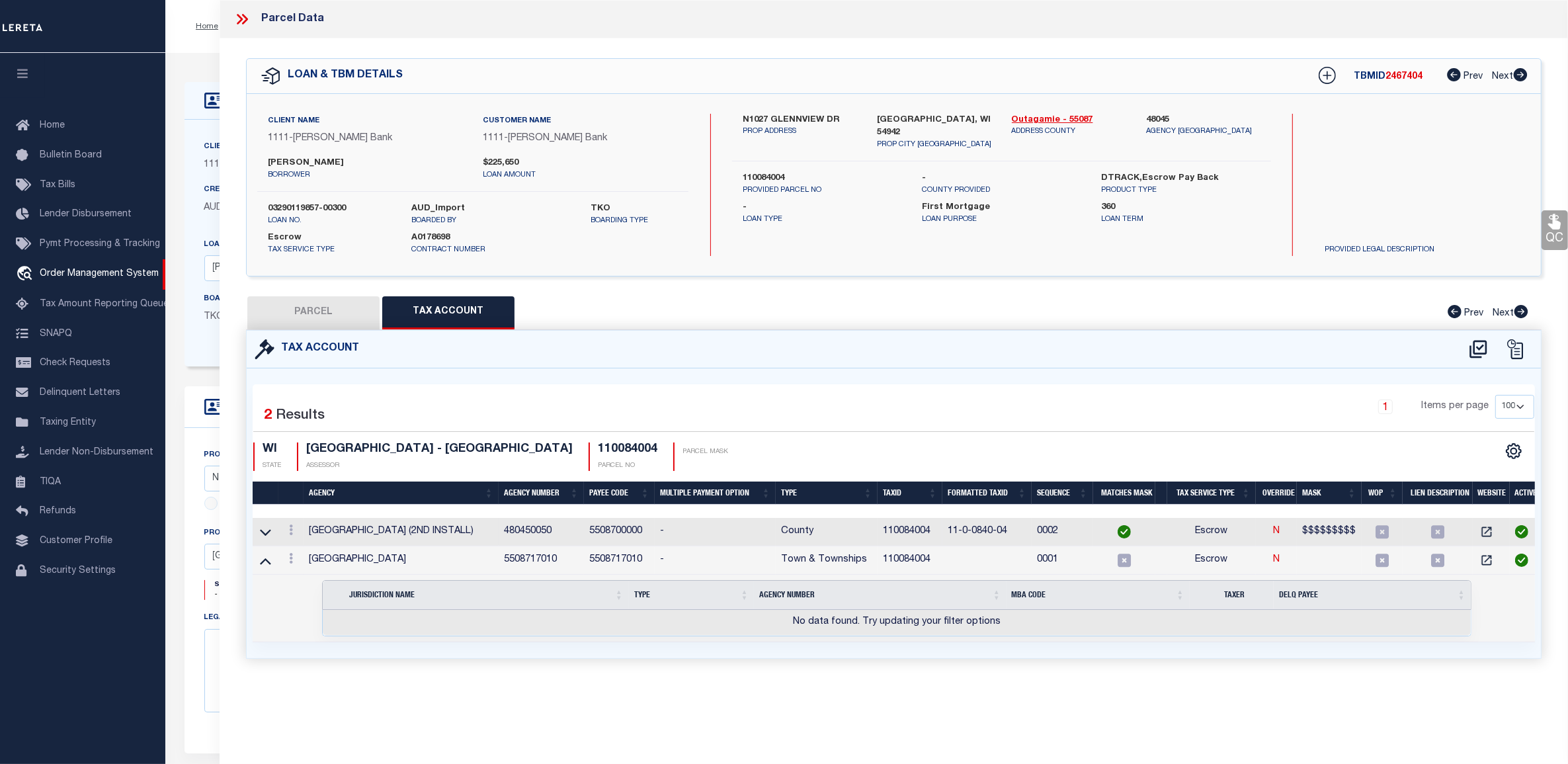
type input "N1027 GLENNVIEW DR"
type input "GREENVILLE WI 54942"
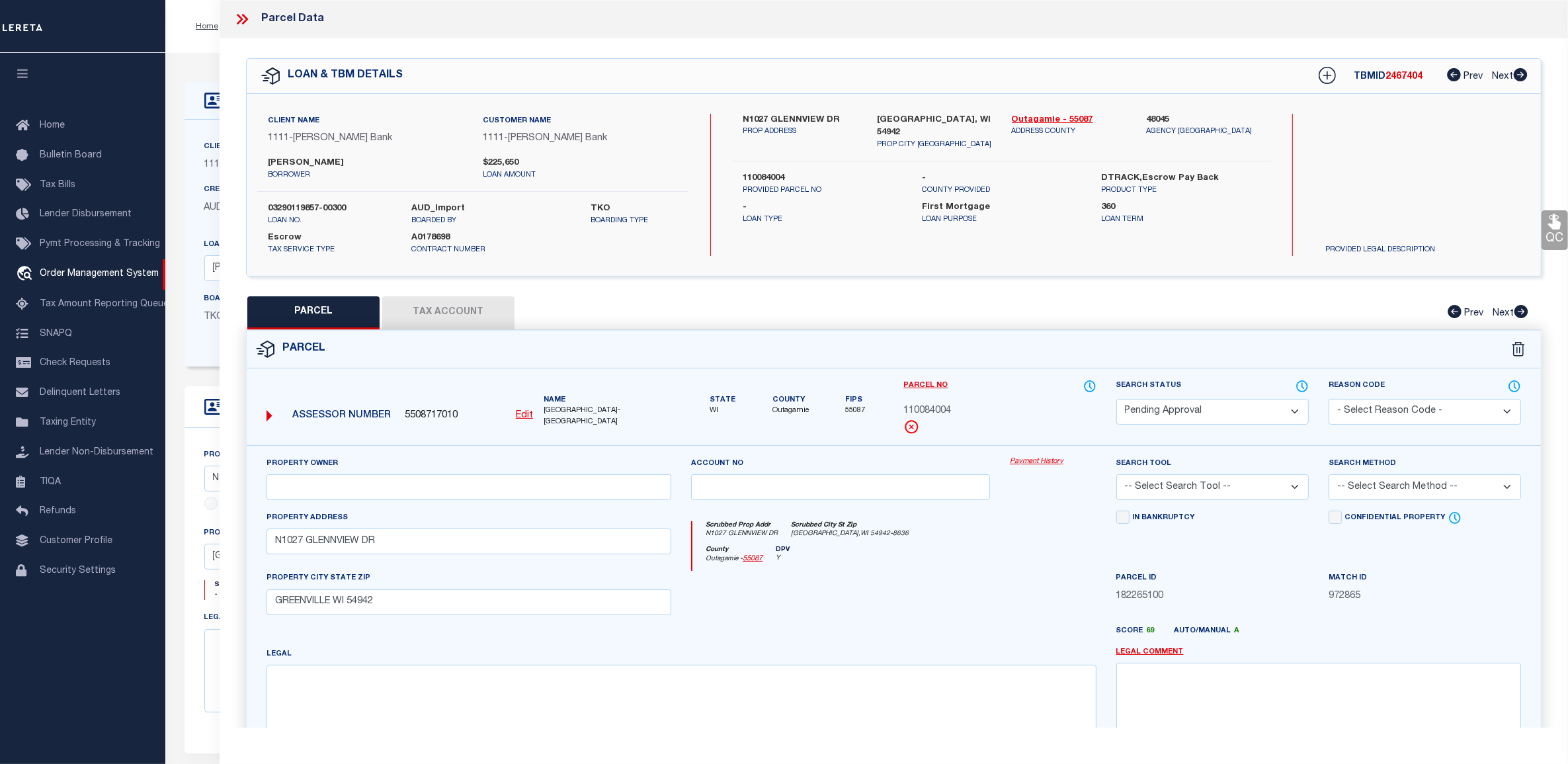
click at [1184, 412] on select "Automated Search Bad Parcel Complete Duplicate Parcel High Dollar Reporting In …" at bounding box center [1212, 412] width 192 height 26
select select "PC"
click at [1117, 399] on select "Automated Search Bad Parcel Complete Duplicate Parcel High Dollar Reporting In …" at bounding box center [1212, 412] width 192 height 26
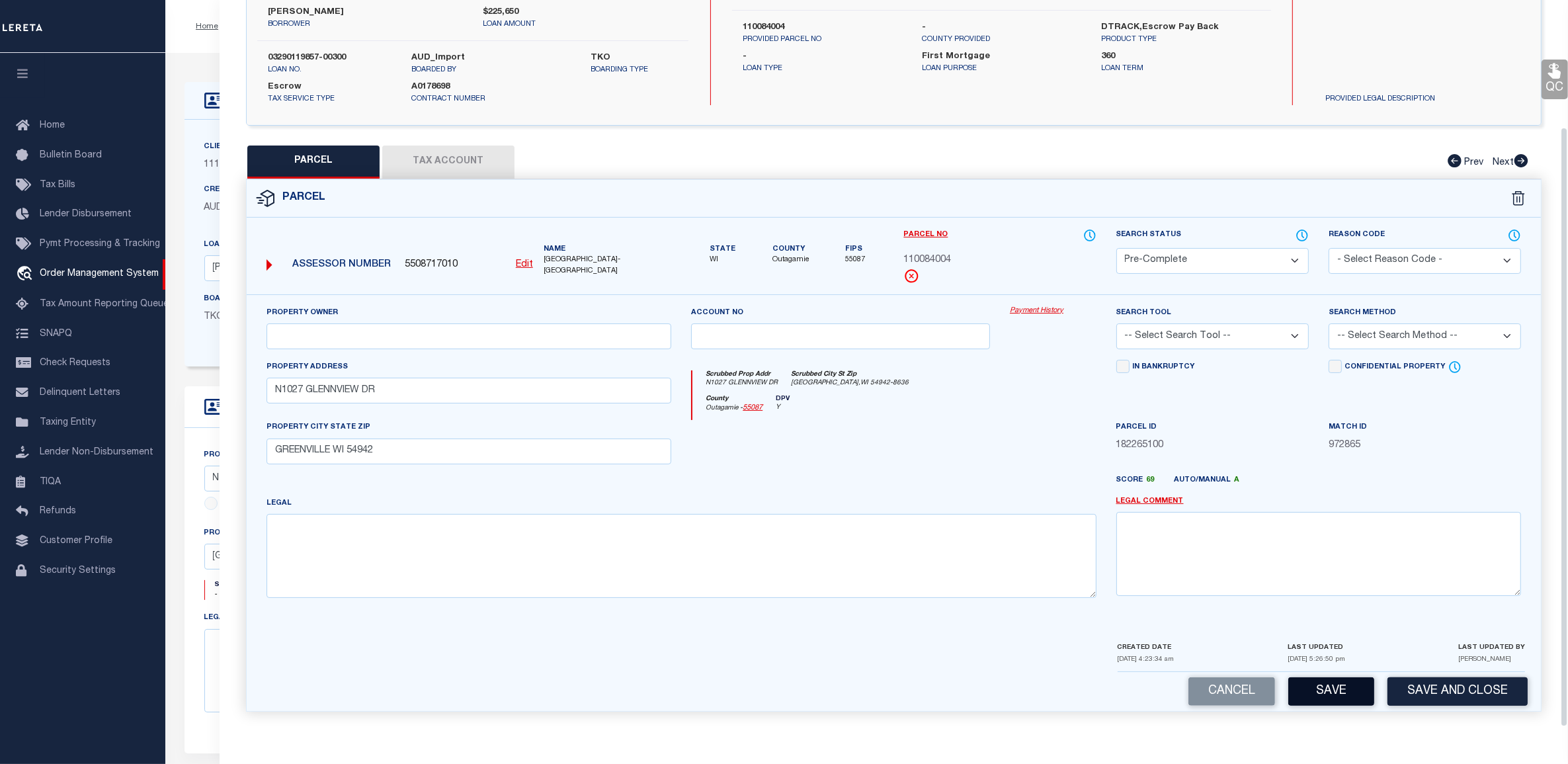
click at [1353, 688] on button "Save" at bounding box center [1331, 691] width 86 height 29
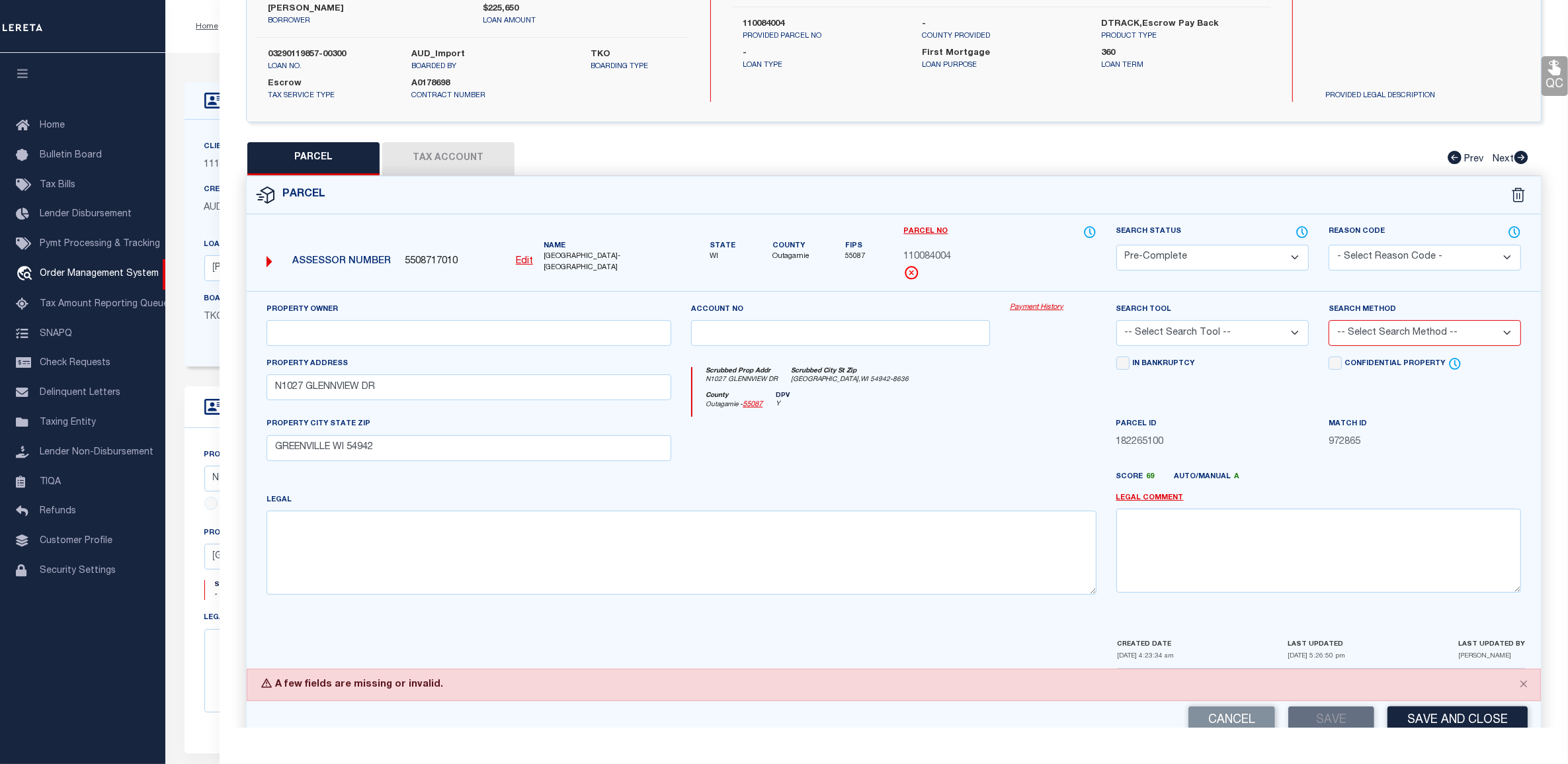
click at [1214, 346] on select "-- Select Search Tool -- 3rd Party Website Agency File Agency Website ATLS CNV-…" at bounding box center [1212, 333] width 192 height 26
select select "AGF"
click at [1117, 321] on select "-- Select Search Tool -- 3rd Party Website Agency File Agency Website ATLS CNV-…" at bounding box center [1212, 333] width 192 height 26
click at [1381, 333] on select "-- Select Search Method -- Property Address Legal Liability Info Provided" at bounding box center [1424, 333] width 192 height 26
select select "LEG"
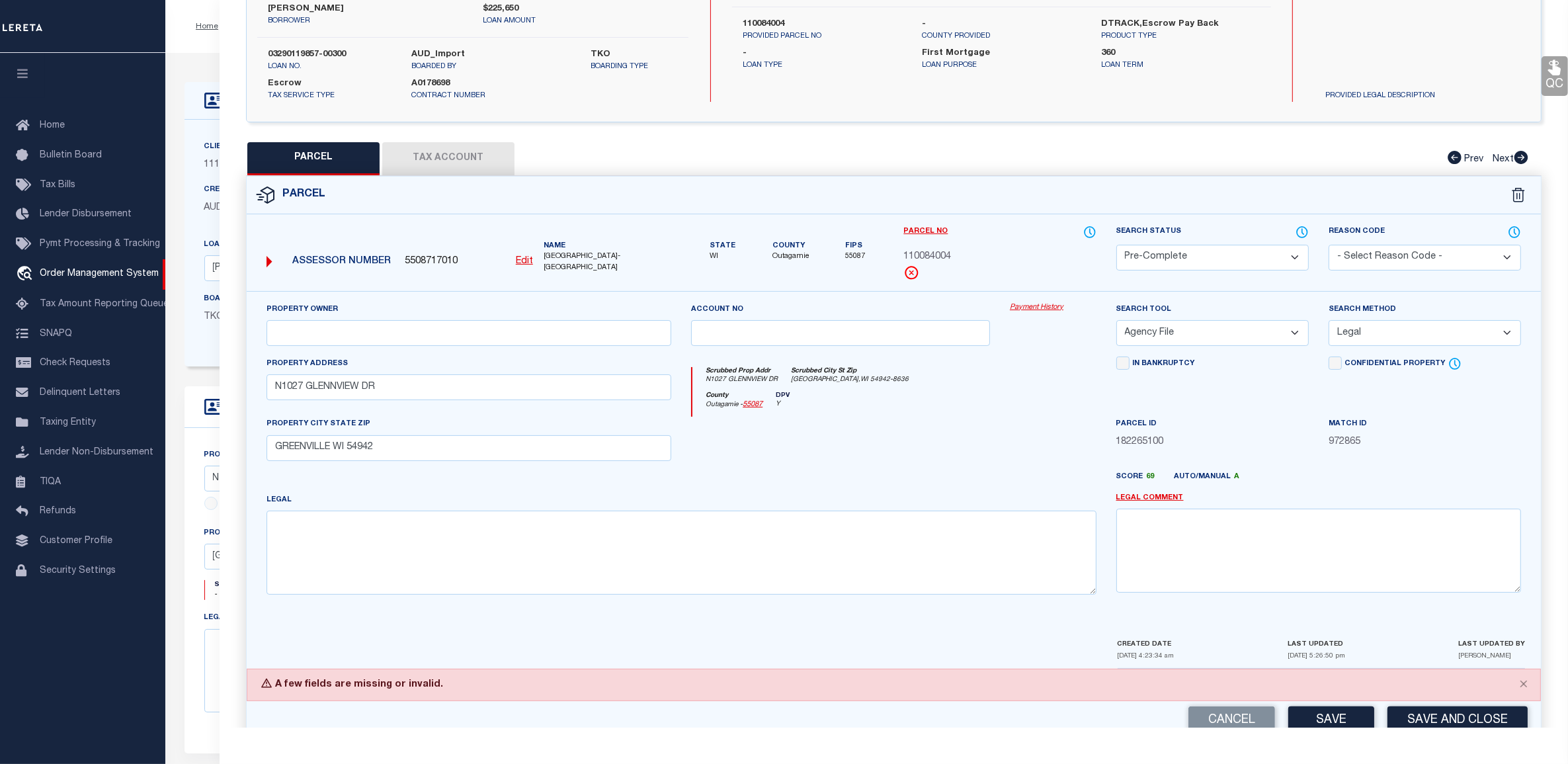
click at [1329, 321] on select "-- Select Search Method -- Property Address Legal Liability Info Provided" at bounding box center [1424, 333] width 192 height 26
click at [1333, 715] on button "Save" at bounding box center [1331, 721] width 86 height 29
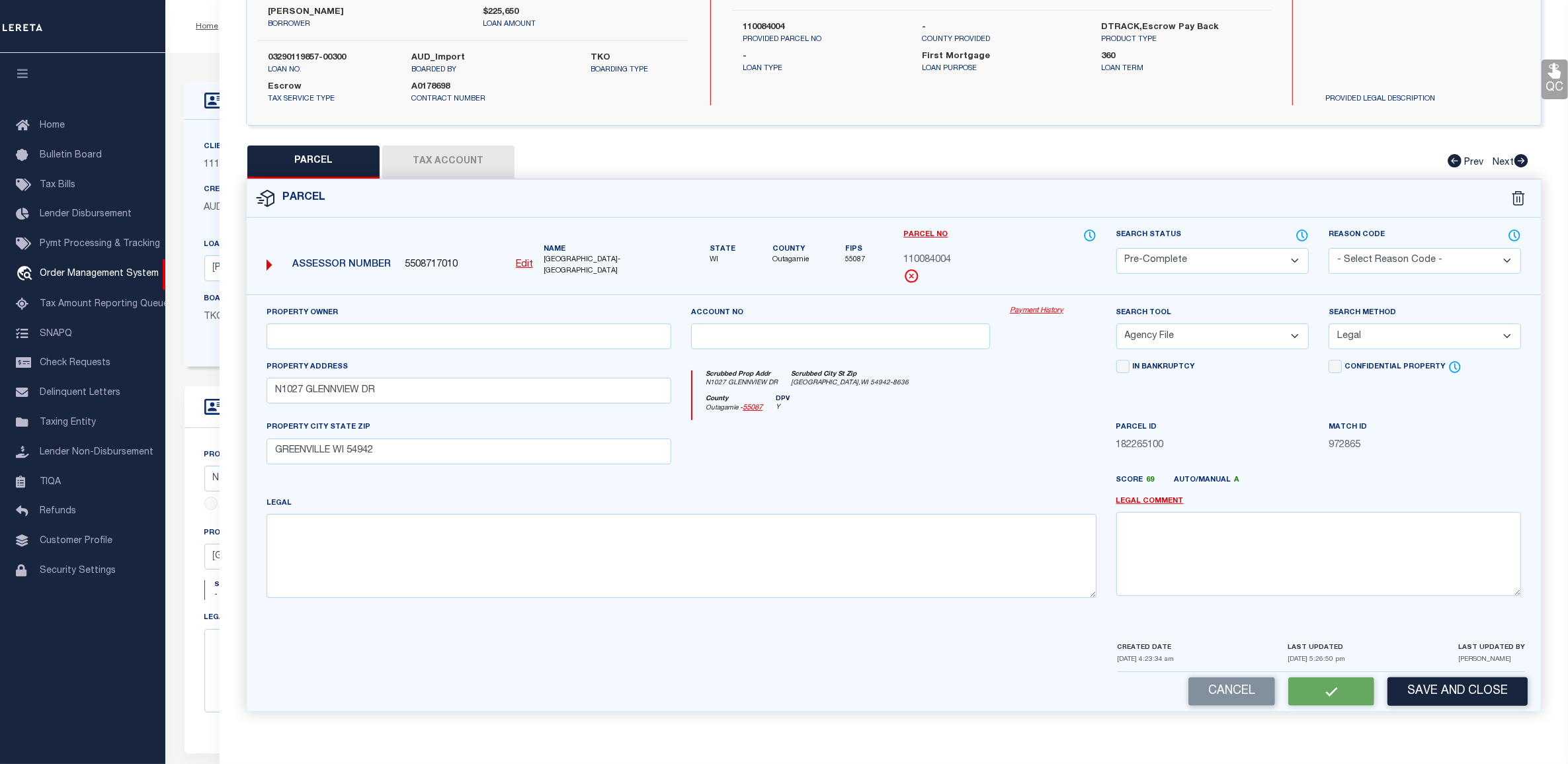
select select "AS"
select select
checkbox input "false"
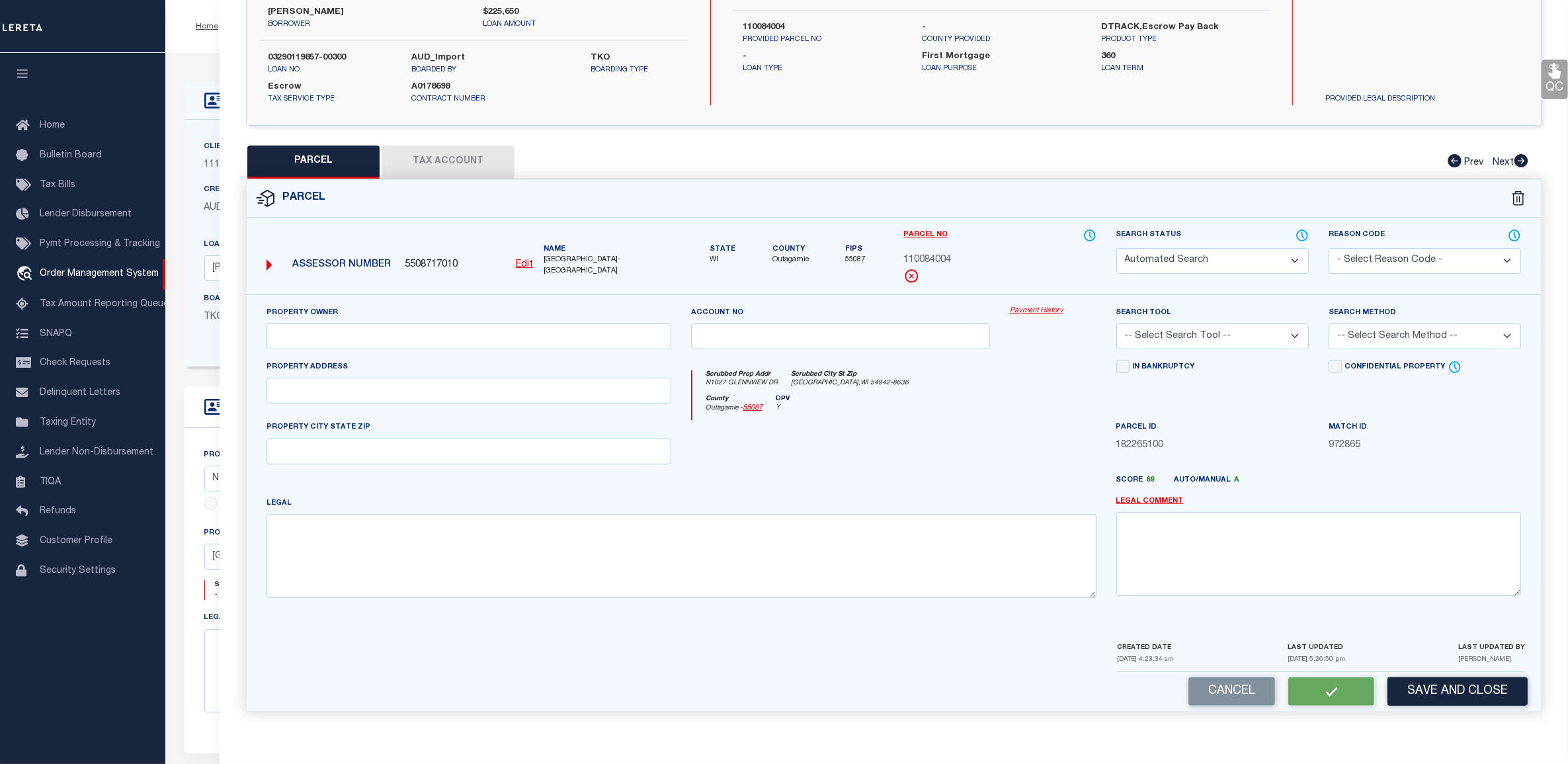
select select "PC"
select select "AGF"
select select "LEG"
type input "N1027 GLENNVIEW DR"
type input "GREENVILLE WI 54942"
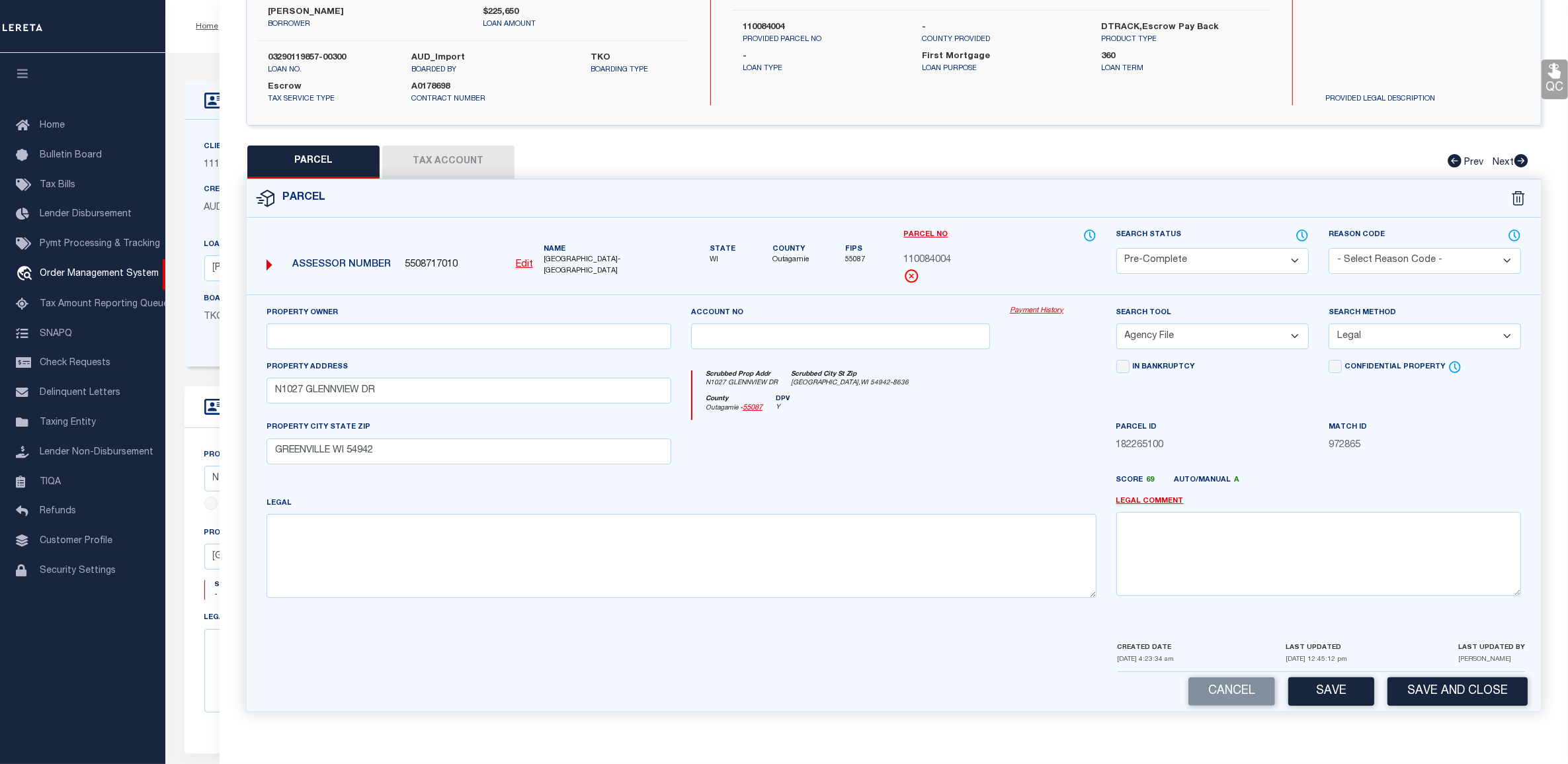
click at [441, 160] on button "Tax Account" at bounding box center [448, 161] width 132 height 33
select select "100"
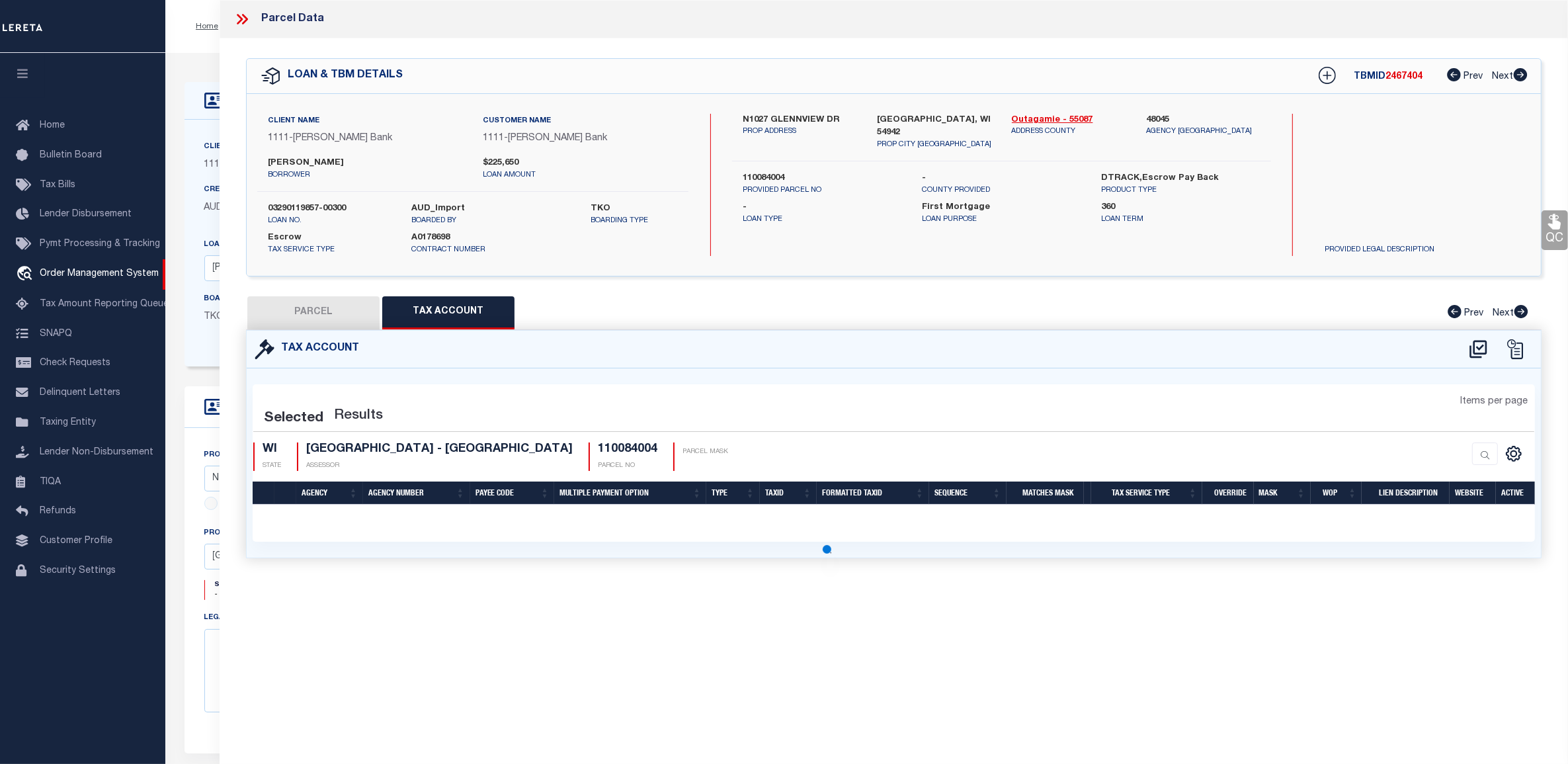
scroll to position [0, 0]
select select "100"
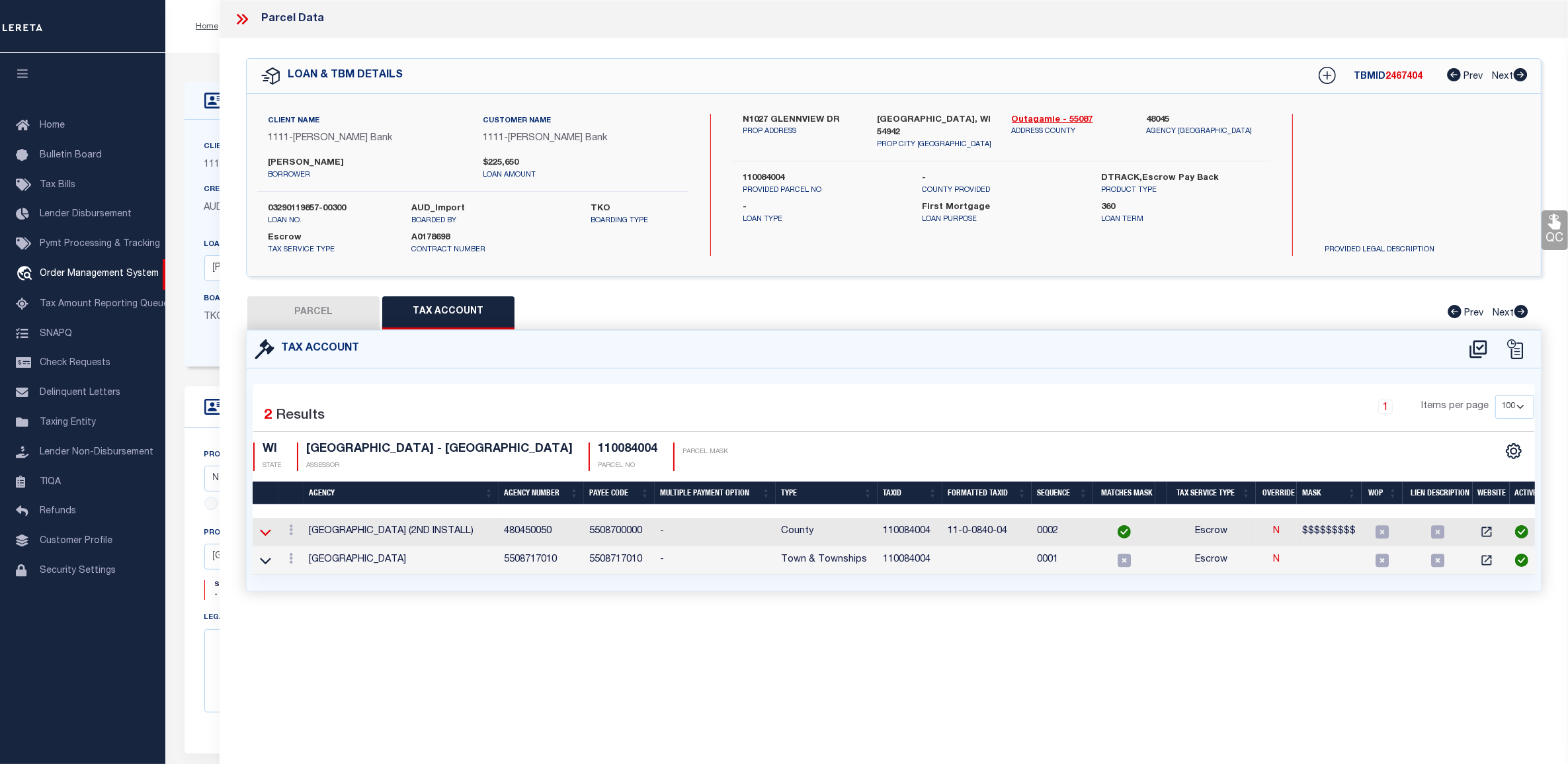
click at [269, 534] on icon at bounding box center [266, 531] width 11 height 14
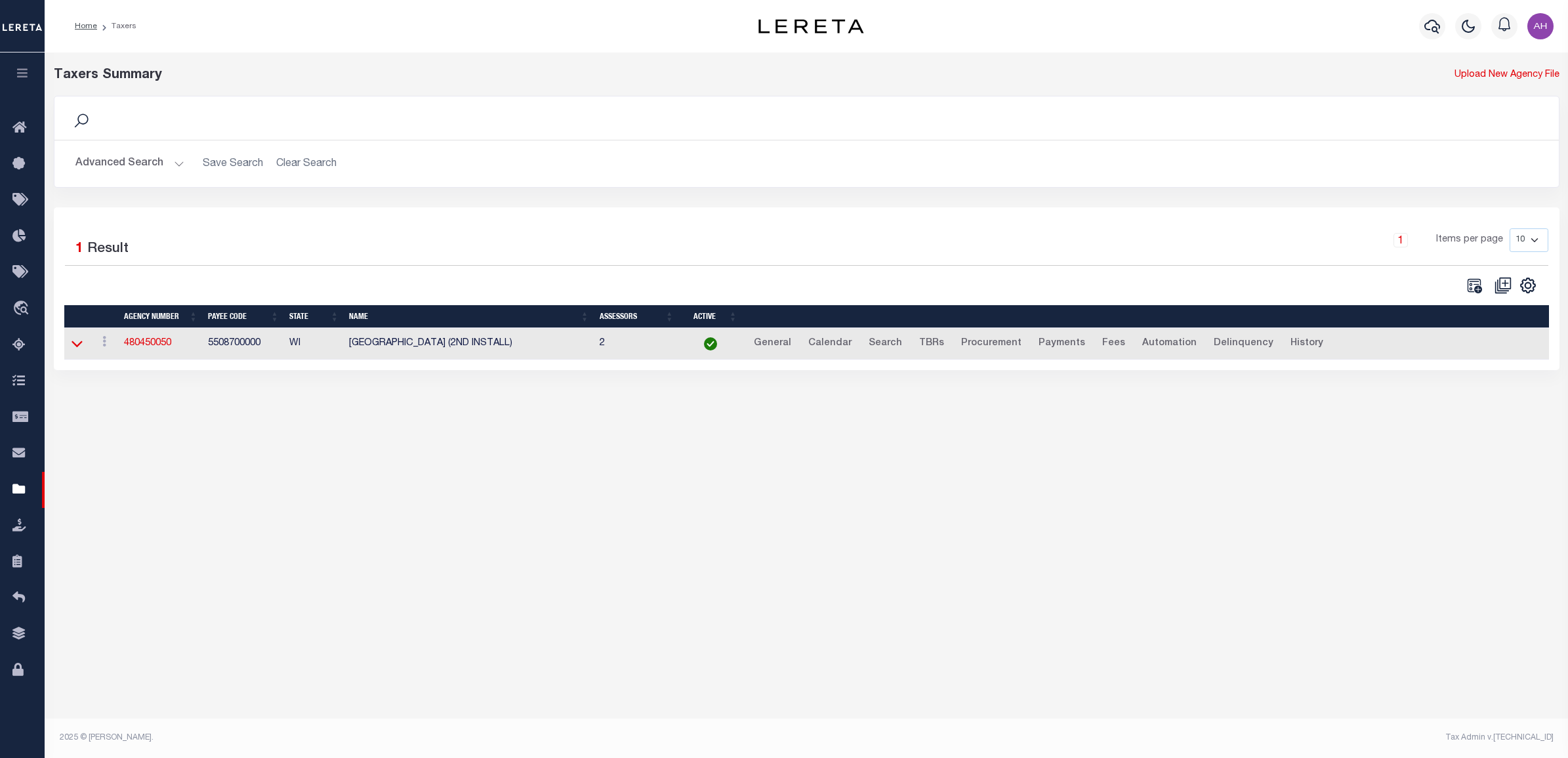
click at [72, 345] on icon at bounding box center [77, 344] width 11 height 6
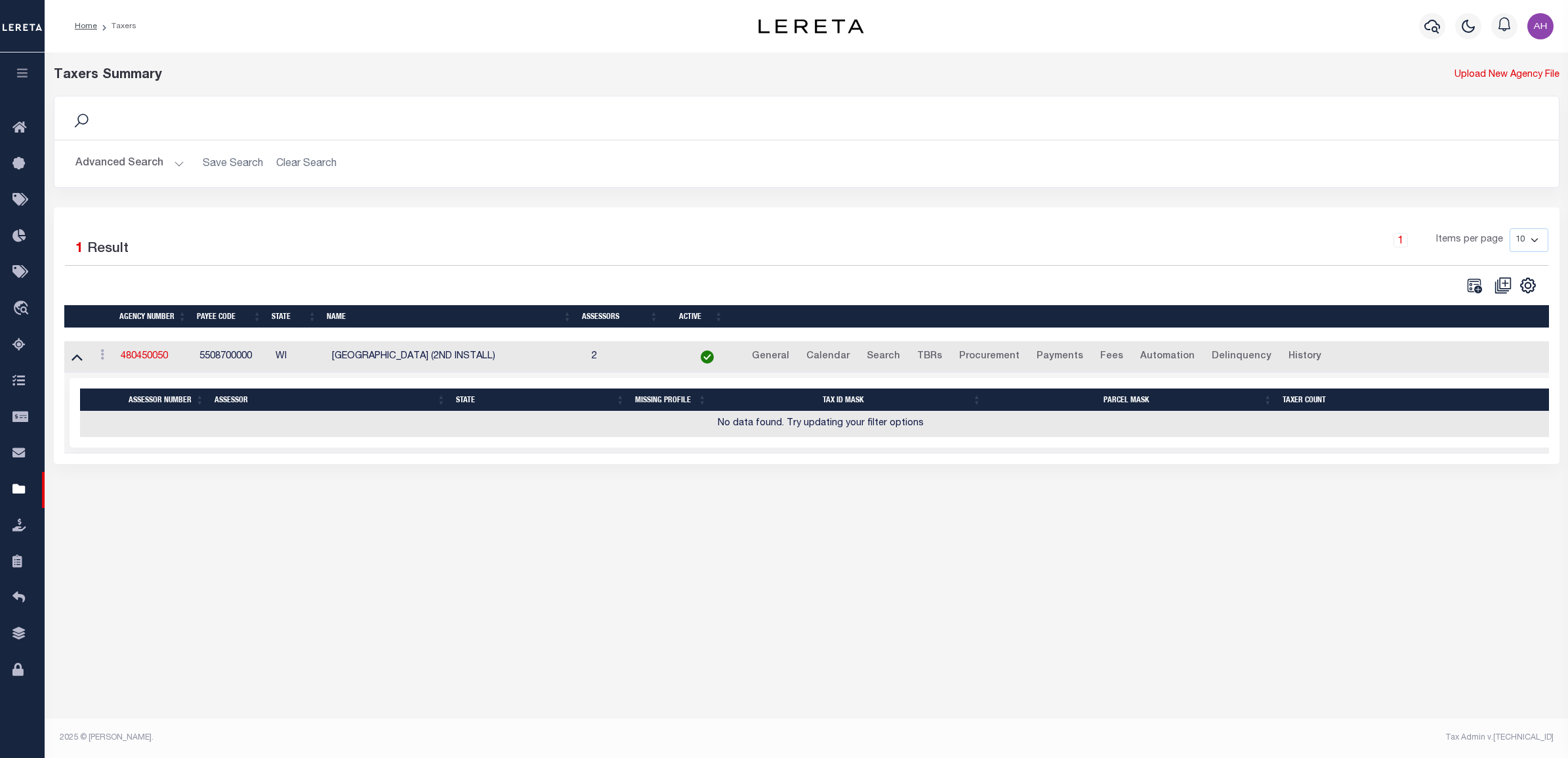
click at [453, 437] on td "No data found. Try updating your filter options" at bounding box center [820, 424] width 1482 height 25
click at [376, 447] on div "Selected 0 Result Items per page" at bounding box center [821, 413] width 1503 height 70
click at [1477, 286] on icon "" at bounding box center [1474, 286] width 17 height 17
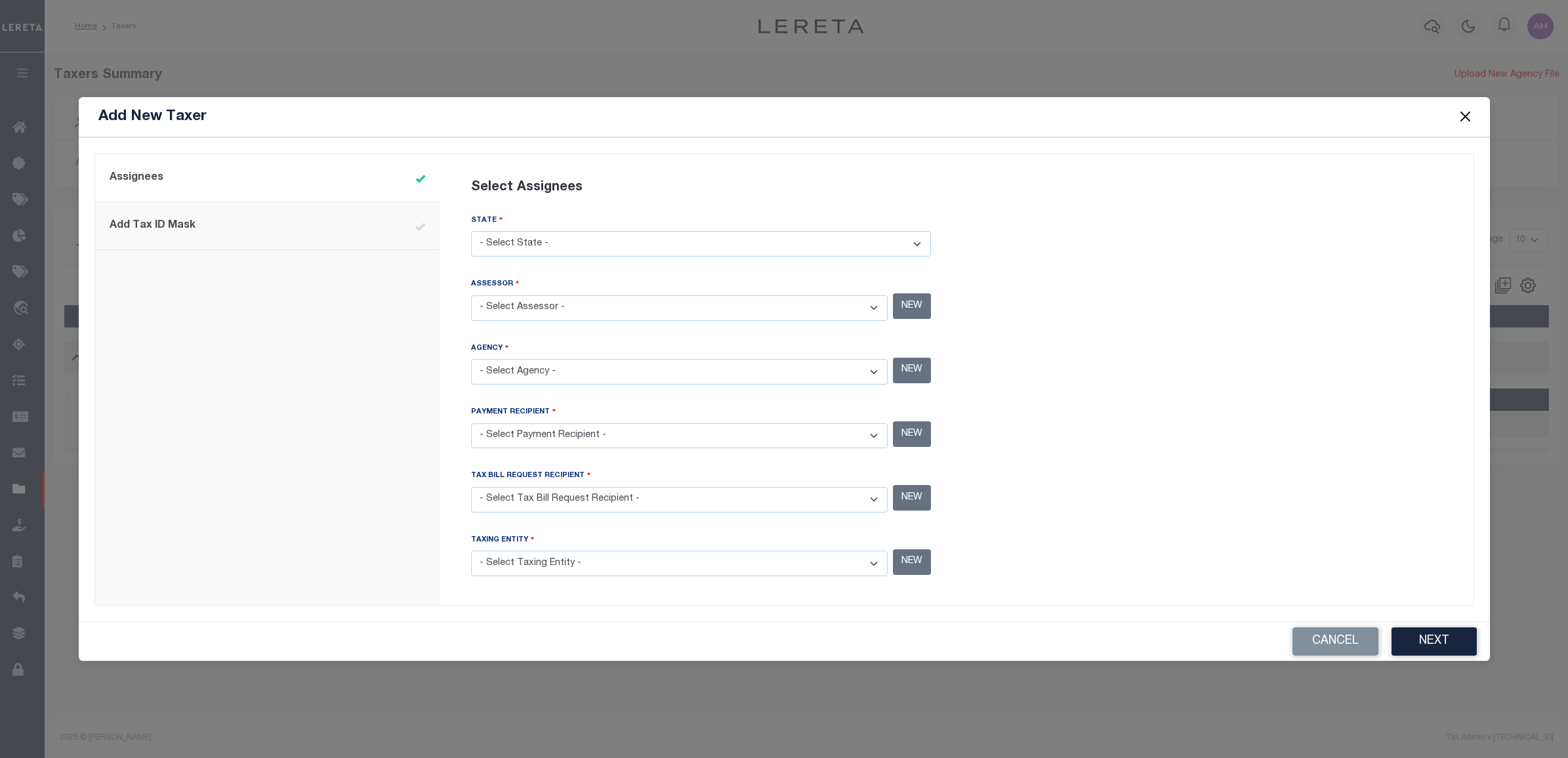
click at [525, 249] on select "- Select State - AK AL AR AZ CA CO CT DC DE FL GA GU HI IA ID IL IN KS KY LA MA…" at bounding box center [700, 244] width 460 height 25
select select "WI"
click at [471, 232] on select "- Select State - AK AL AR AZ CA CO CT DC DE FL GA GU HI IA ID IL IN KS KY LA MA…" at bounding box center [700, 244] width 460 height 25
click at [520, 309] on select "- Select Assessor - ABBOTSFORD CITY - City ABBOTSFORD CITY - City ABRAMS TOWN -…" at bounding box center [679, 308] width 417 height 25
click at [566, 301] on select "- Select Assessor - ABBOTSFORD CITY - City ABBOTSFORD CITY - City ABRAMS TOWN -…" at bounding box center [679, 308] width 417 height 25
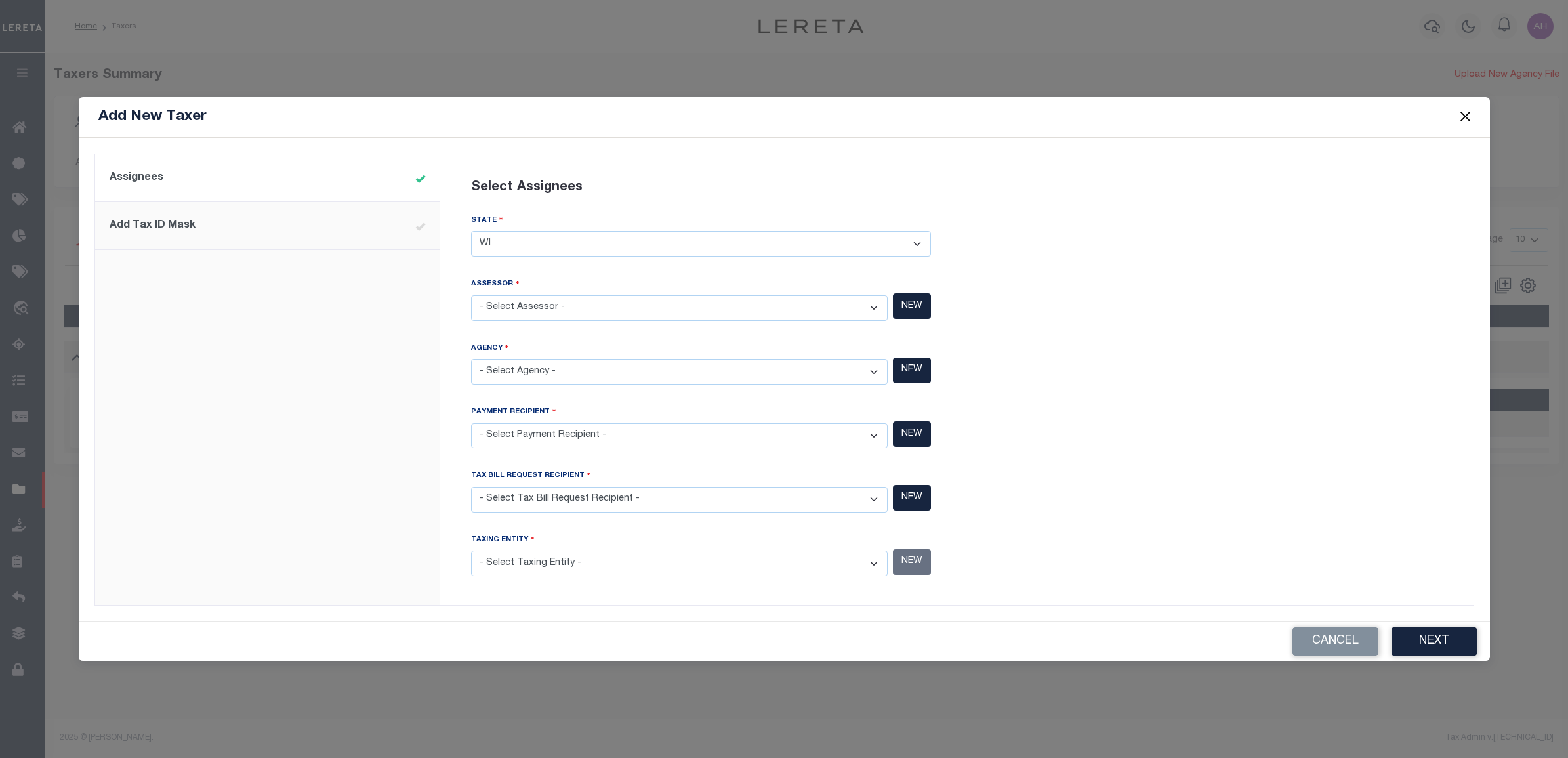
select select "5508717010"
click at [471, 295] on select "- Select Assessor - ABBOTSFORD CITY - City ABBOTSFORD CITY - City ABRAMS TOWN -…" at bounding box center [679, 308] width 417 height 25
click at [578, 370] on select "- Select Agency - ABBOTSFORD CITY - City ABBOTSFORD CITY - City ABRAMS TOWN - T…" at bounding box center [679, 372] width 417 height 25
select select "7803021264"
click at [1048, 421] on div at bounding box center [1212, 380] width 511 height 436
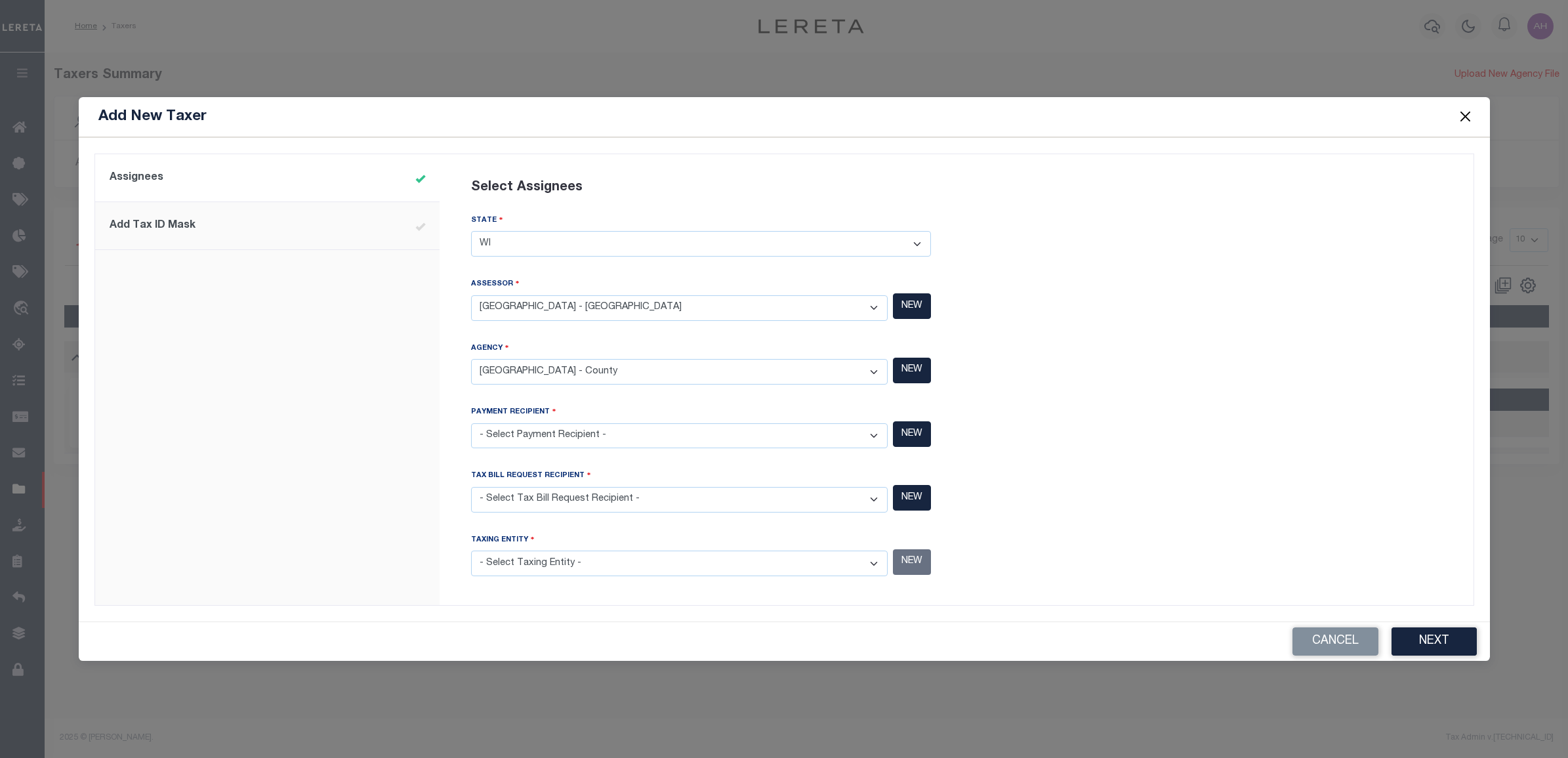
click at [599, 438] on select "- Select Payment Recipient - ABBOTSFORD CITY - City ABBOTSFORD CITY - City ABRA…" at bounding box center [679, 436] width 417 height 25
click at [421, 434] on div "current step: 1. Assignees 2. Add Tax ID Mask" at bounding box center [267, 380] width 344 height 451
click at [507, 502] on select "- Select Taxing Entity -" at bounding box center [679, 563] width 417 height 25
click at [536, 444] on select "- Select Payment Recipient - ABBOTSFORD CITY - City ABBOTSFORD CITY - City ABRA…" at bounding box center [679, 436] width 417 height 25
select select "5508117005"
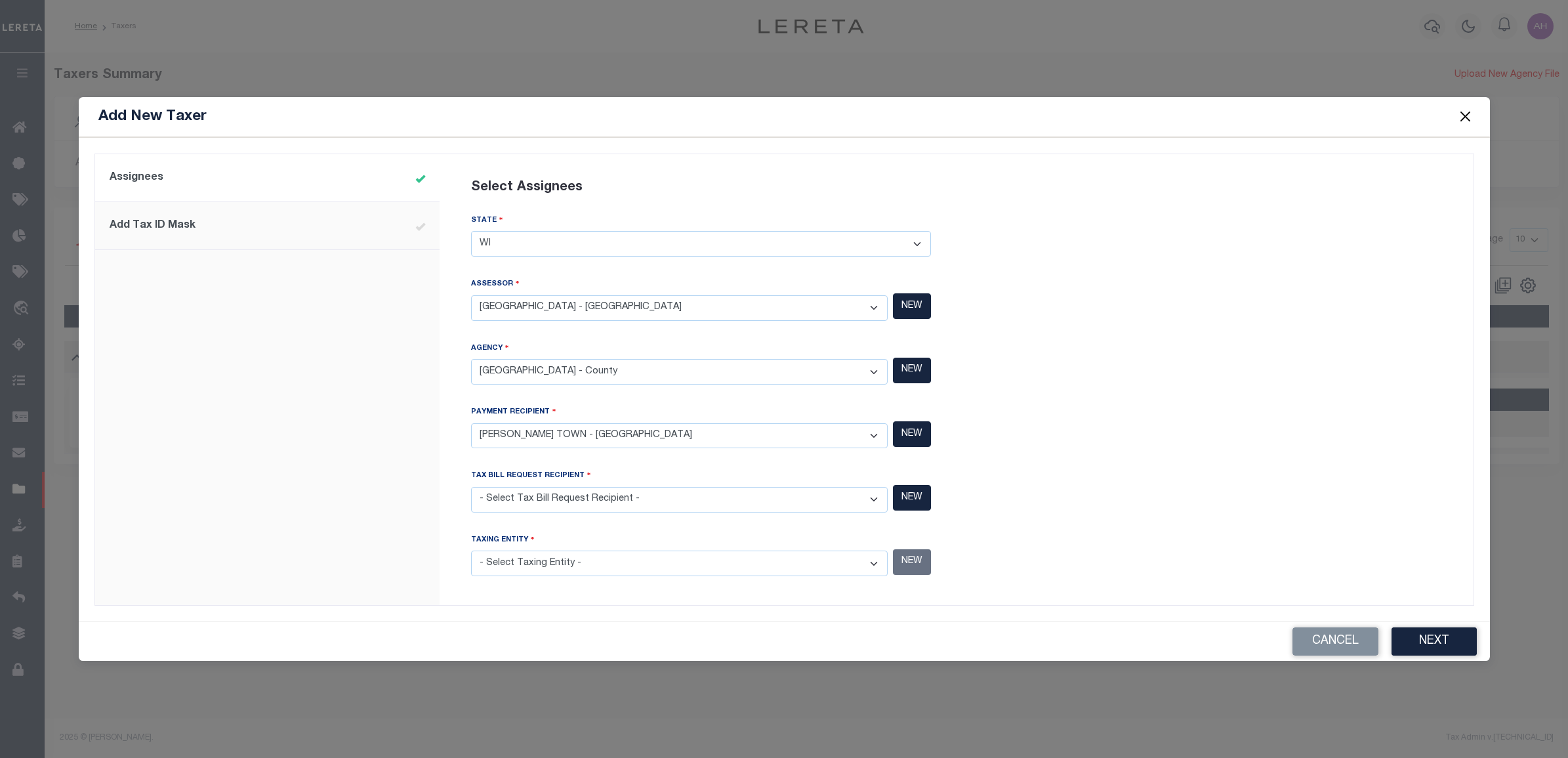
click at [471, 423] on select "- Select Payment Recipient - ABBOTSFORD CITY - City ABBOTSFORD CITY - City ABRA…" at bounding box center [679, 436] width 417 height 25
click at [517, 502] on select "- Select Tax Bill Request Recipient - ABBOTSFORD CITY - City ABBOTSFORD CITY - …" at bounding box center [679, 499] width 417 height 25
select select "5506717002"
click at [471, 487] on select "- Select Tax Bill Request Recipient - ABBOTSFORD CITY - City ABBOTSFORD CITY - …" at bounding box center [679, 499] width 417 height 25
click at [544, 502] on select "- Select Taxing Entity - ABBOTSFORD CITY - City ABBOTSFORD CITY - City ABRAMS T…" at bounding box center [679, 563] width 417 height 25
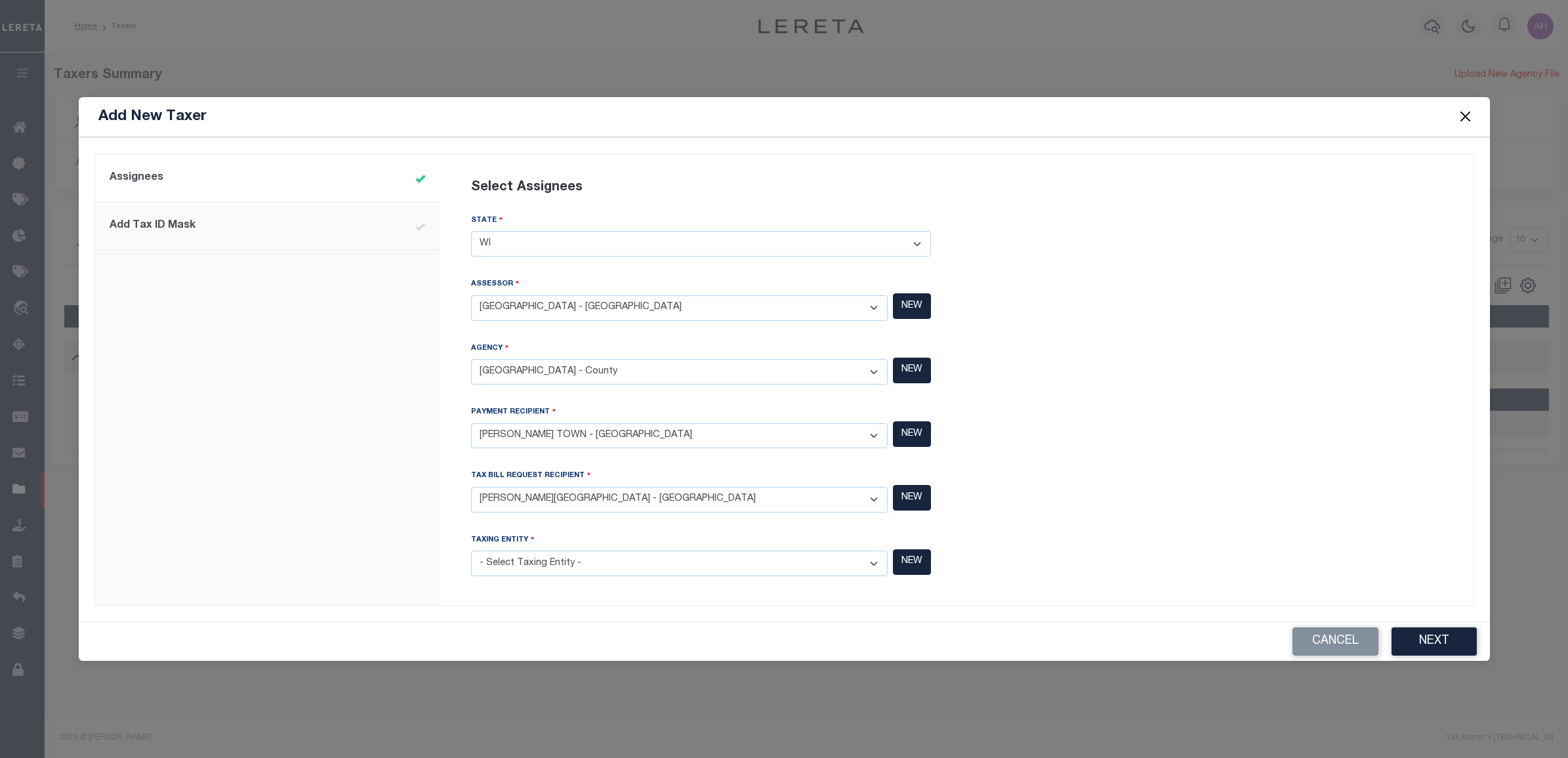
select select "5508700000"
click at [471, 502] on select "- Select Taxing Entity - ABBOTSFORD CITY - City ABBOTSFORD CITY - City ABRAMS T…" at bounding box center [679, 563] width 417 height 25
click at [551, 426] on select "- Select Payment Recipient - ABBOTSFORD CITY - City ABBOTSFORD CITY - City ABRA…" at bounding box center [679, 436] width 417 height 25
select select "5508700000"
click at [471, 423] on select "- Select Payment Recipient - ABBOTSFORD CITY - City ABBOTSFORD CITY - City ABRA…" at bounding box center [679, 436] width 417 height 25
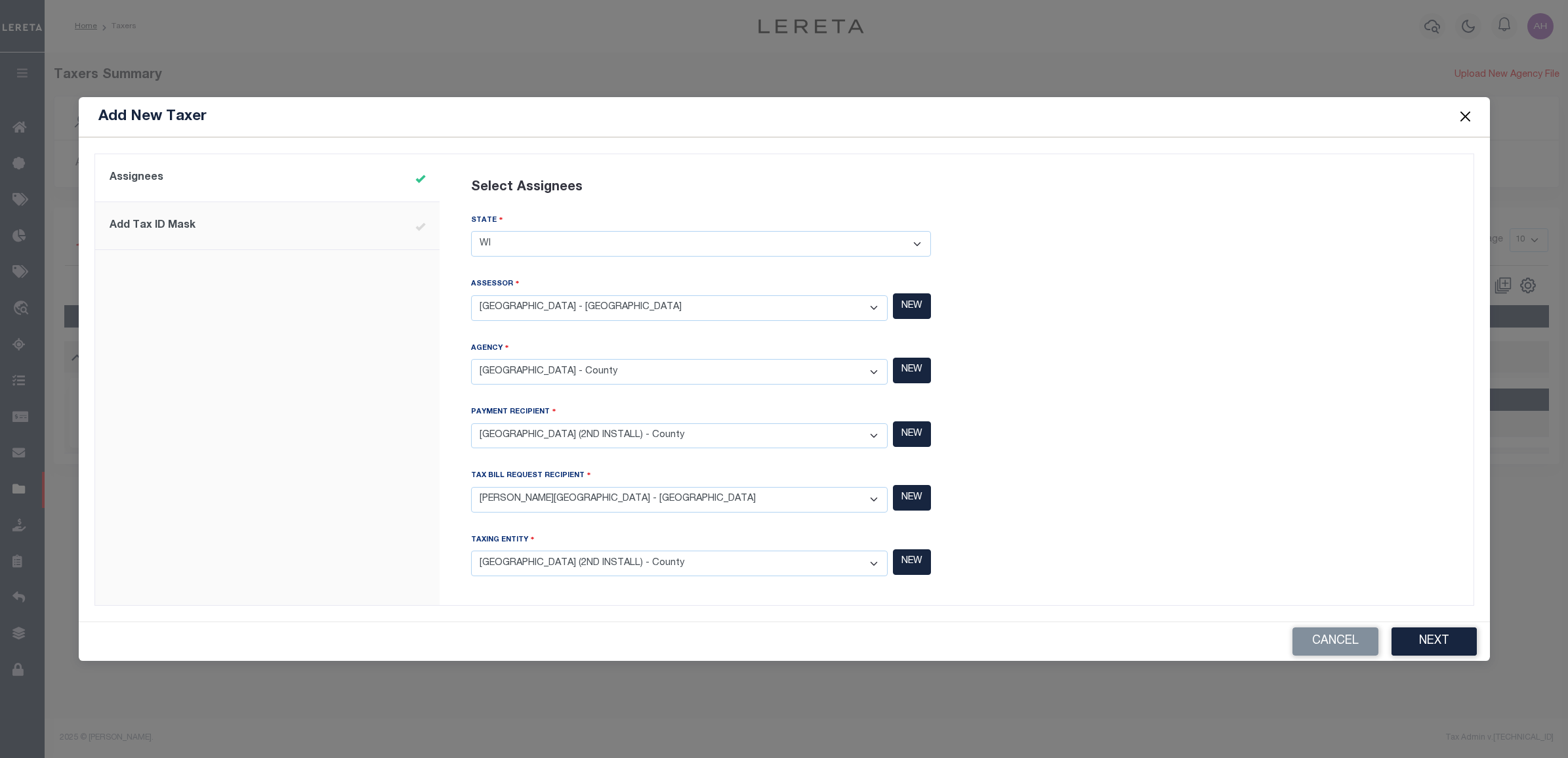
select select
click at [536, 498] on select "- Select Tax Bill Request Recipient - ABBOTSFORD CITY - City ABBOTSFORD CITY - …" at bounding box center [679, 499] width 417 height 25
select select "5508700000"
click at [471, 487] on select "- Select Tax Bill Request Recipient - ABBOTSFORD CITY - City ABBOTSFORD CITY - …" at bounding box center [679, 499] width 417 height 25
click at [523, 502] on select "- Select Taxing Entity - ABBOTSFORD CITY - City ABBOTSFORD CITY - City ABRAMS T…" at bounding box center [679, 563] width 417 height 25
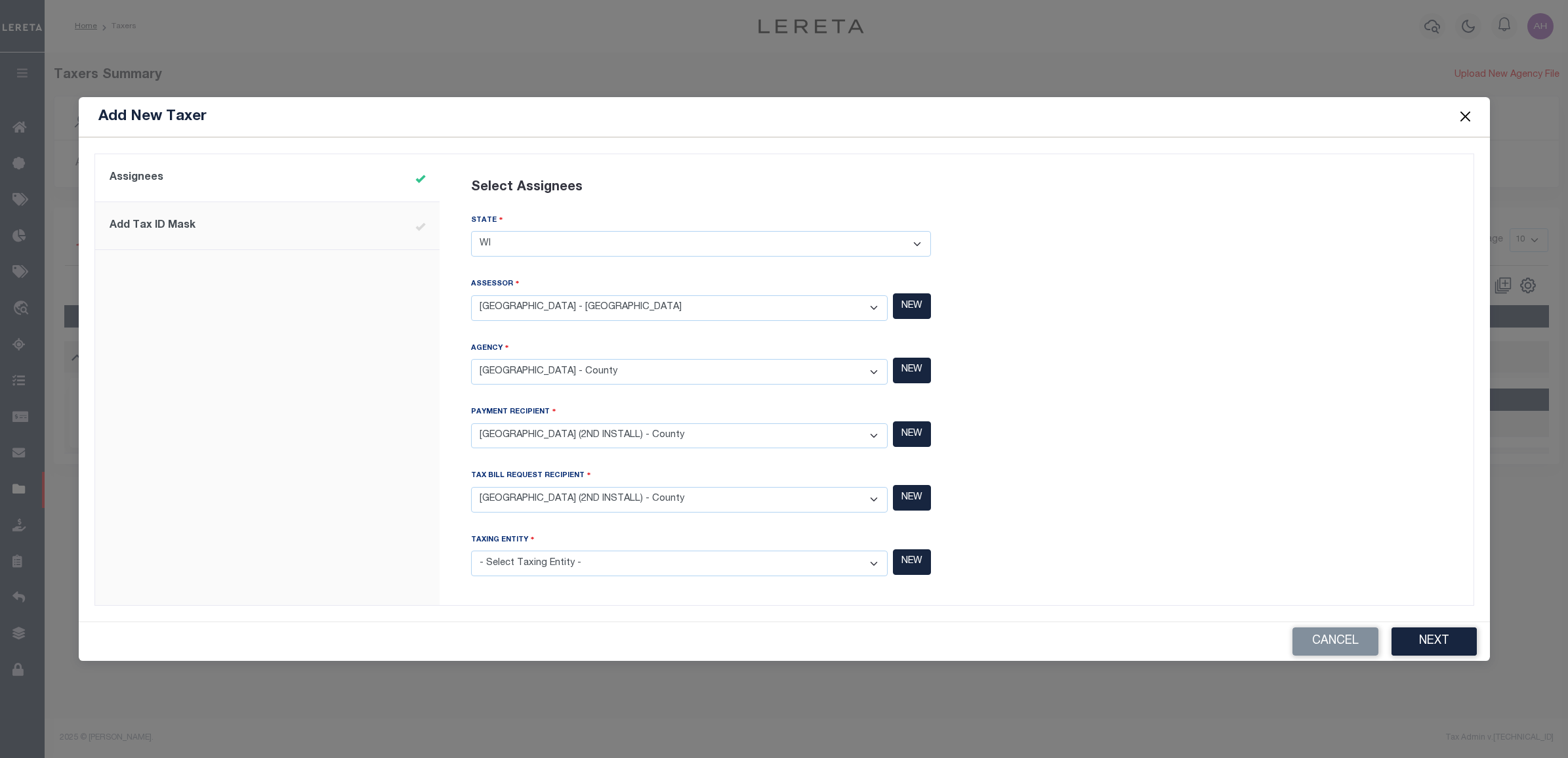
select select "5508700000"
click at [471, 502] on select "- Select Taxing Entity - ABBOTSFORD CITY - City ABBOTSFORD CITY - City ABRAMS T…" at bounding box center [679, 563] width 417 height 25
click at [1422, 502] on button "Next" at bounding box center [1434, 642] width 85 height 28
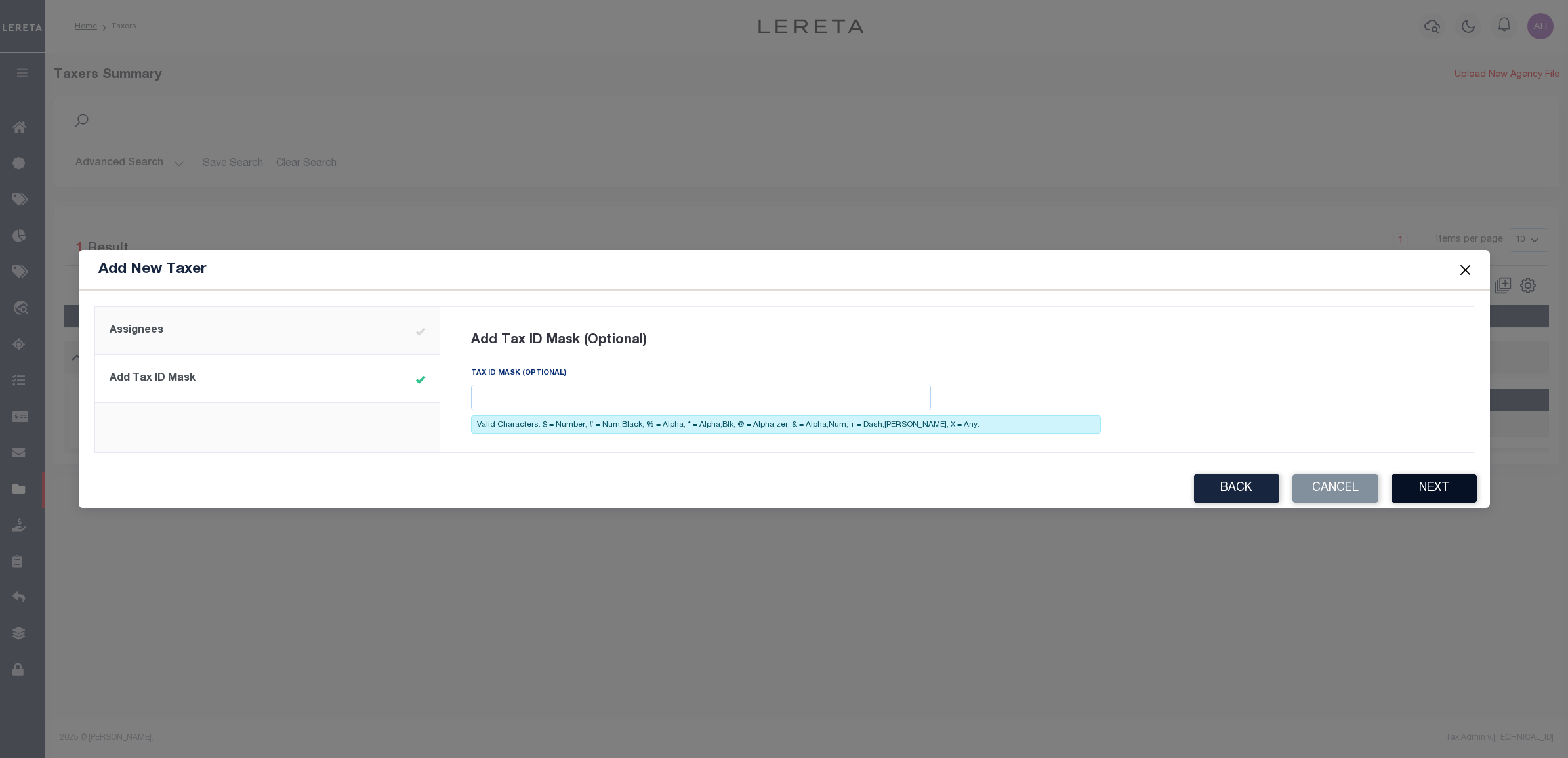
click at [1461, 486] on button "Next" at bounding box center [1434, 489] width 85 height 28
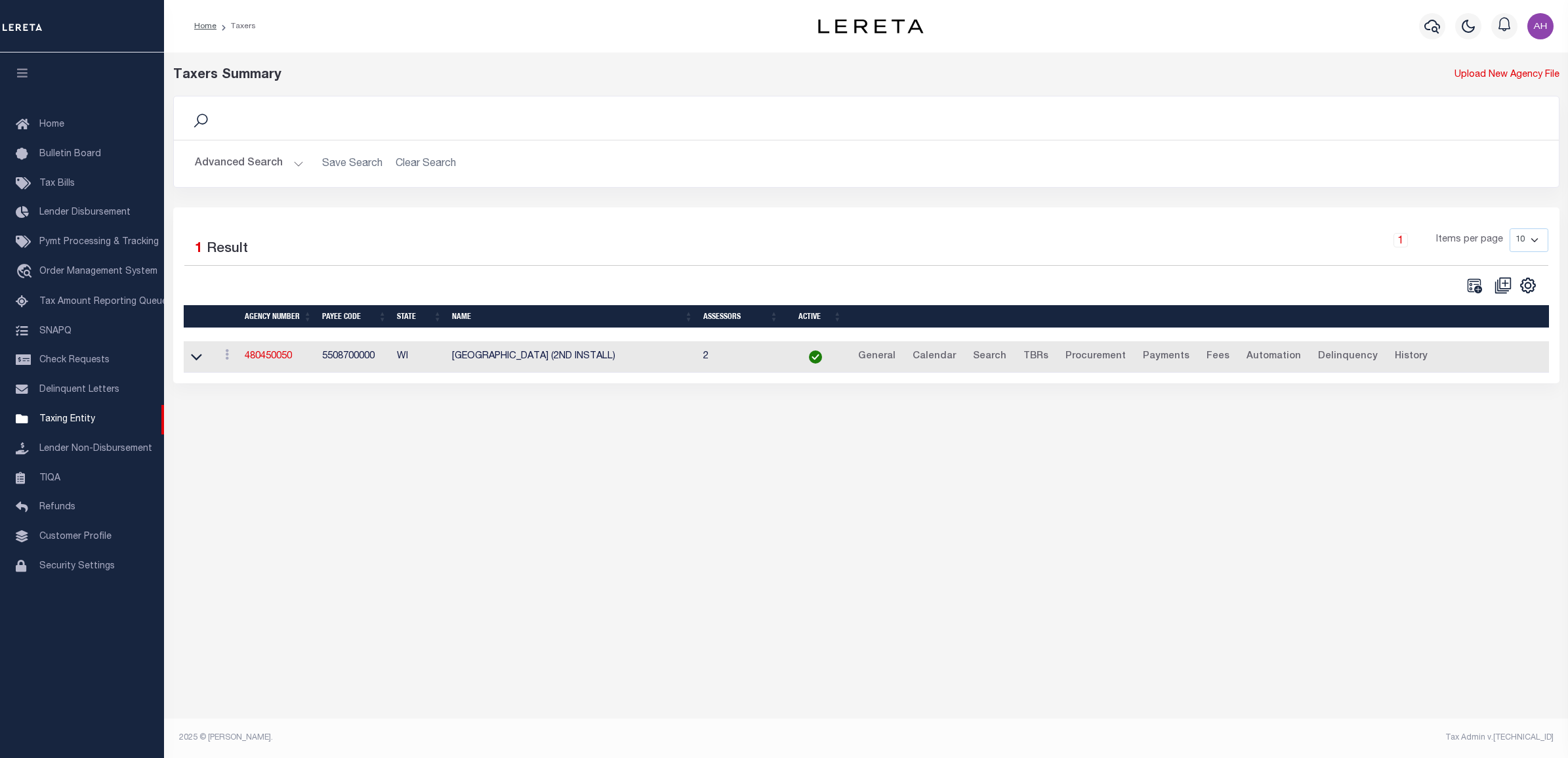
click at [187, 358] on td at bounding box center [199, 357] width 32 height 32
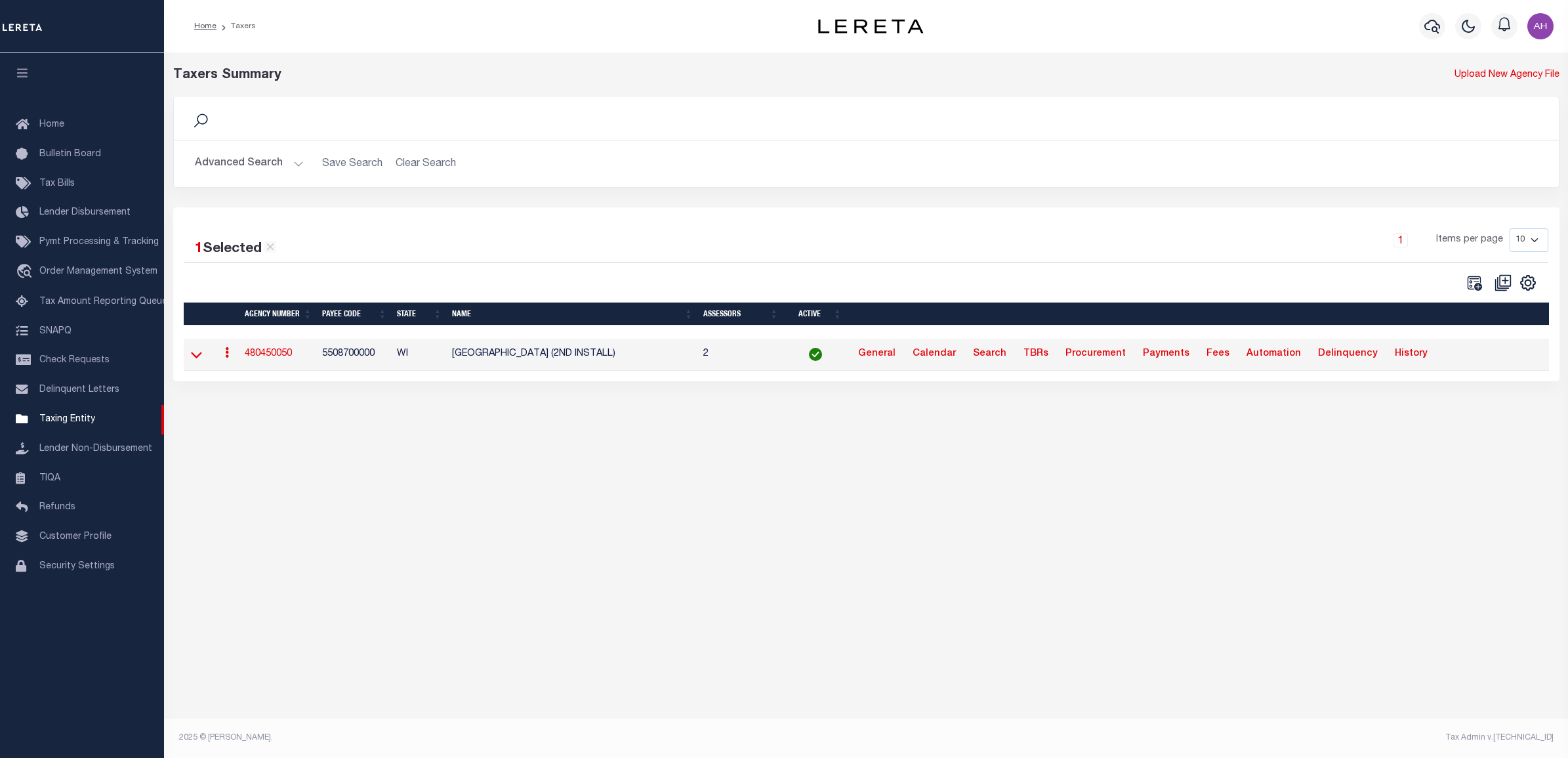
click at [192, 358] on icon at bounding box center [196, 354] width 11 height 6
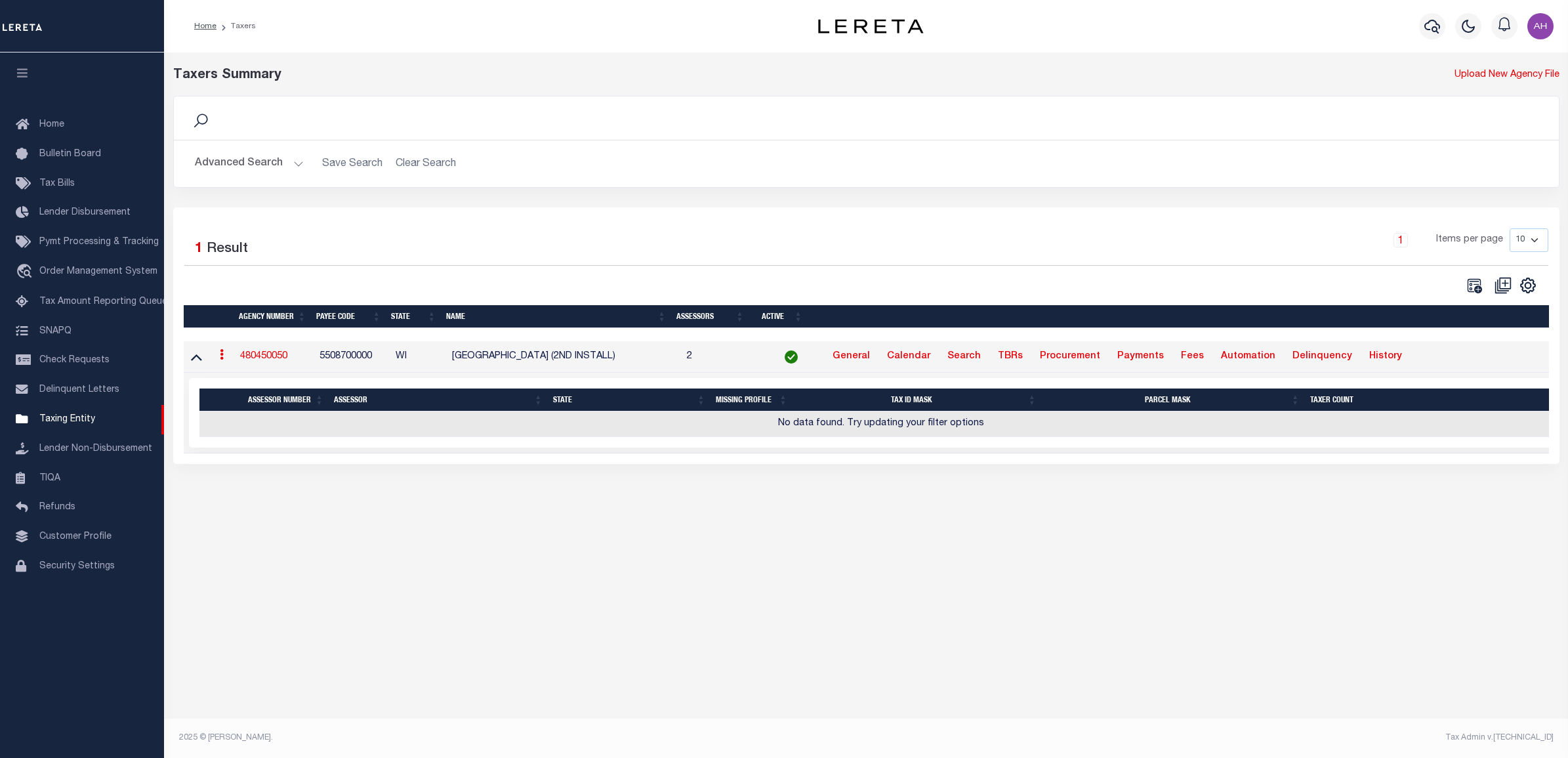
click at [605, 598] on div "Taxers Summary Upload New Agency File Search Advanced Search Save Search Clear …" at bounding box center [865, 393] width 1403 height 682
